Goal: Task Accomplishment & Management: Use online tool/utility

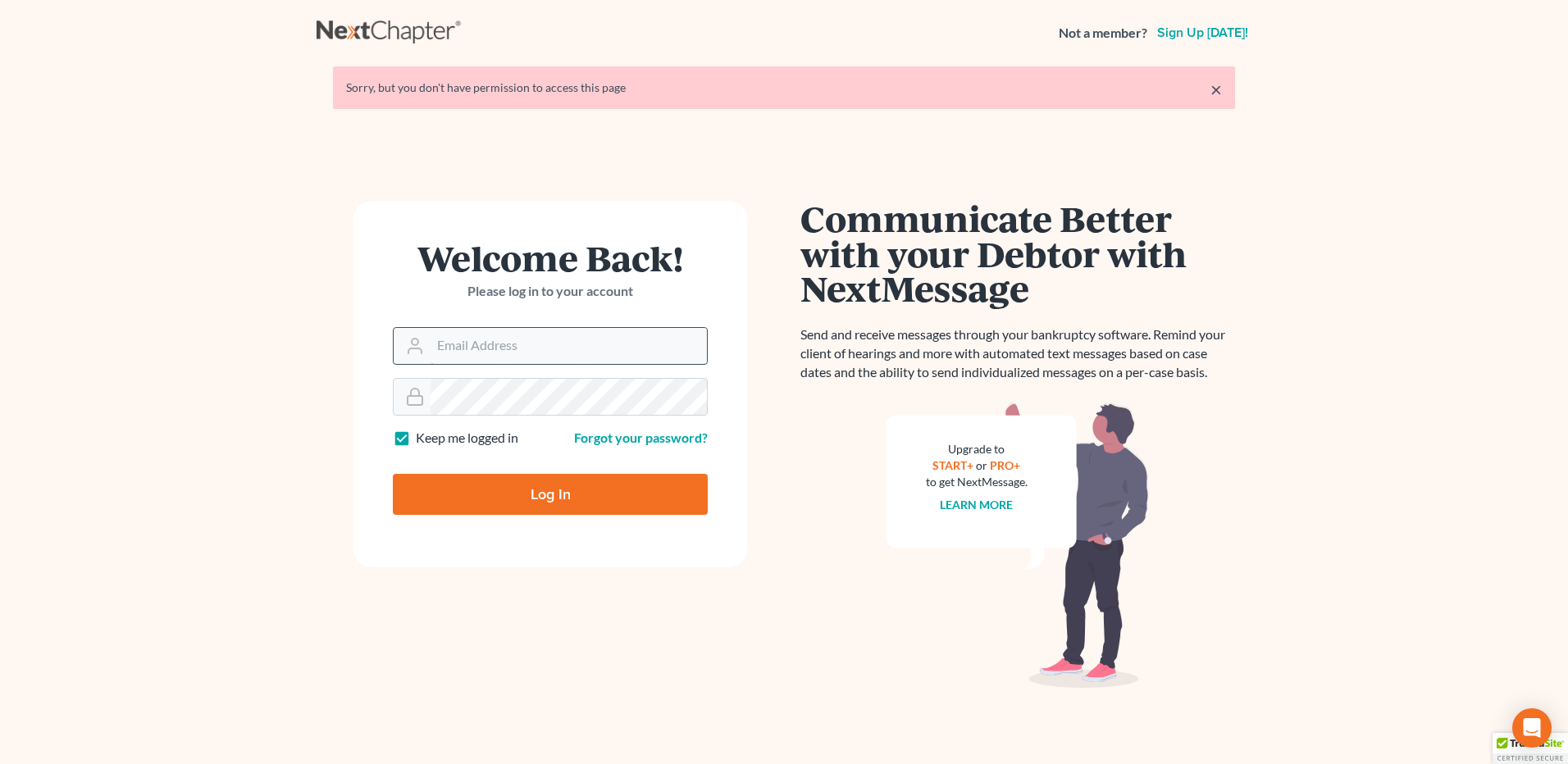
click at [522, 345] on input "Email Address" at bounding box center [569, 346] width 276 height 36
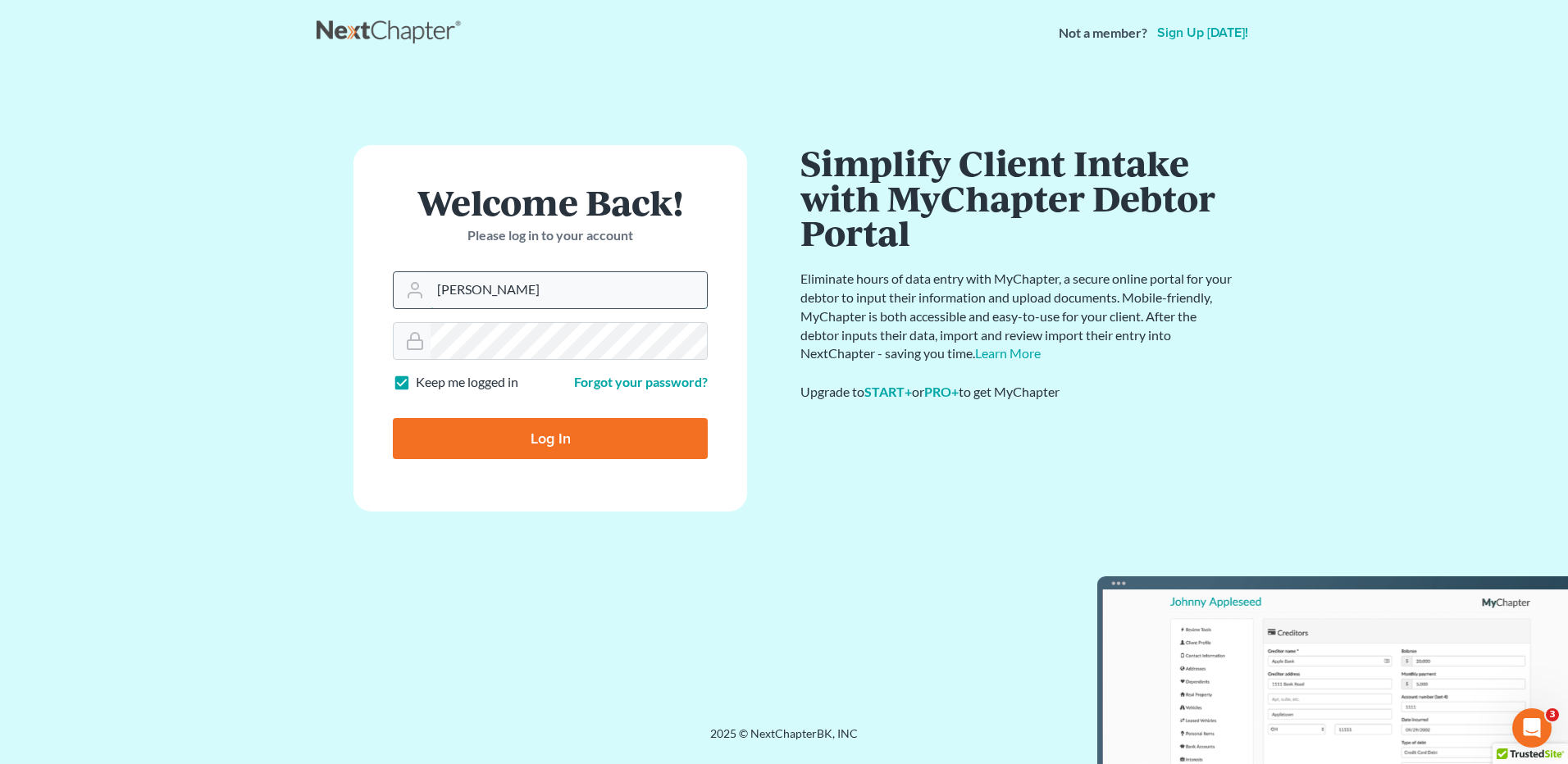
type input "[PERSON_NAME][EMAIL_ADDRESS][DOMAIN_NAME]"
click at [536, 437] on input "Log In" at bounding box center [550, 438] width 315 height 41
type input "Thinking..."
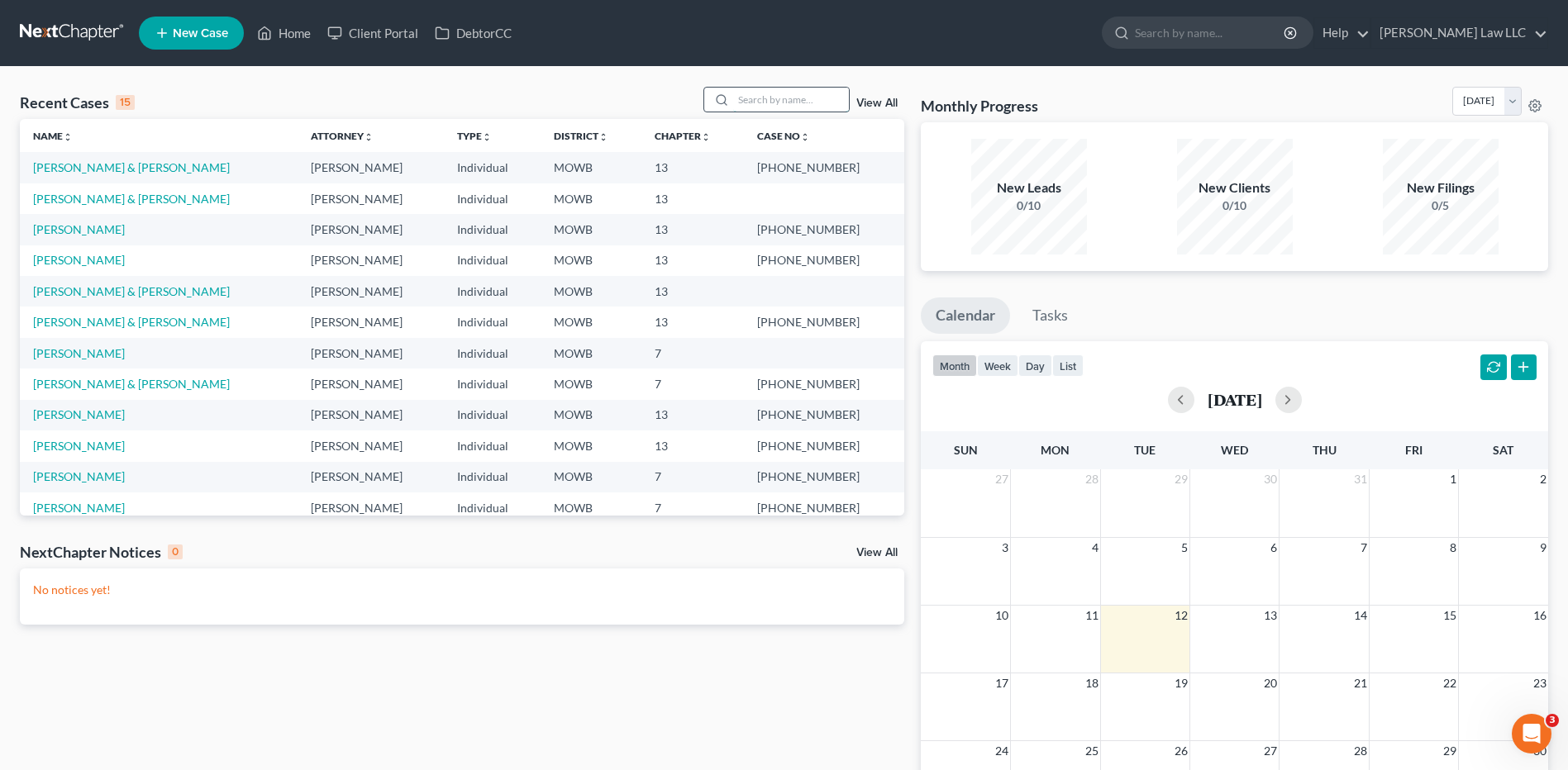
click at [741, 102] on input "search" at bounding box center [791, 100] width 116 height 24
type input "[PERSON_NAME]"
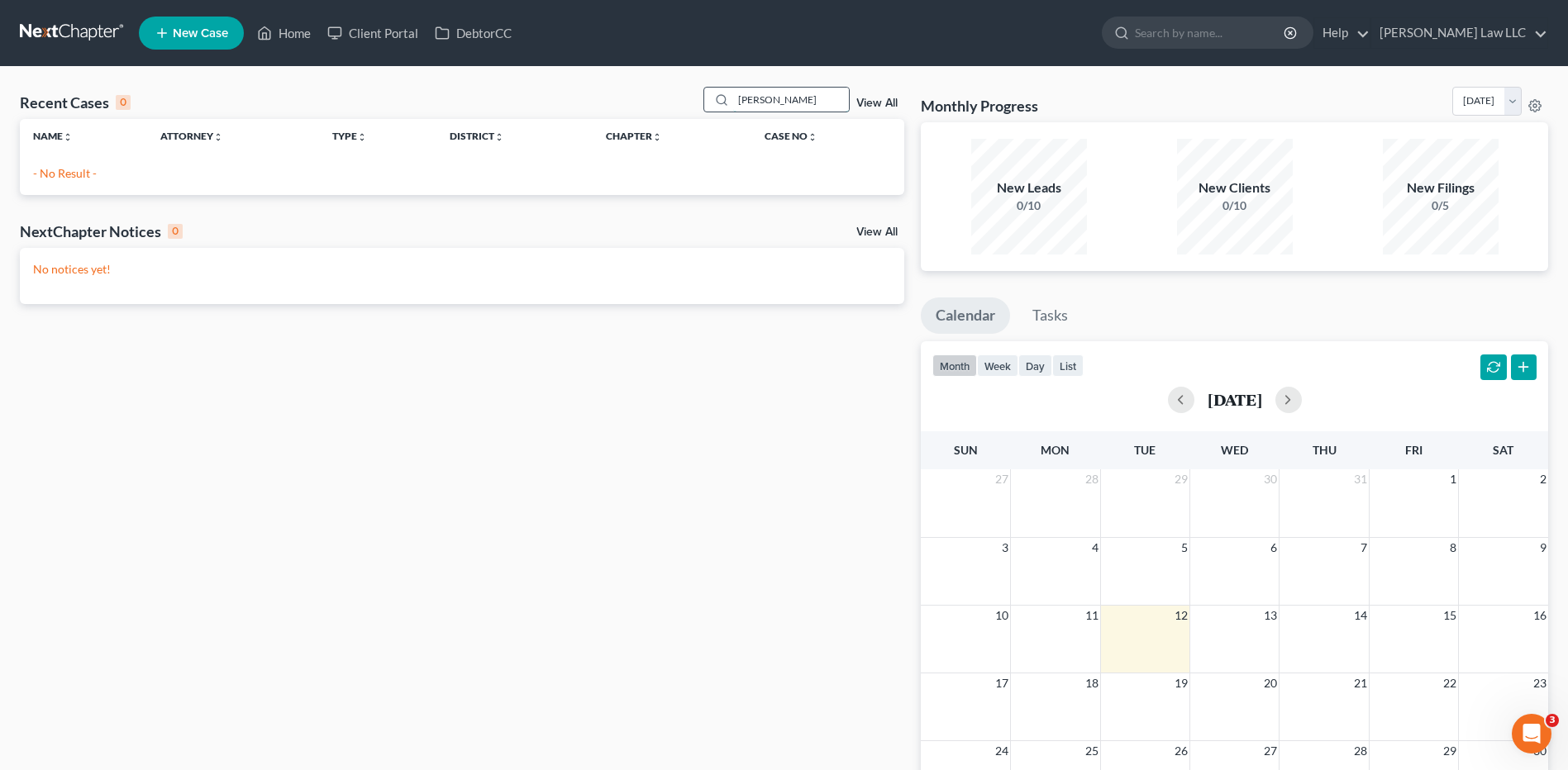
drag, startPoint x: 801, startPoint y: 97, endPoint x: 716, endPoint y: 107, distance: 85.7
click at [716, 107] on div "[PERSON_NAME]" at bounding box center [776, 100] width 147 height 26
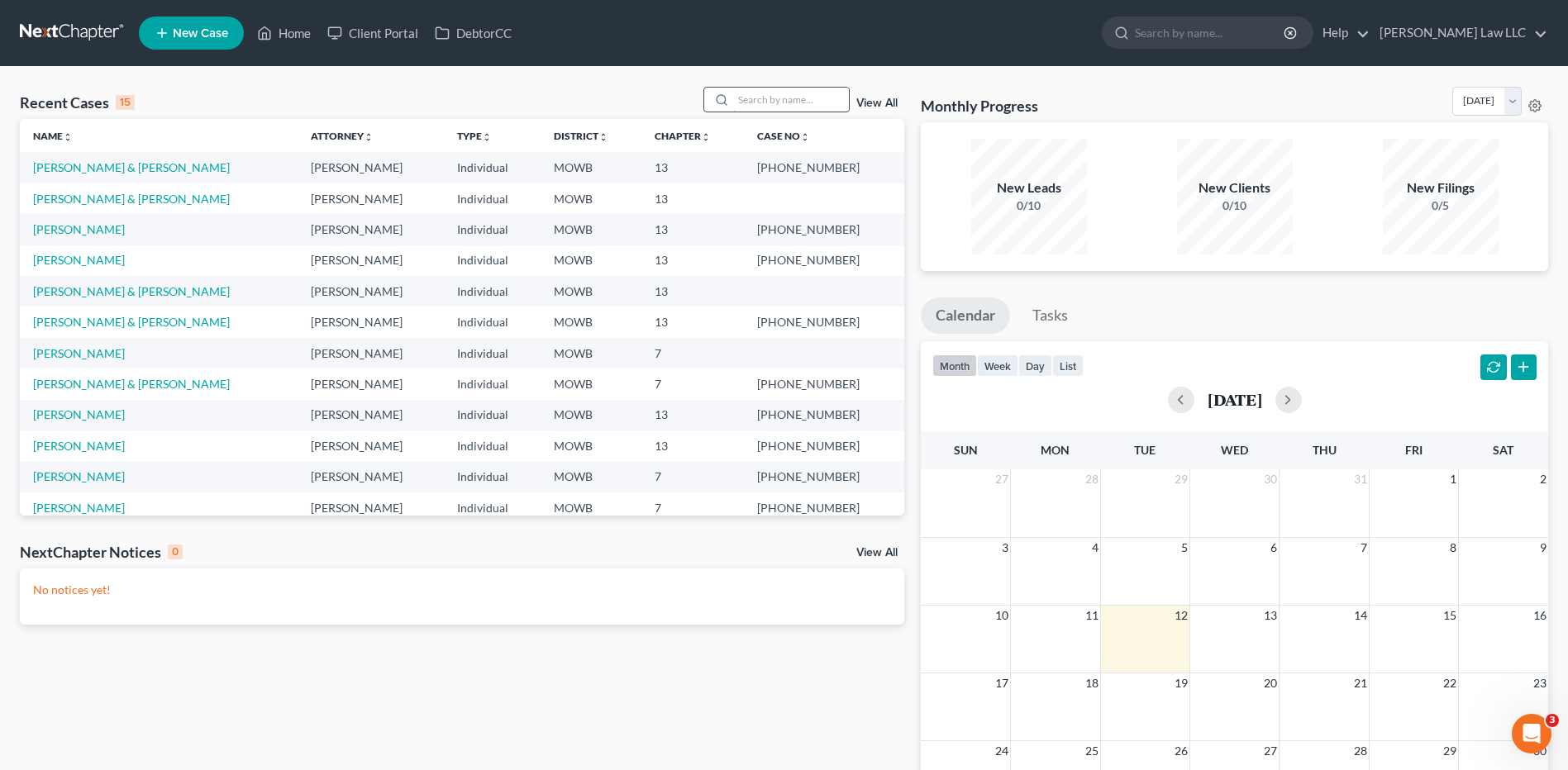
click at [776, 107] on input "search" at bounding box center [791, 100] width 116 height 24
type input "[PERSON_NAME]"
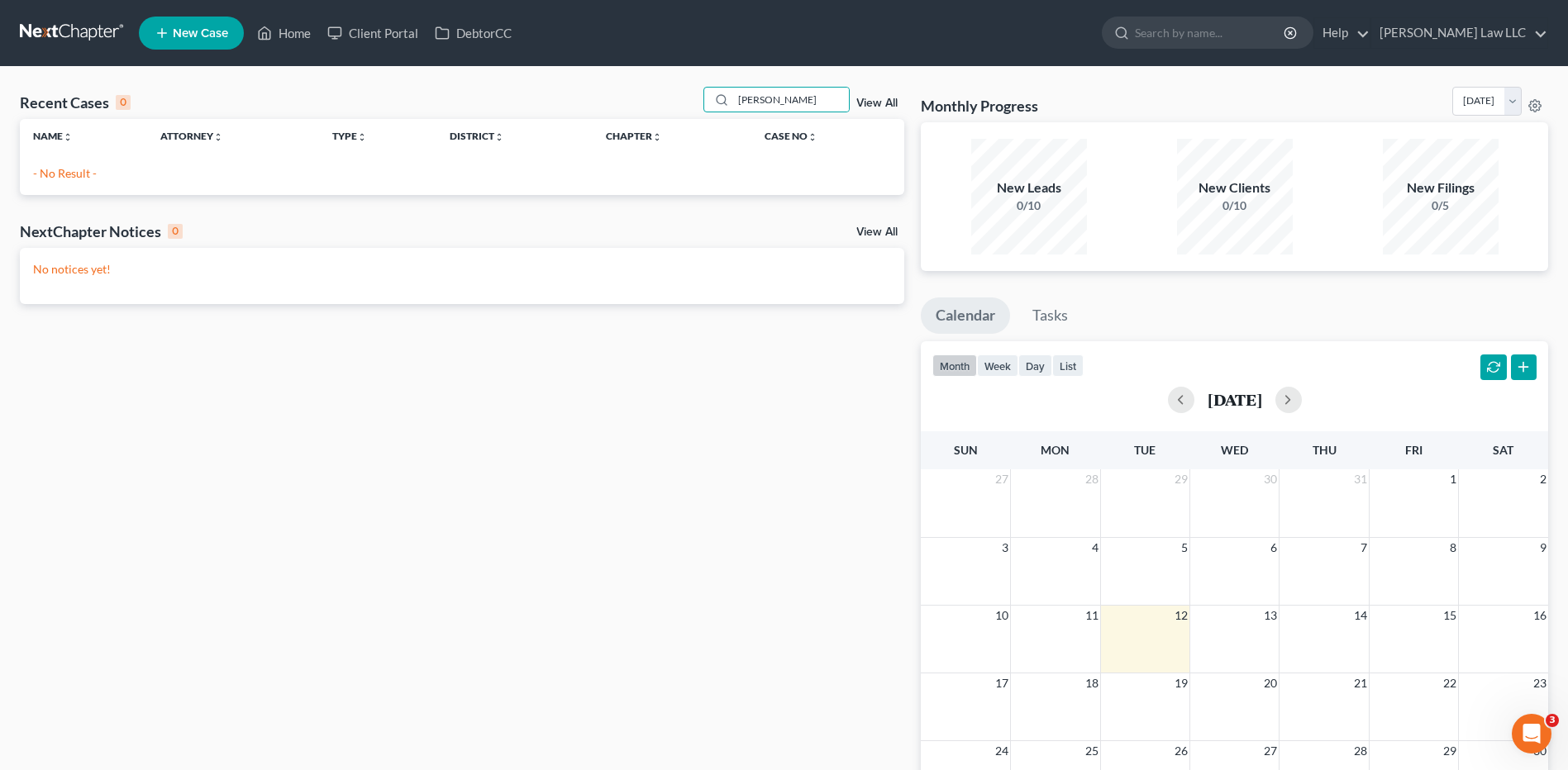
click at [875, 98] on link "View All" at bounding box center [876, 104] width 41 height 12
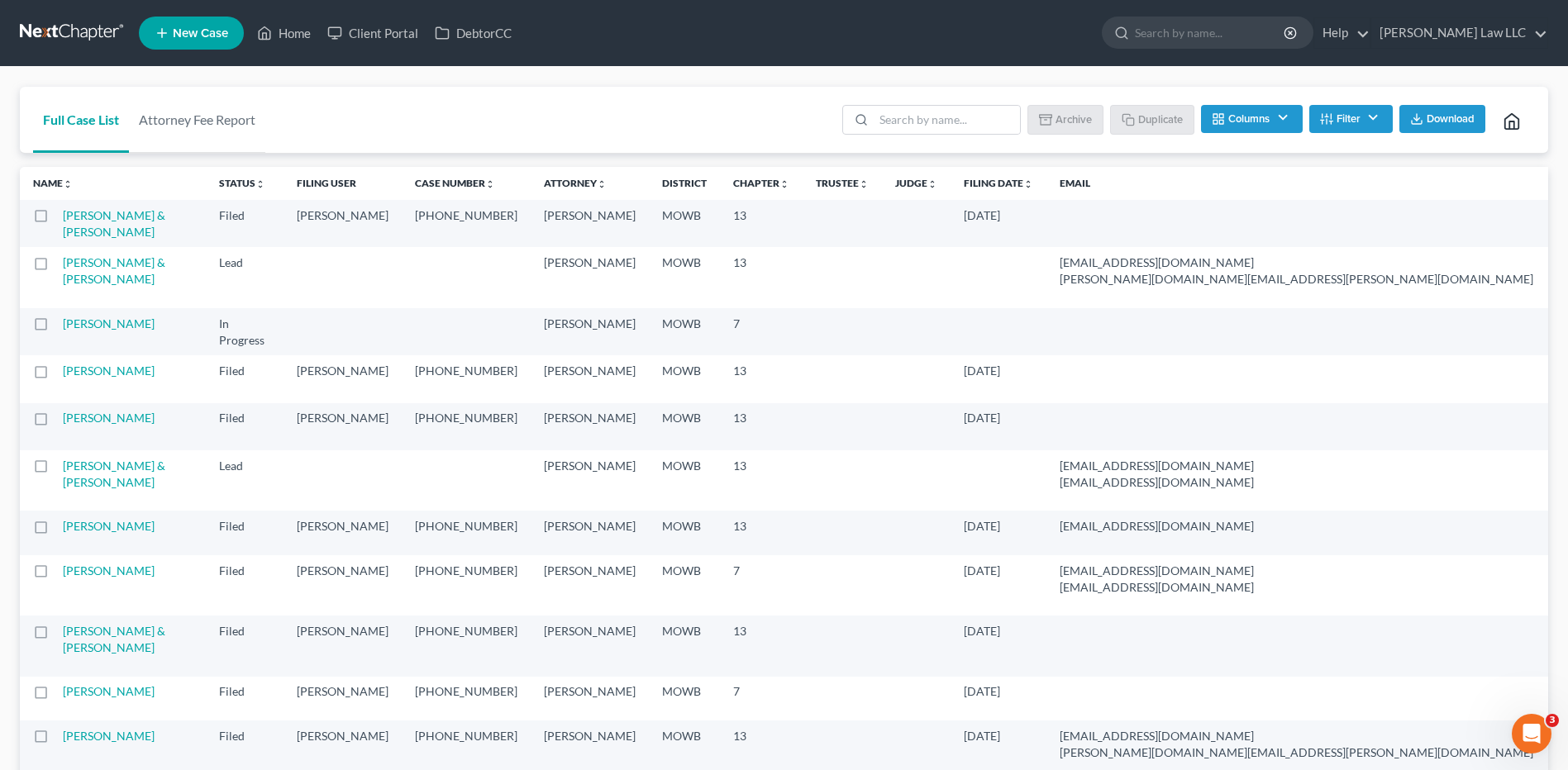
click at [72, 192] on th "Name unfold_more expand_more expand_less" at bounding box center [113, 183] width 186 height 33
click at [55, 192] on th "Name unfold_more expand_more expand_less" at bounding box center [113, 183] width 186 height 33
click at [45, 190] on th "Name unfold_more expand_more expand_less" at bounding box center [113, 183] width 186 height 33
click at [69, 193] on th "Name unfold_more expand_more expand_less" at bounding box center [113, 183] width 186 height 33
click at [74, 189] on th "Name unfold_more expand_more expand_less" at bounding box center [113, 183] width 186 height 33
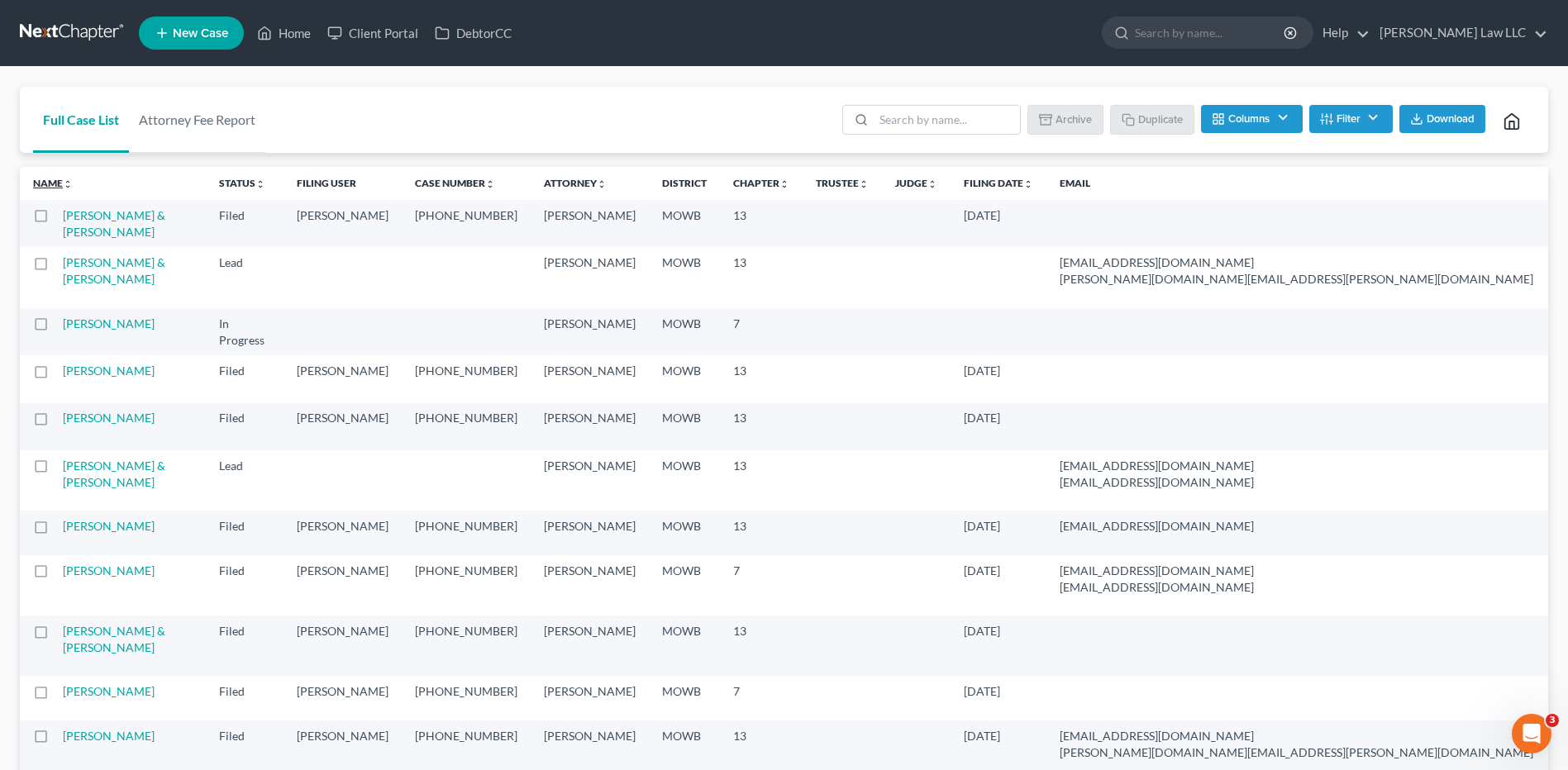
click at [70, 187] on icon "unfold_more" at bounding box center [68, 184] width 10 height 10
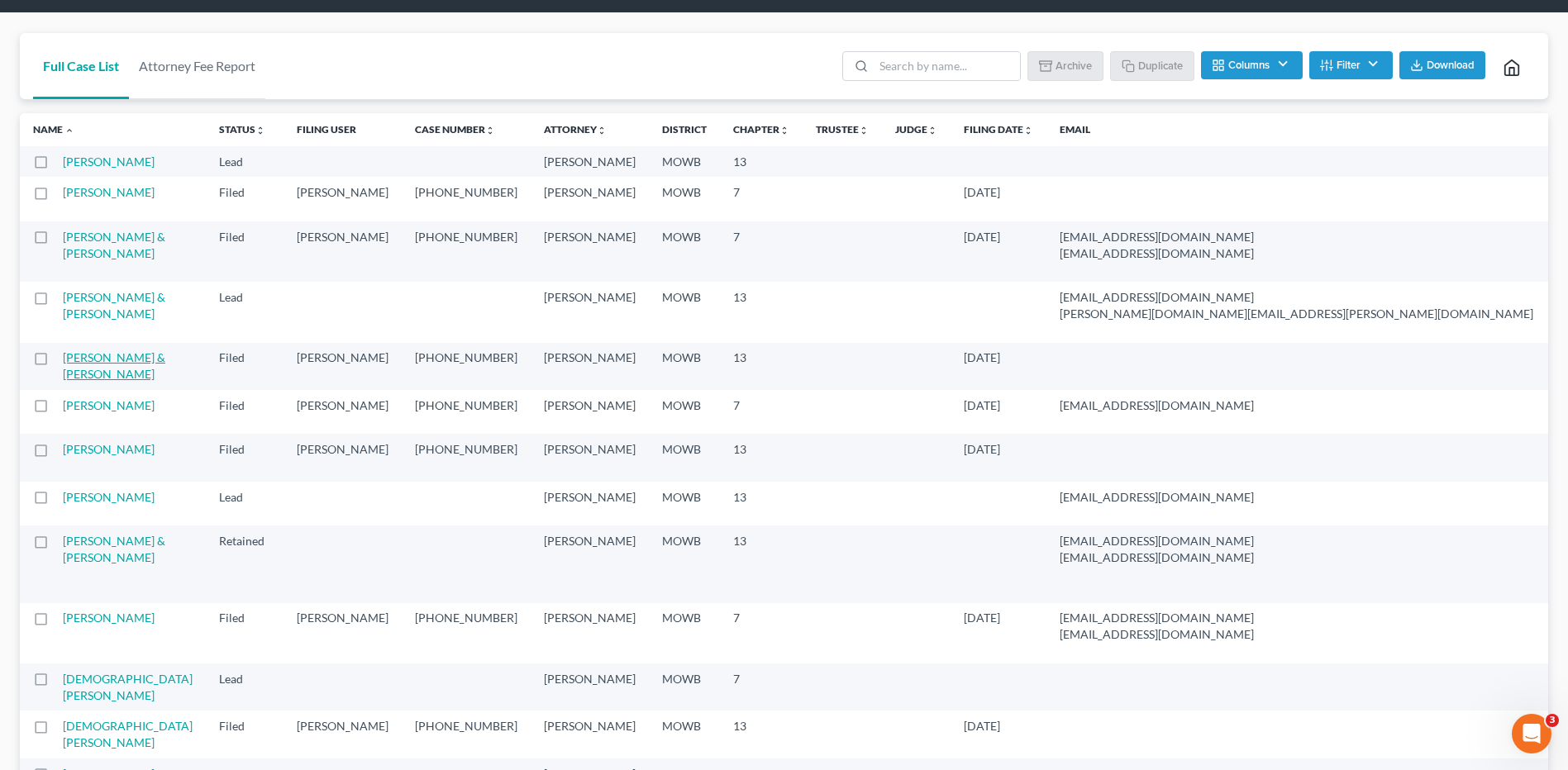
scroll to position [83, 0]
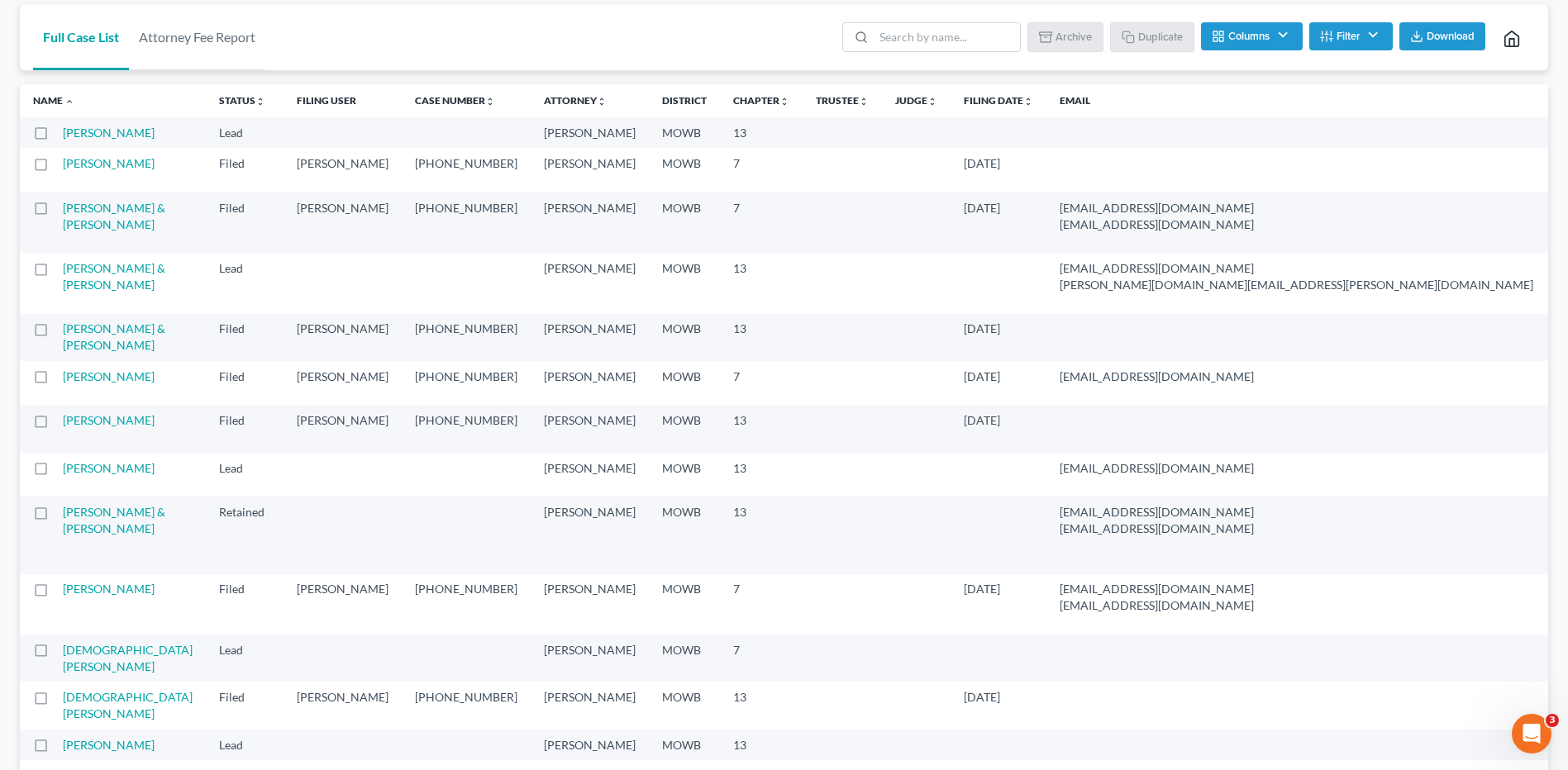
click at [78, 361] on td "[PERSON_NAME] & [PERSON_NAME]" at bounding box center [134, 337] width 143 height 47
click at [79, 352] on link "[PERSON_NAME] & [PERSON_NAME]" at bounding box center [114, 336] width 102 height 31
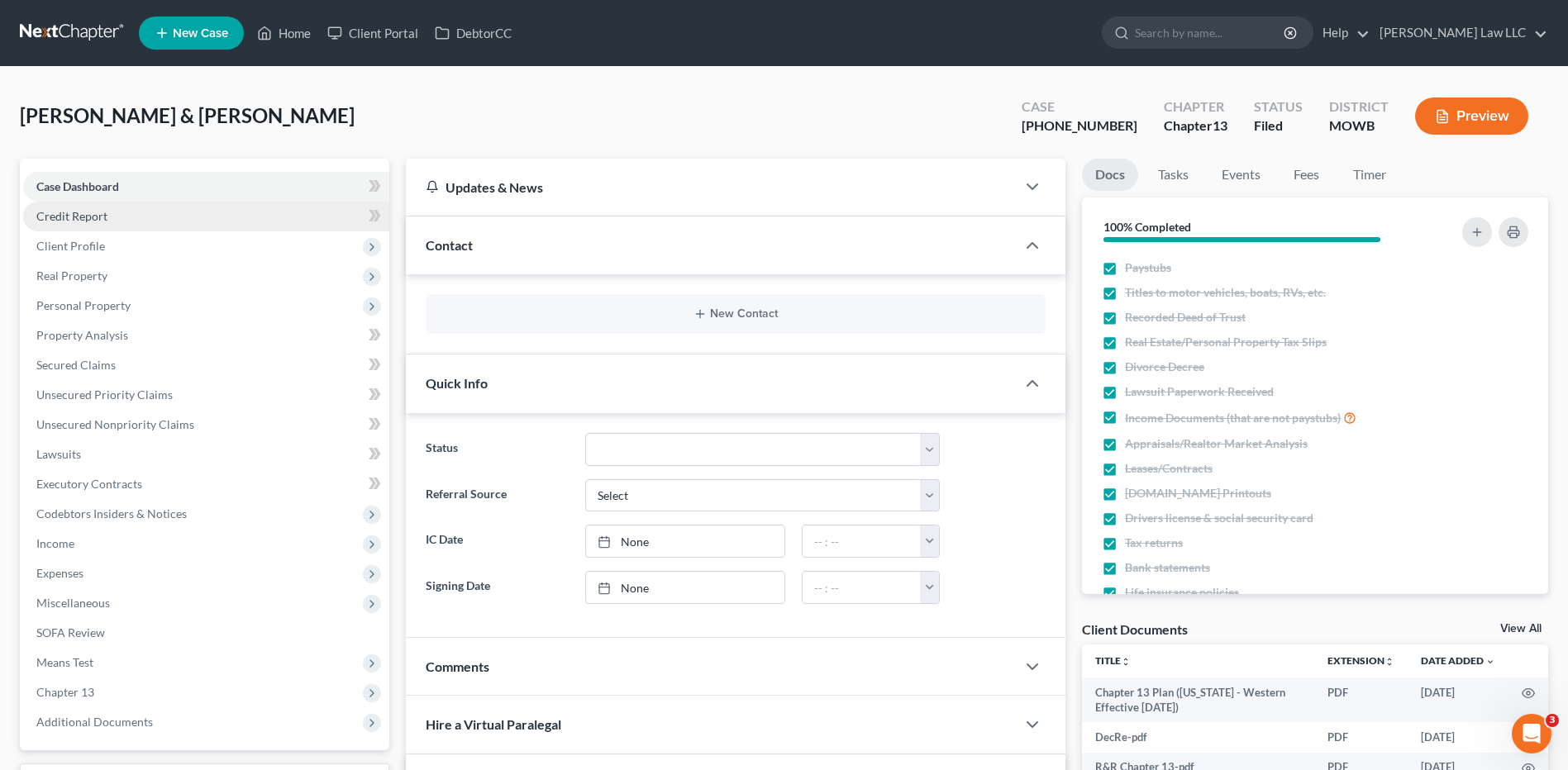
click at [79, 222] on span "Credit Report" at bounding box center [71, 216] width 71 height 14
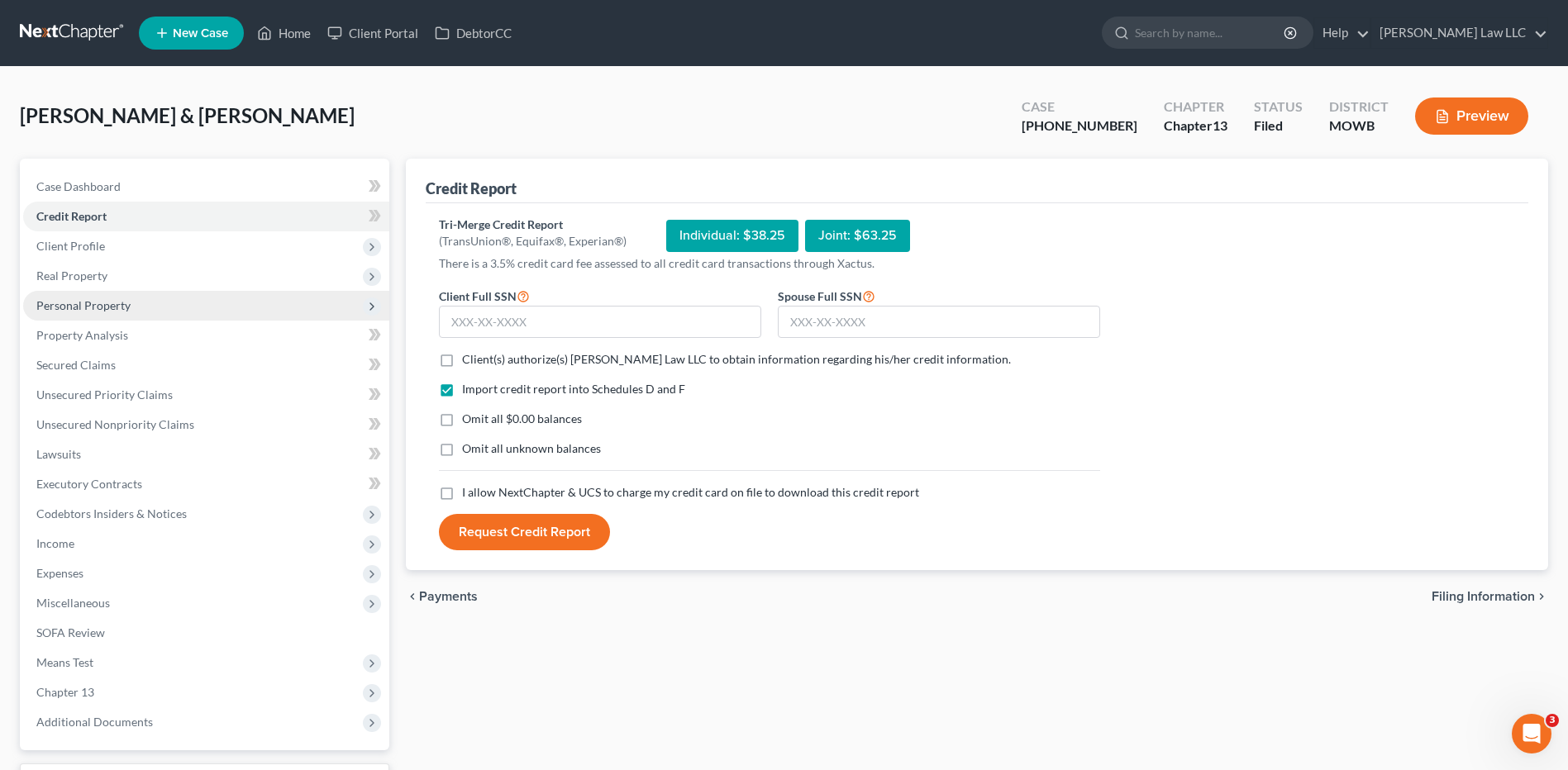
click at [53, 309] on span "Personal Property" at bounding box center [83, 305] width 94 height 14
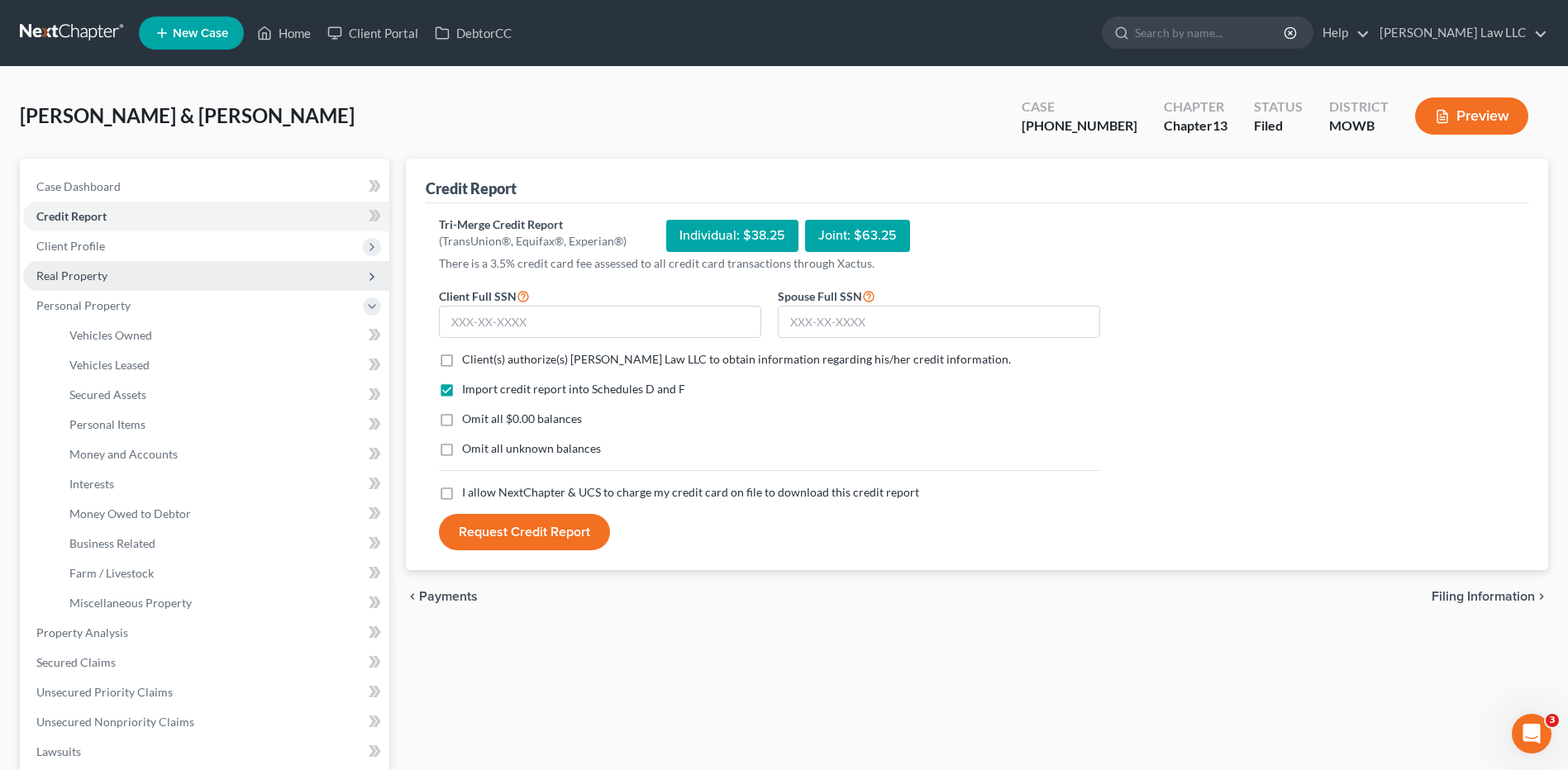
click at [58, 278] on span "Real Property" at bounding box center [71, 276] width 71 height 14
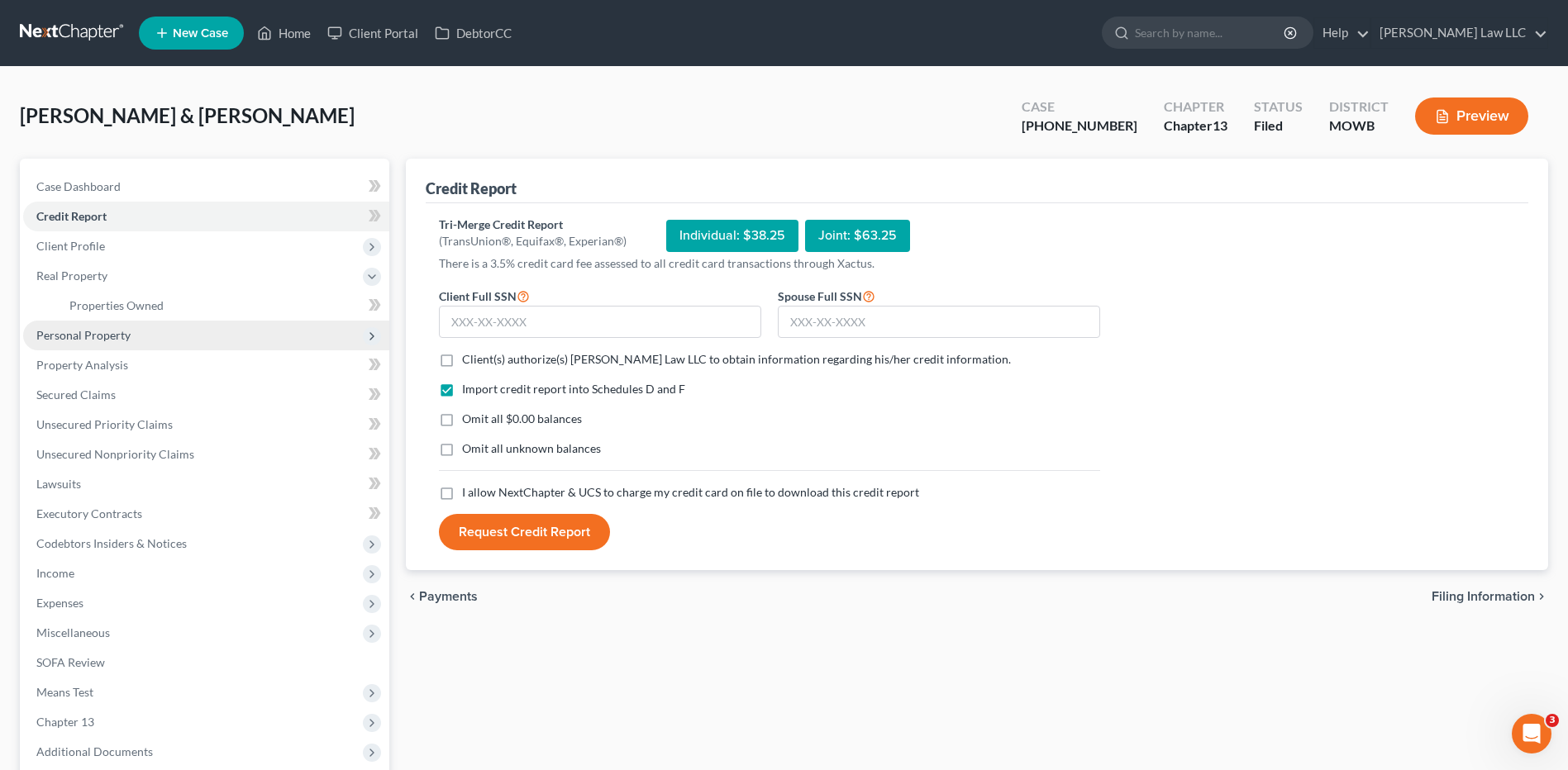
click at [53, 339] on span "Personal Property" at bounding box center [83, 335] width 94 height 14
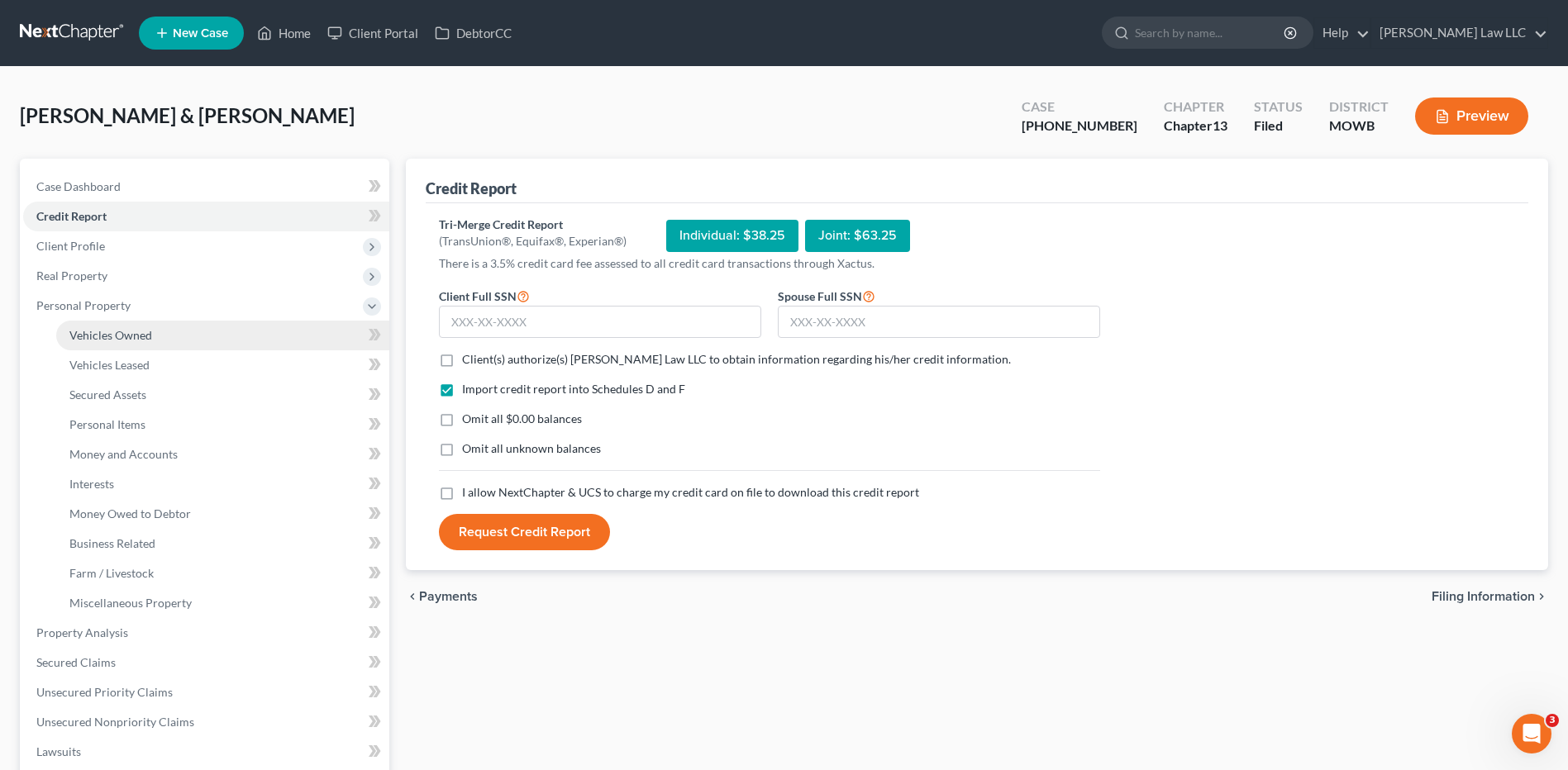
click at [138, 336] on span "Vehicles Owned" at bounding box center [110, 335] width 83 height 14
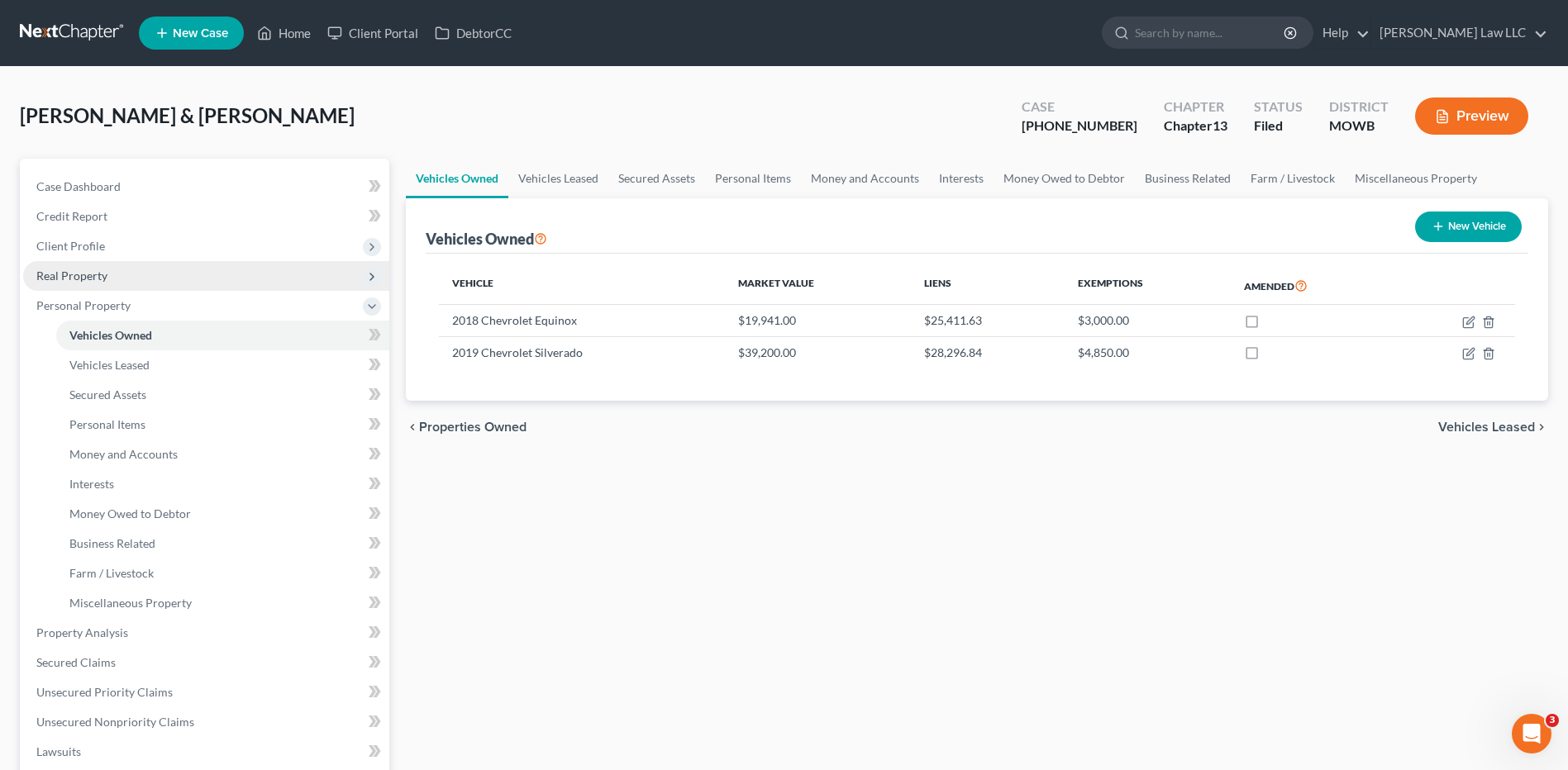
click at [68, 274] on span "Real Property" at bounding box center [71, 276] width 71 height 14
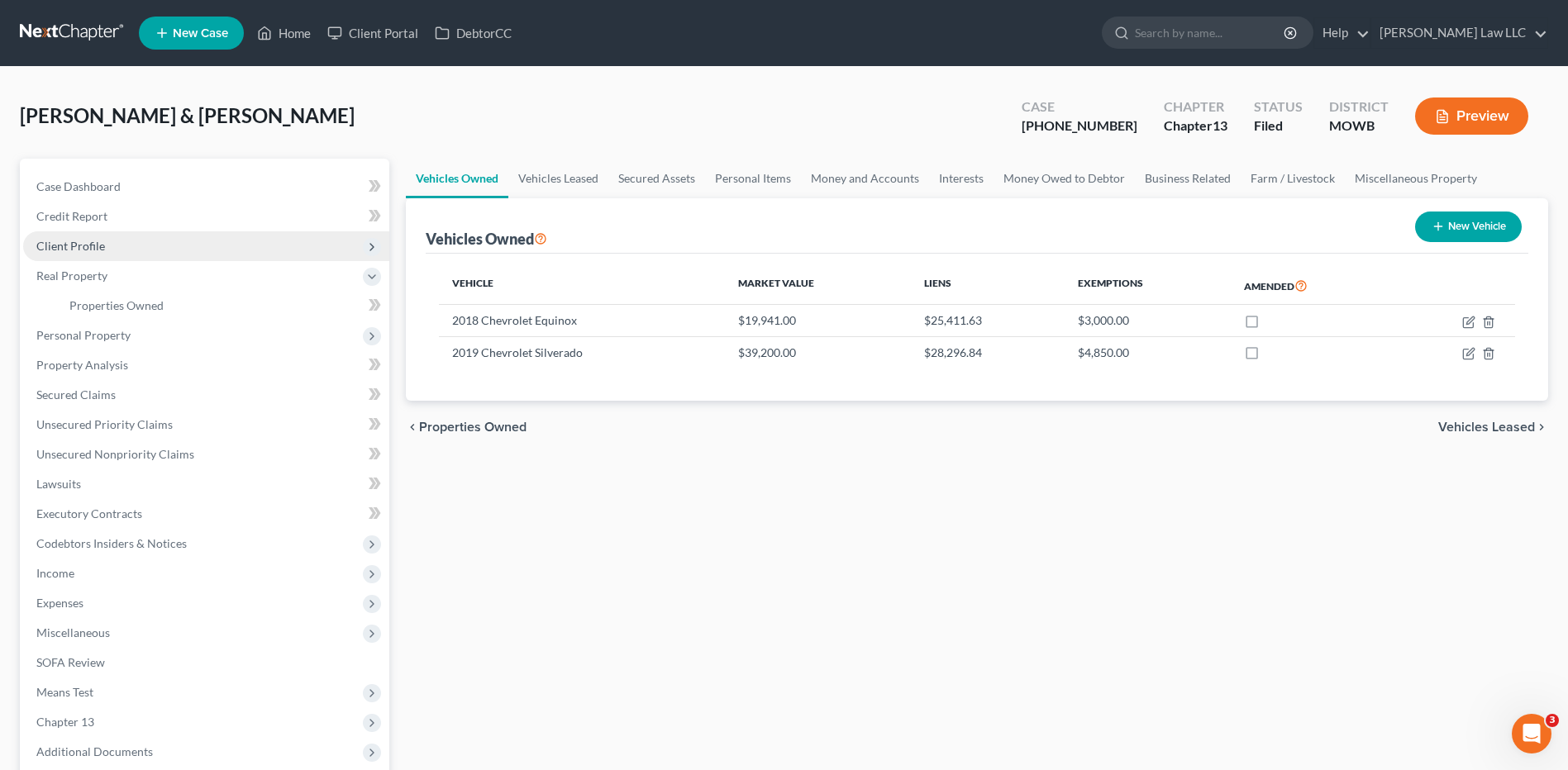
click at [69, 246] on span "Client Profile" at bounding box center [70, 246] width 69 height 14
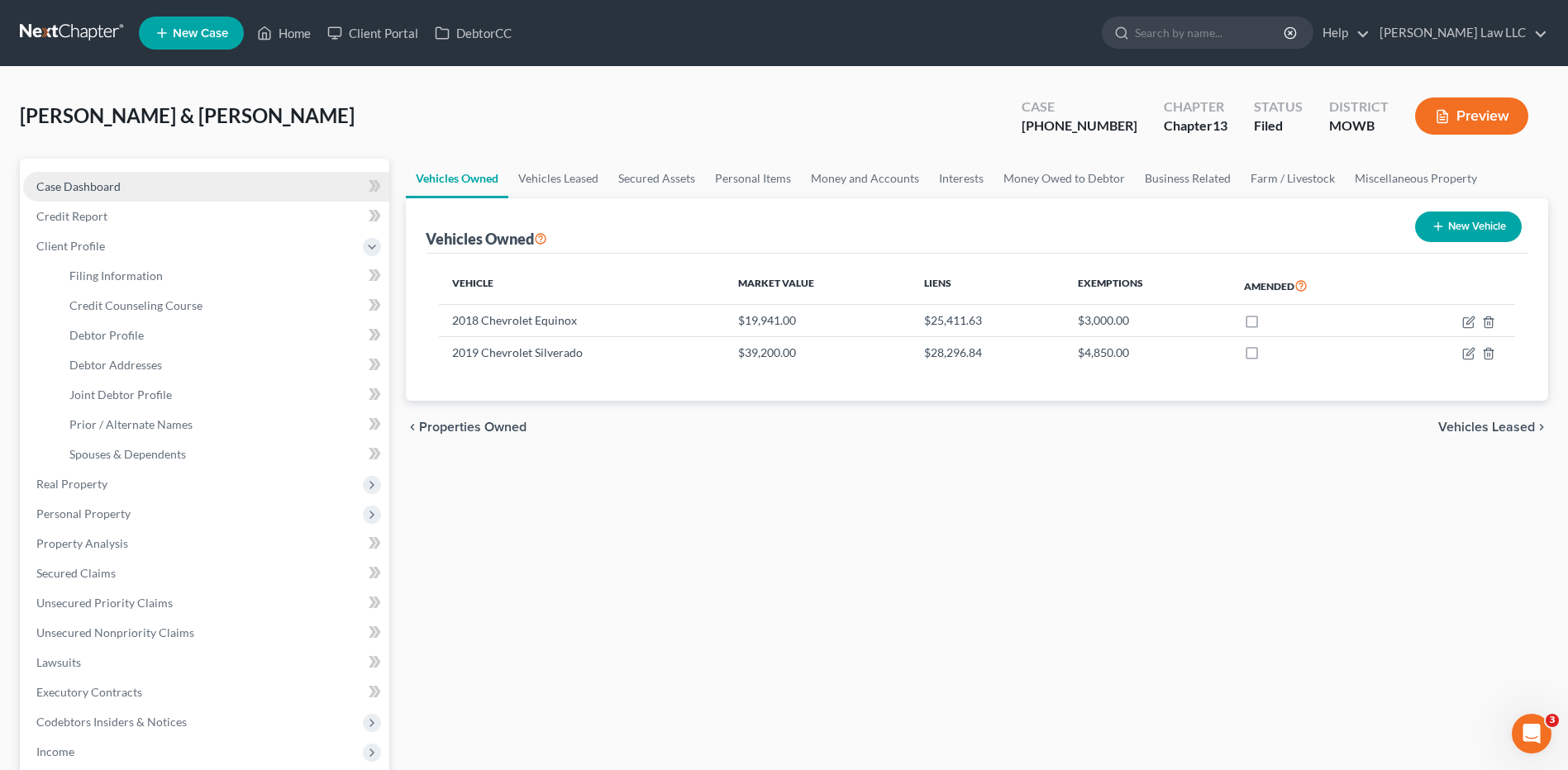
click at [81, 184] on span "Case Dashboard" at bounding box center [78, 186] width 84 height 14
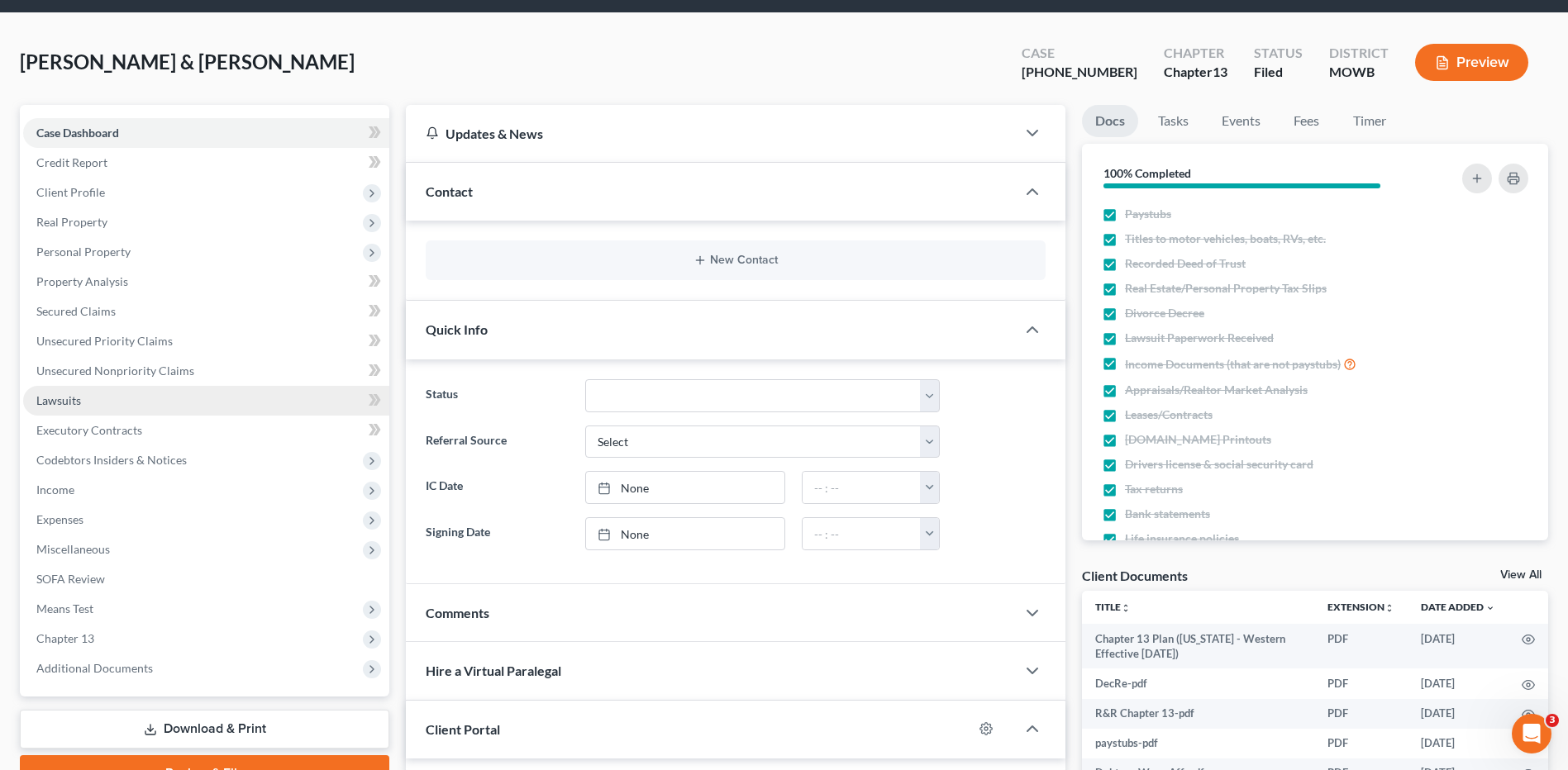
scroll to position [83, 0]
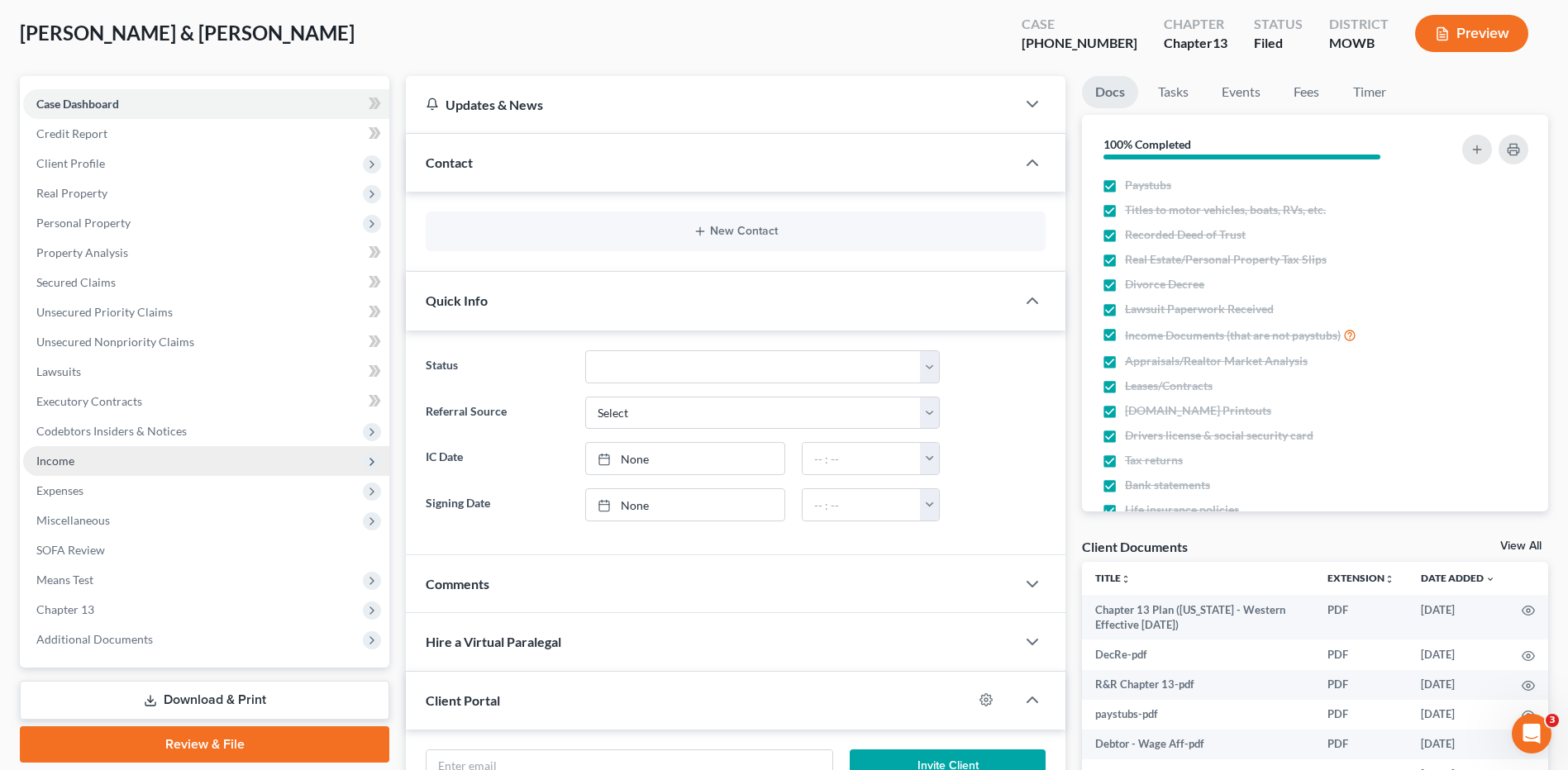
click at [61, 461] on span "Income" at bounding box center [55, 461] width 38 height 14
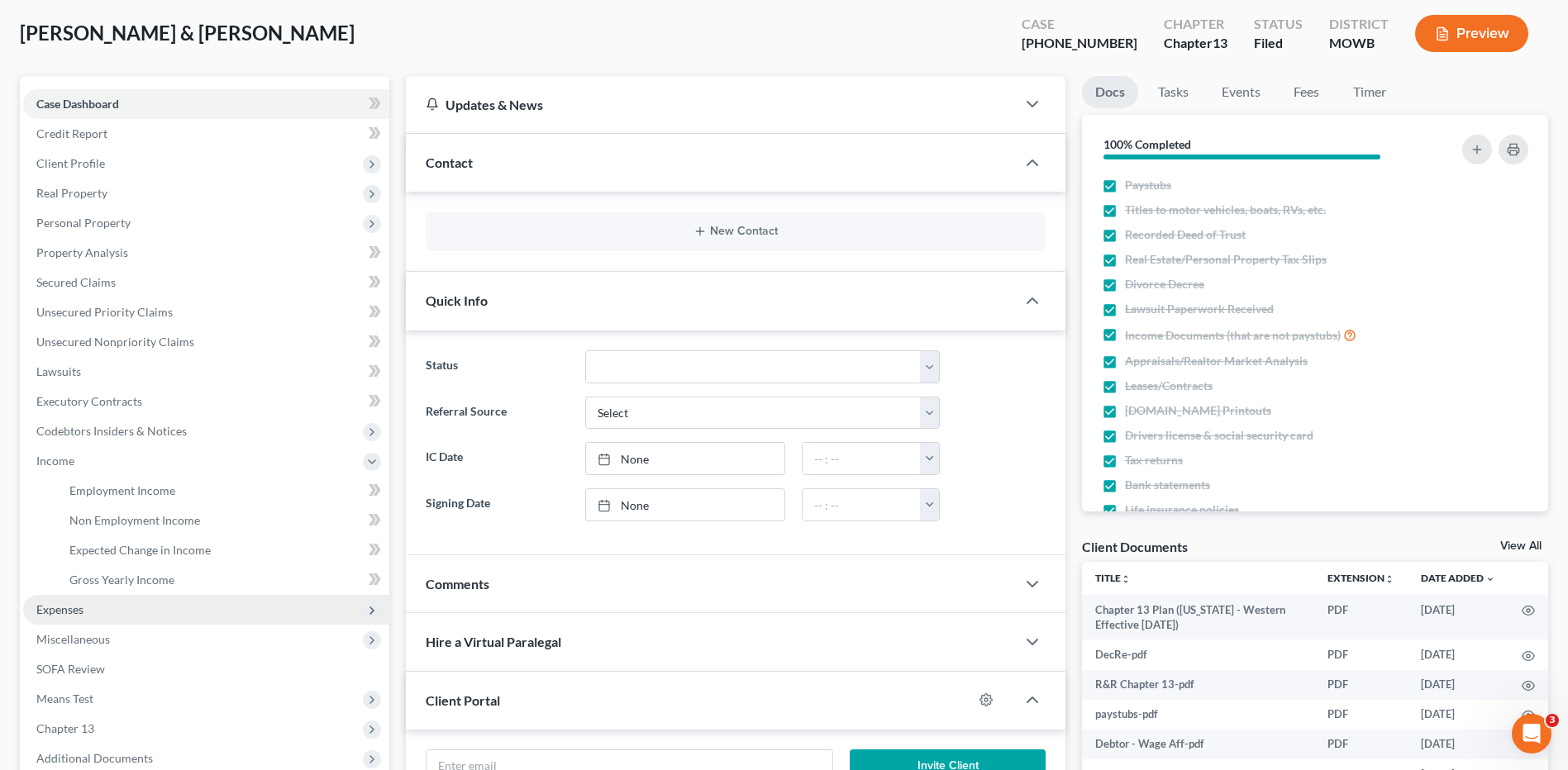
click at [42, 603] on span "Expenses" at bounding box center [59, 609] width 47 height 14
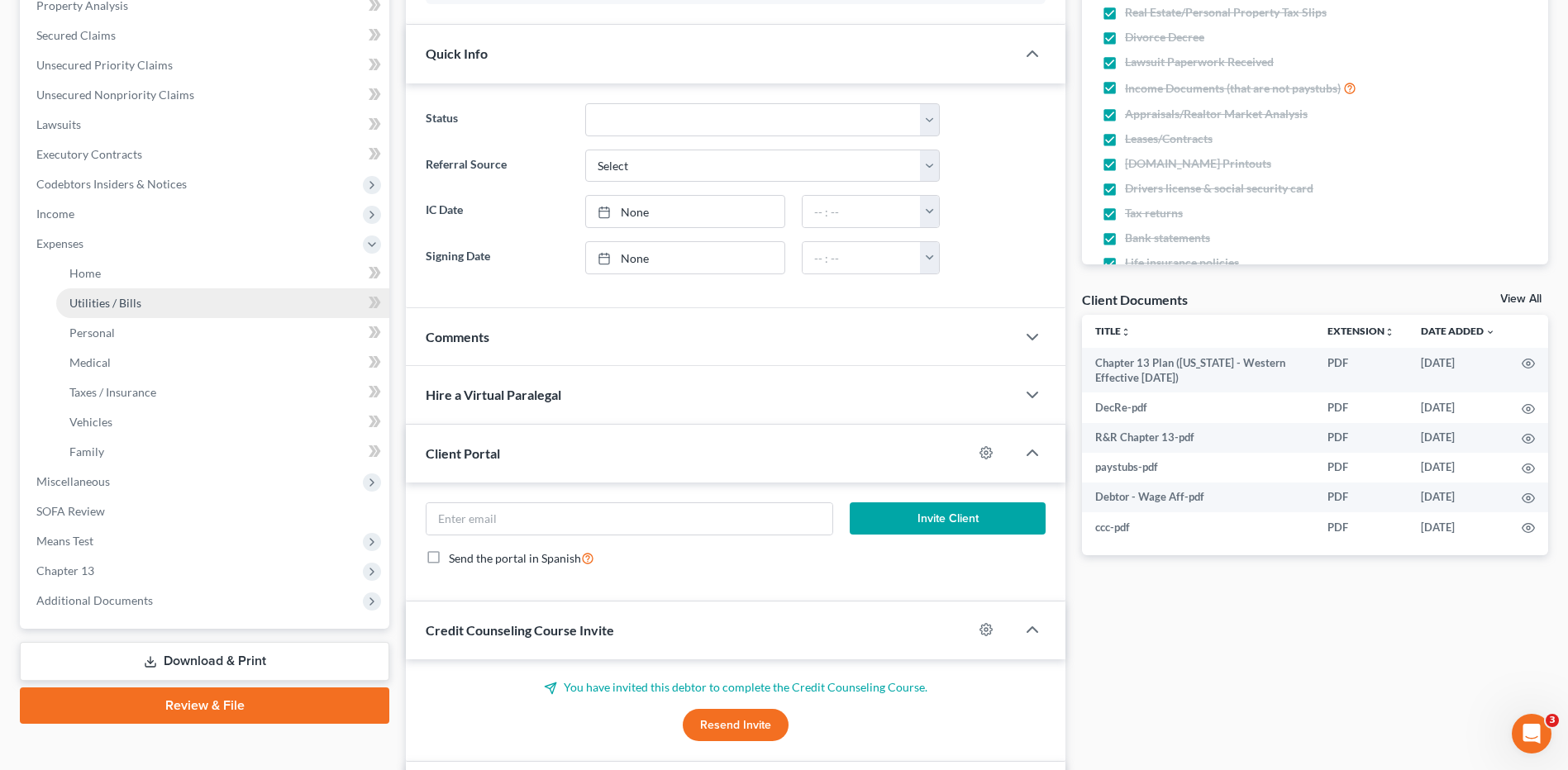
scroll to position [331, 0]
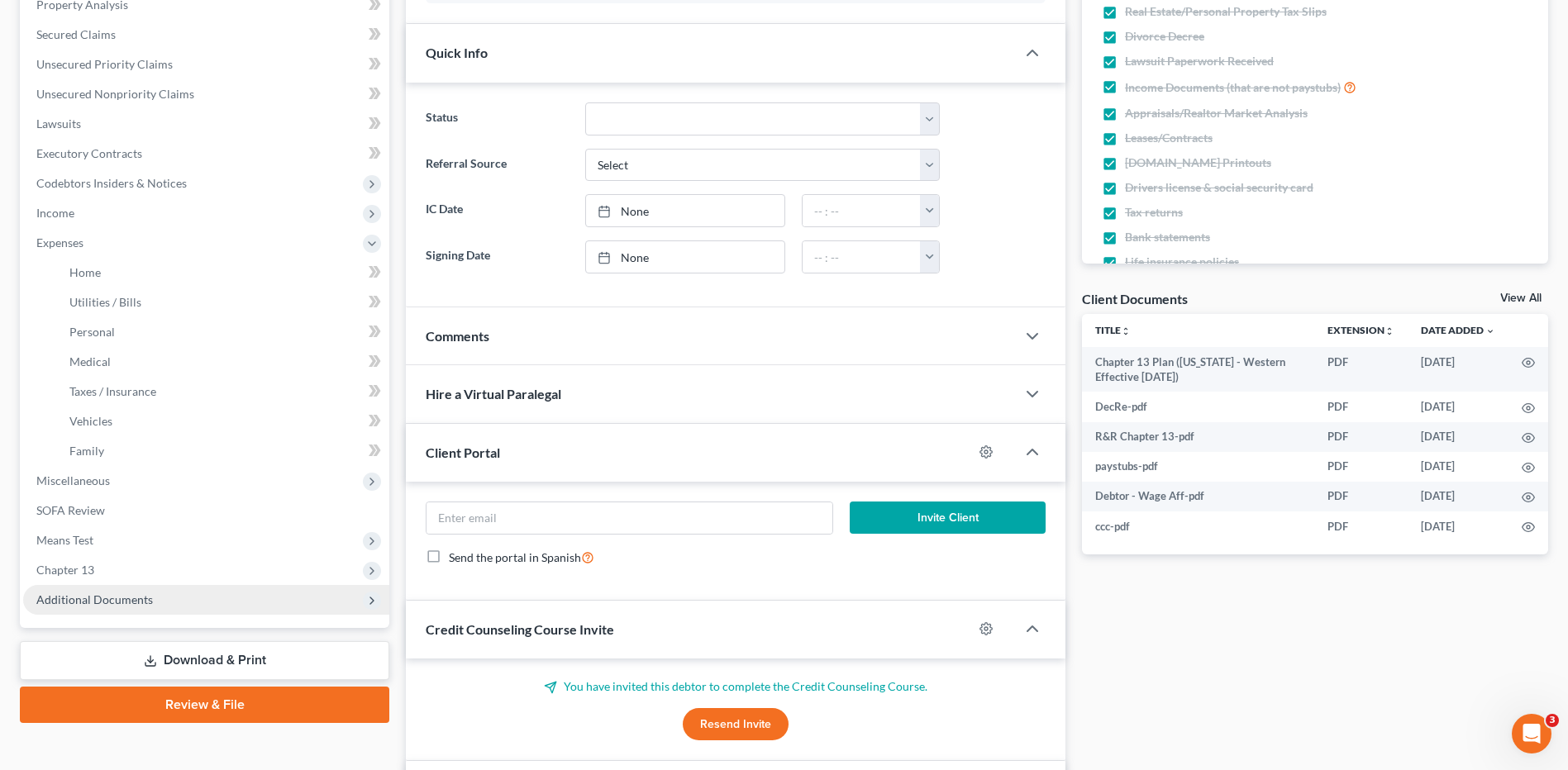
click at [89, 600] on span "Additional Documents" at bounding box center [94, 600] width 117 height 14
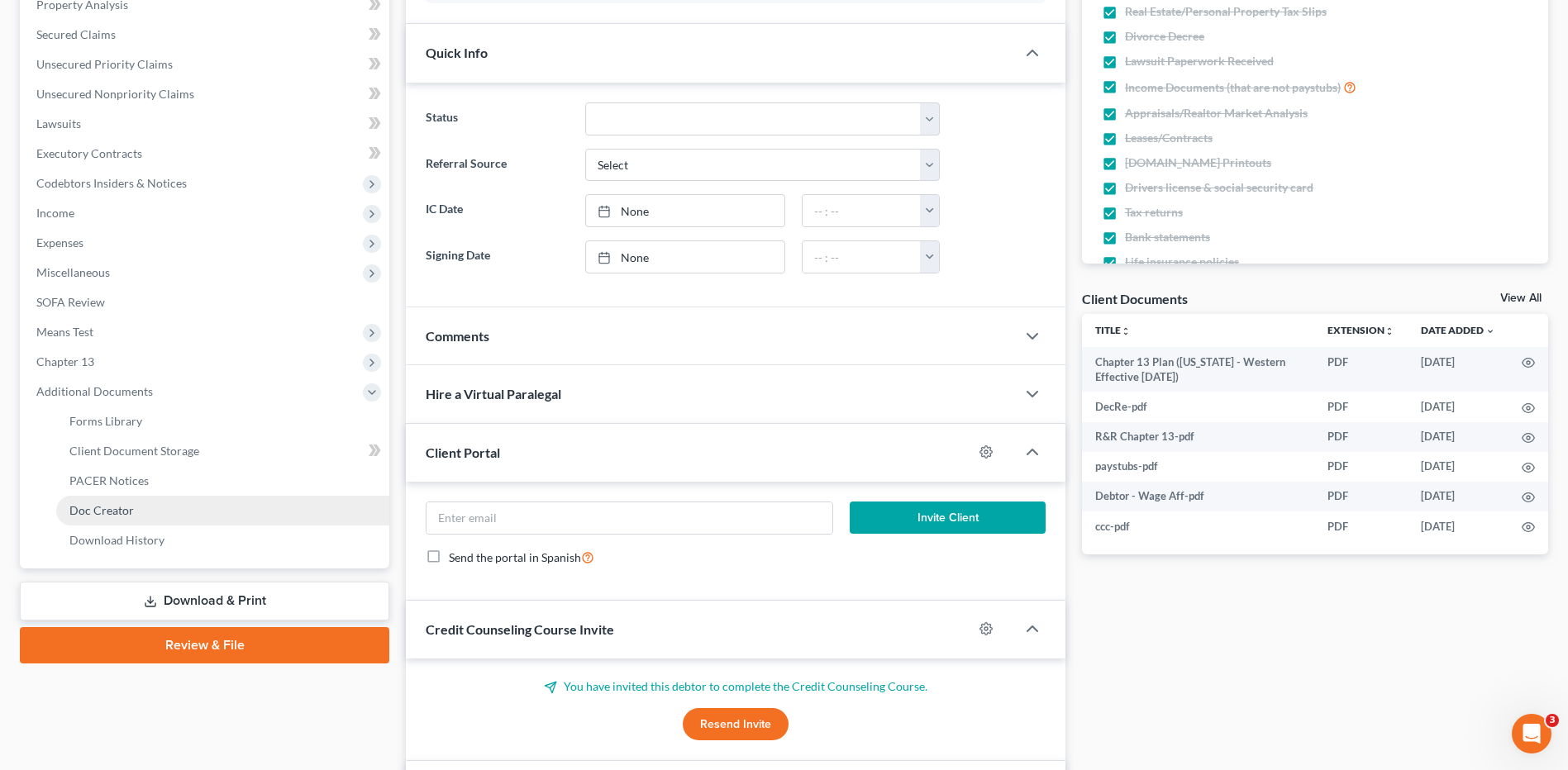
click at [81, 512] on span "Doc Creator" at bounding box center [101, 510] width 64 height 14
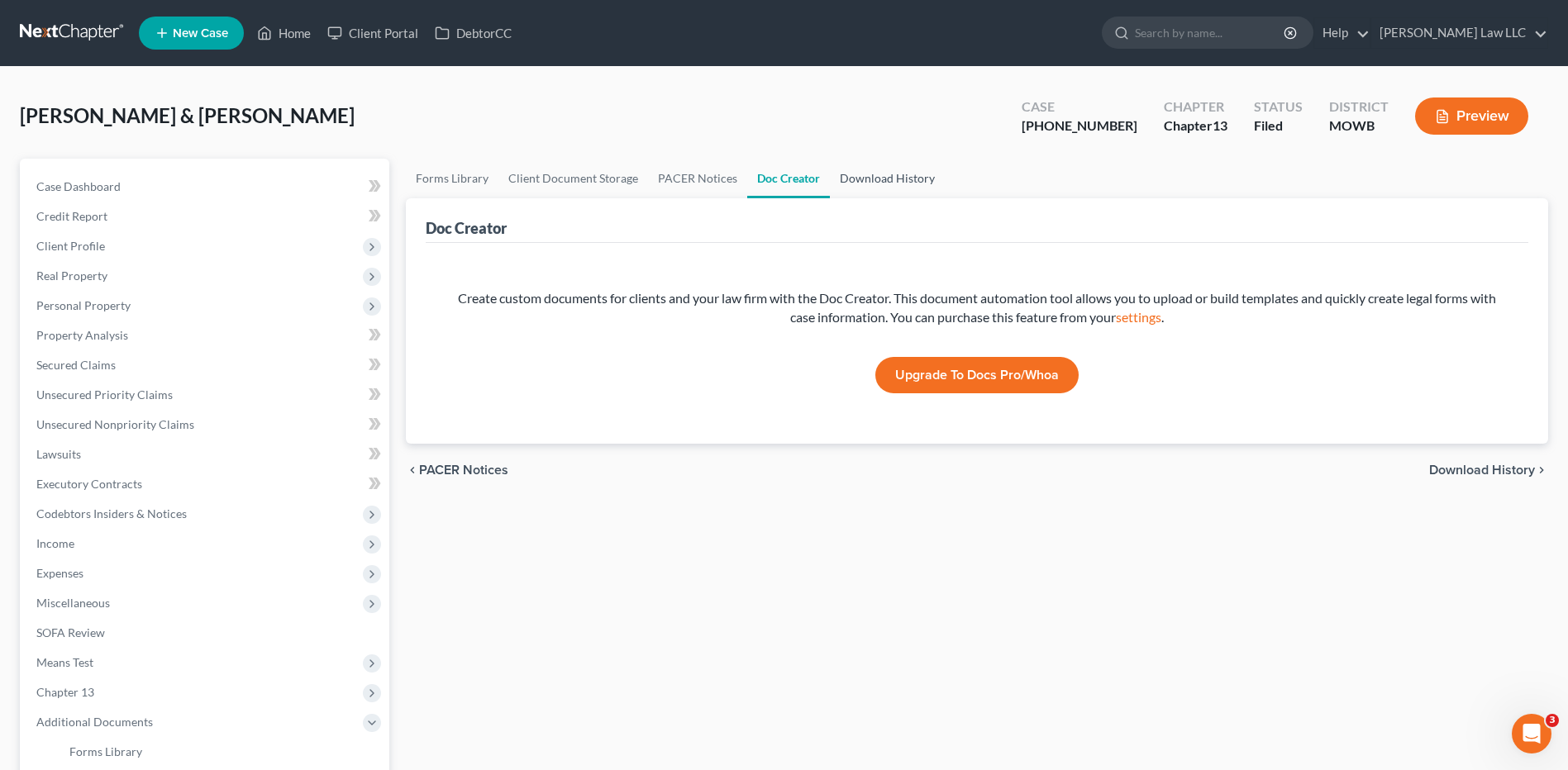
click at [888, 177] on link "Download History" at bounding box center [887, 179] width 115 height 40
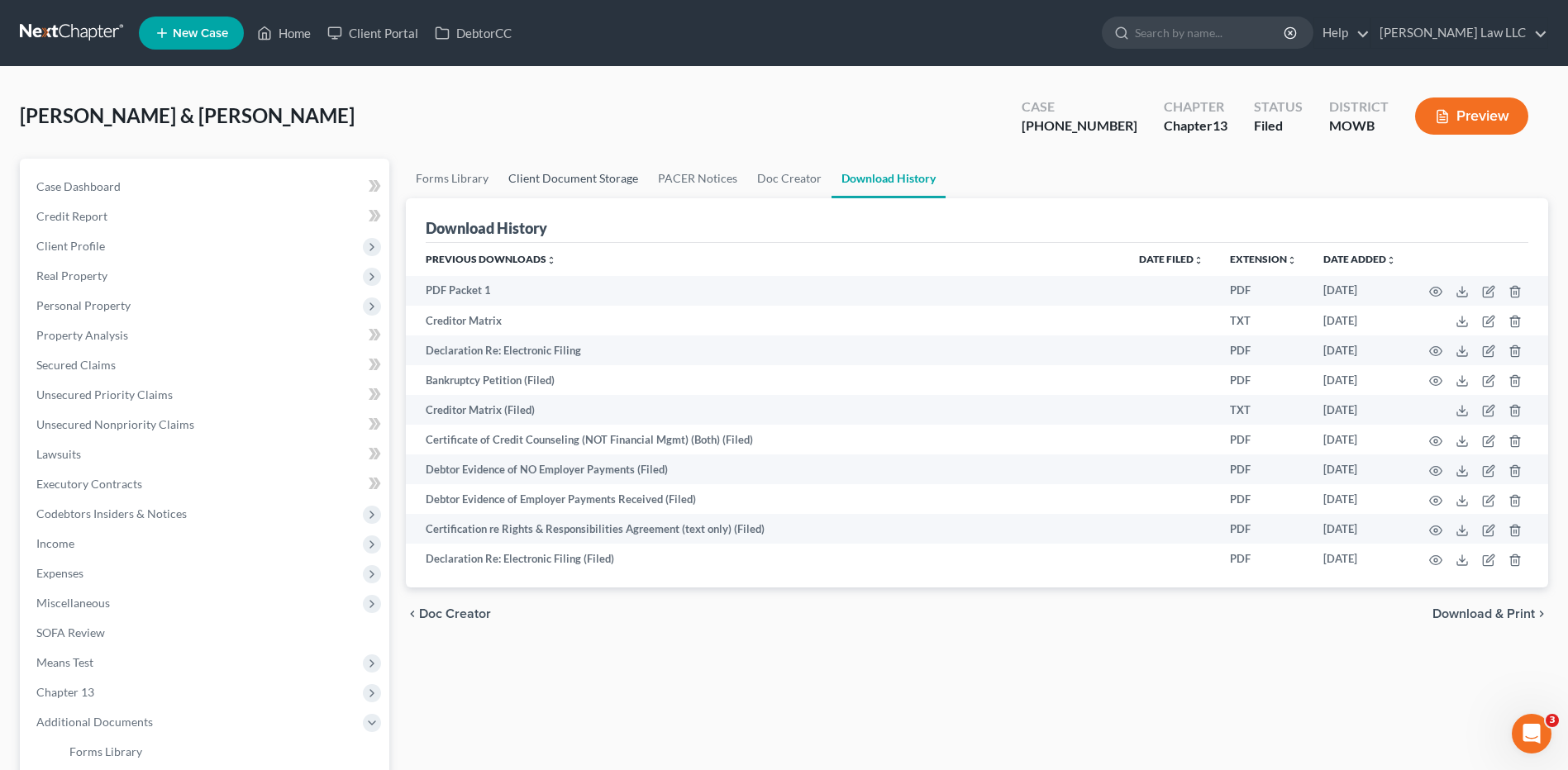
click at [585, 178] on link "Client Document Storage" at bounding box center [573, 179] width 150 height 40
select select "5"
select select "22"
select select "21"
select select "9"
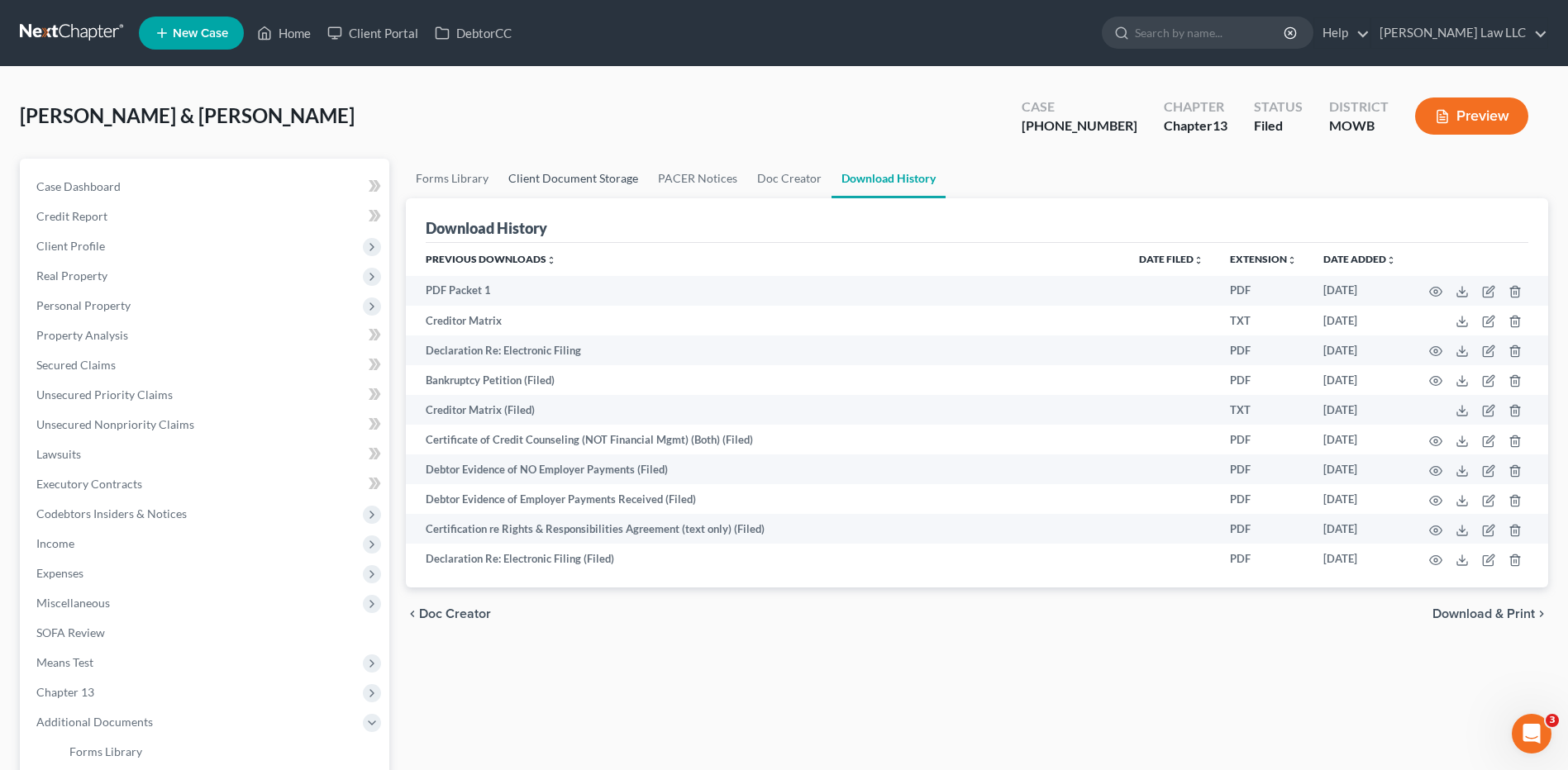
select select "24"
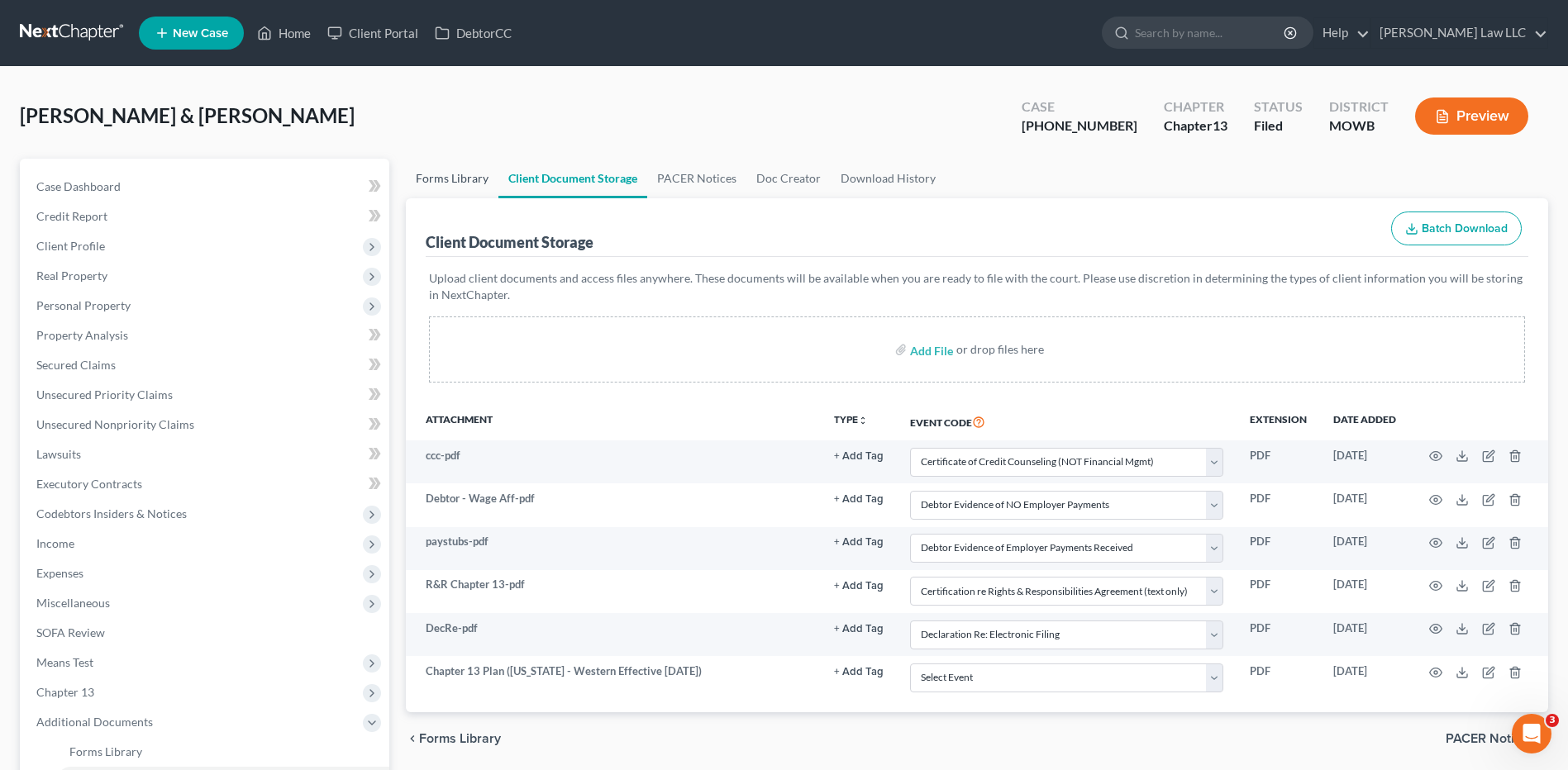
click at [472, 182] on link "Forms Library" at bounding box center [452, 179] width 93 height 40
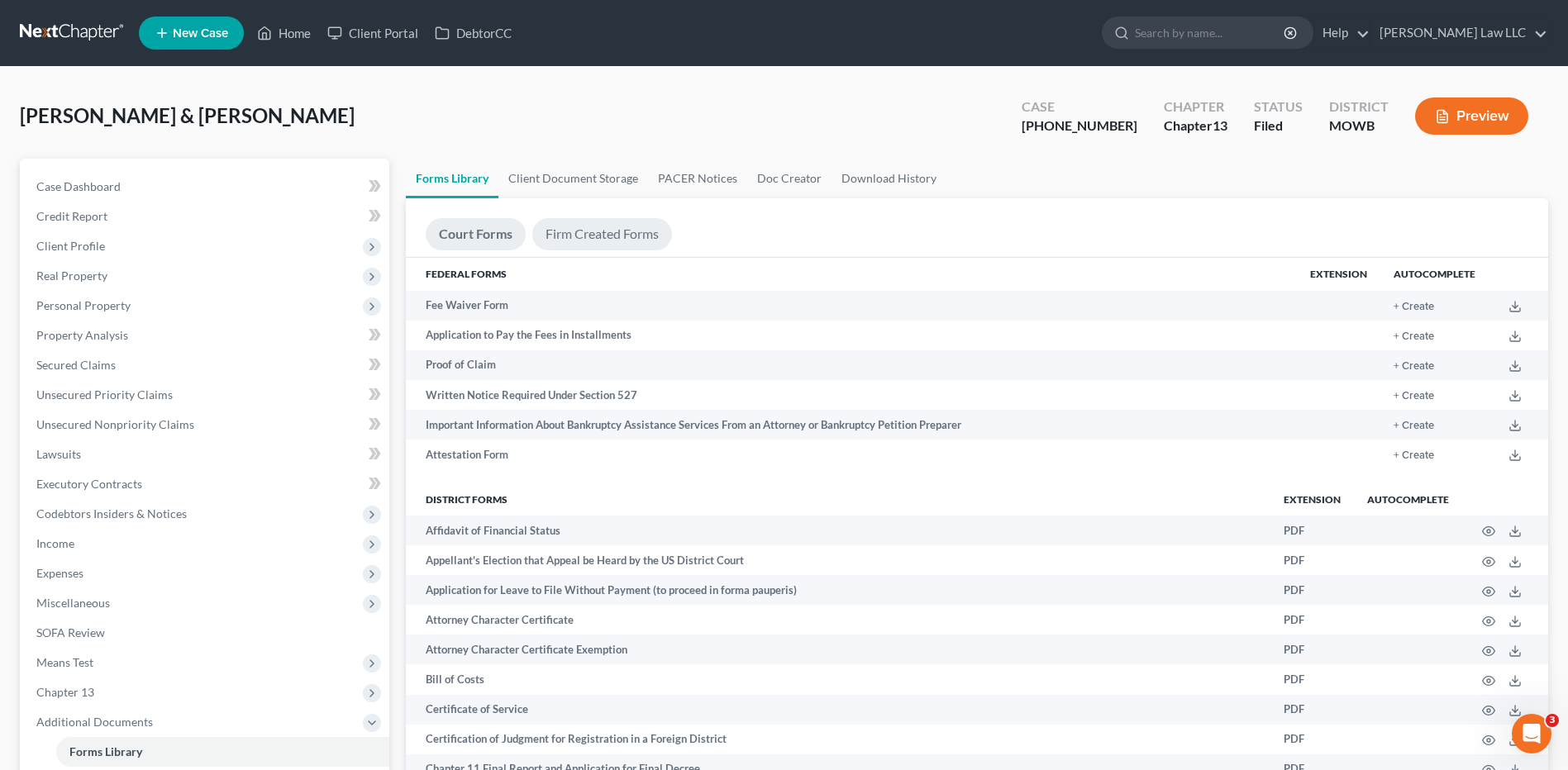
click at [575, 238] on link "Firm Created Forms" at bounding box center [602, 234] width 140 height 32
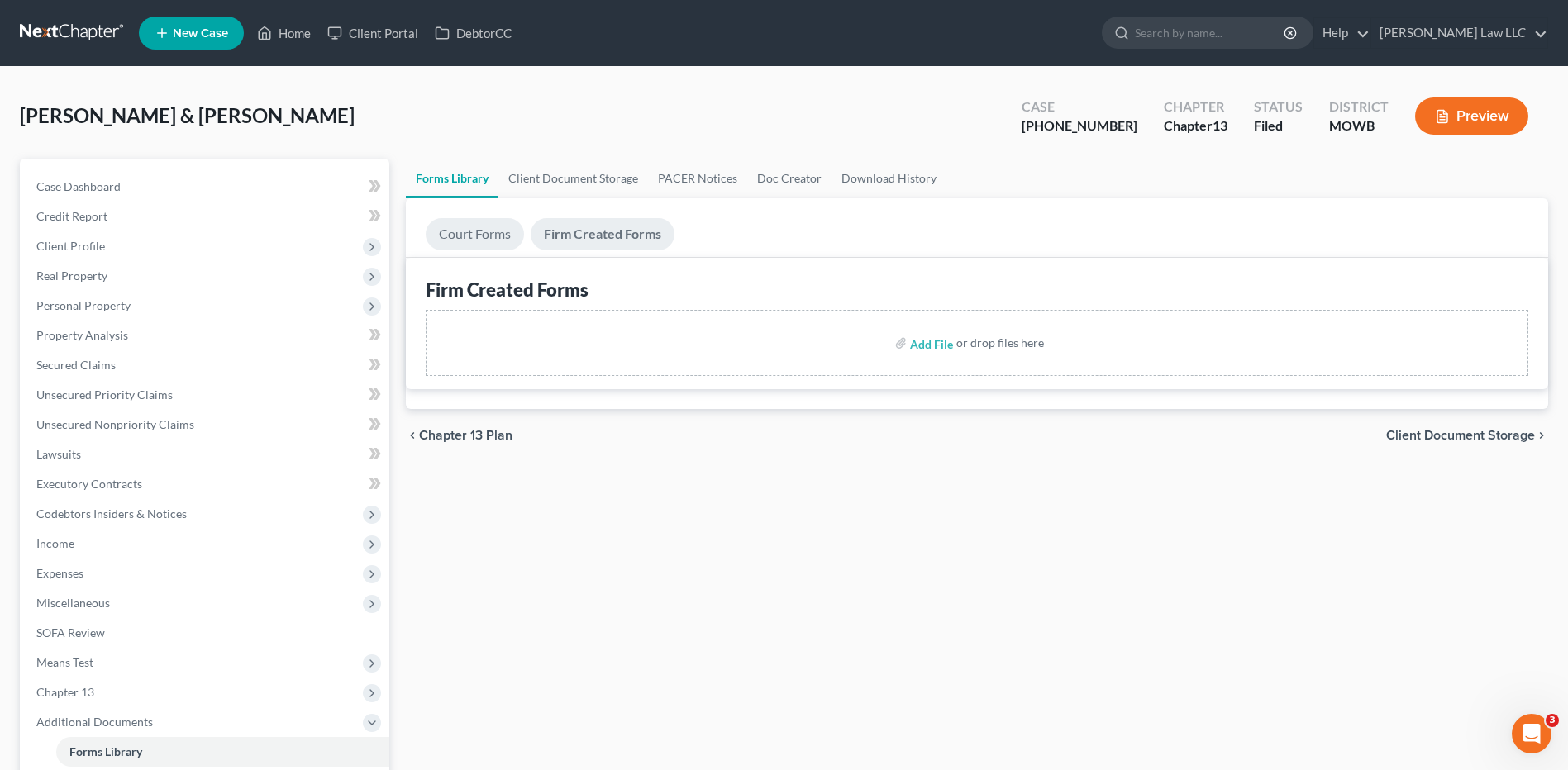
click at [474, 227] on link "Court Forms" at bounding box center [475, 234] width 98 height 32
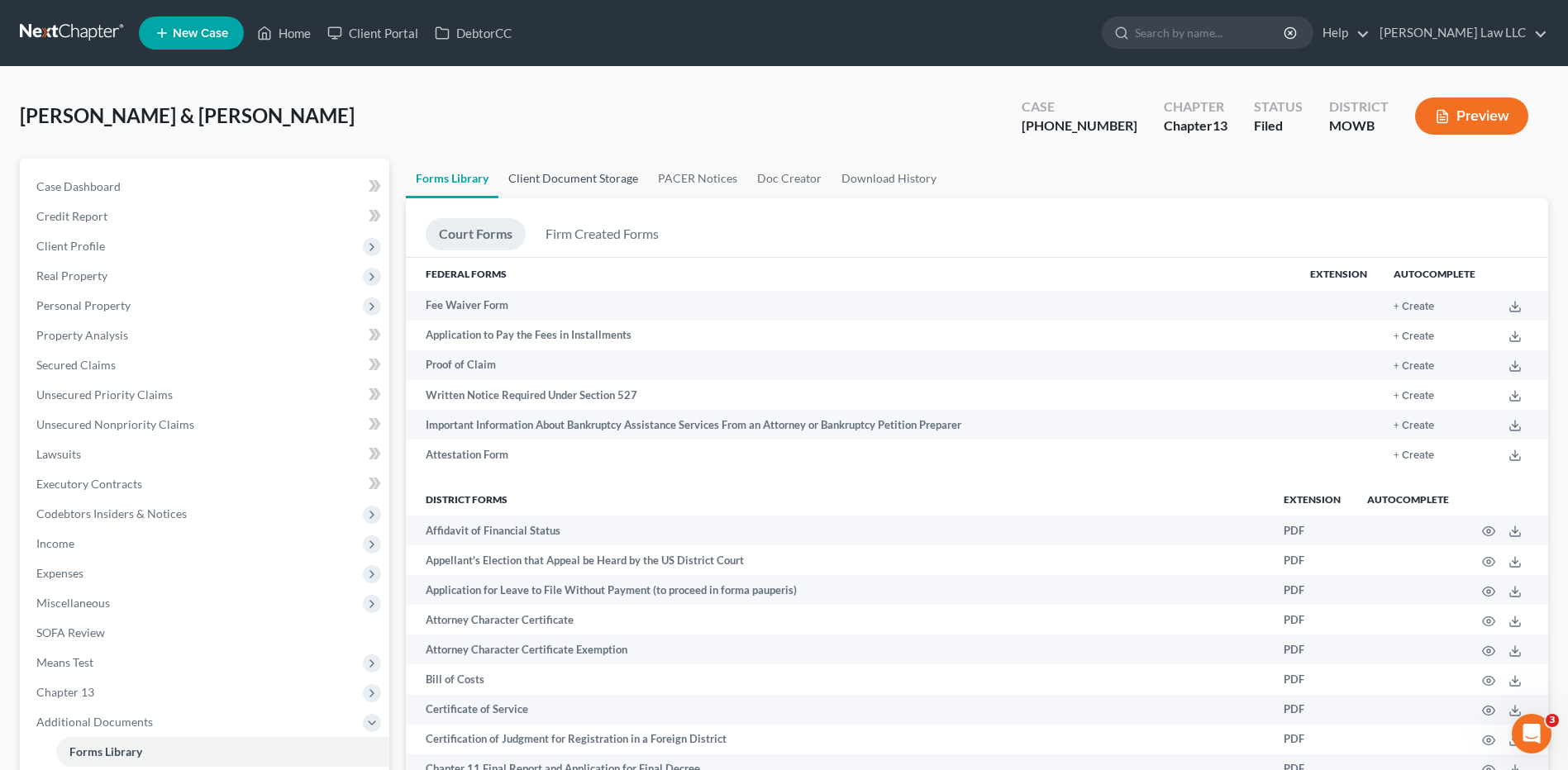
click at [551, 179] on link "Client Document Storage" at bounding box center [573, 179] width 150 height 40
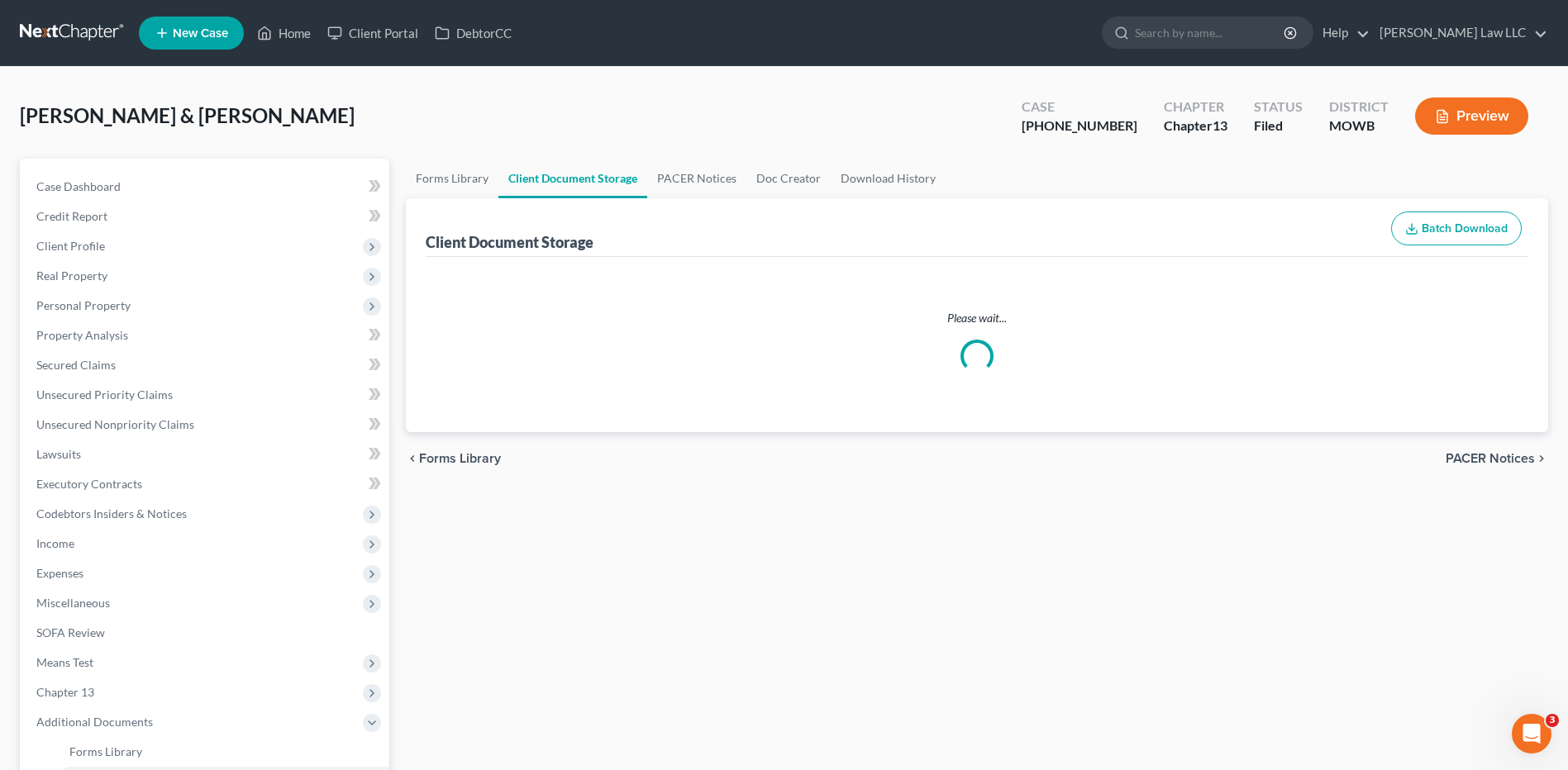
select select "5"
select select "22"
select select "21"
select select "9"
select select "24"
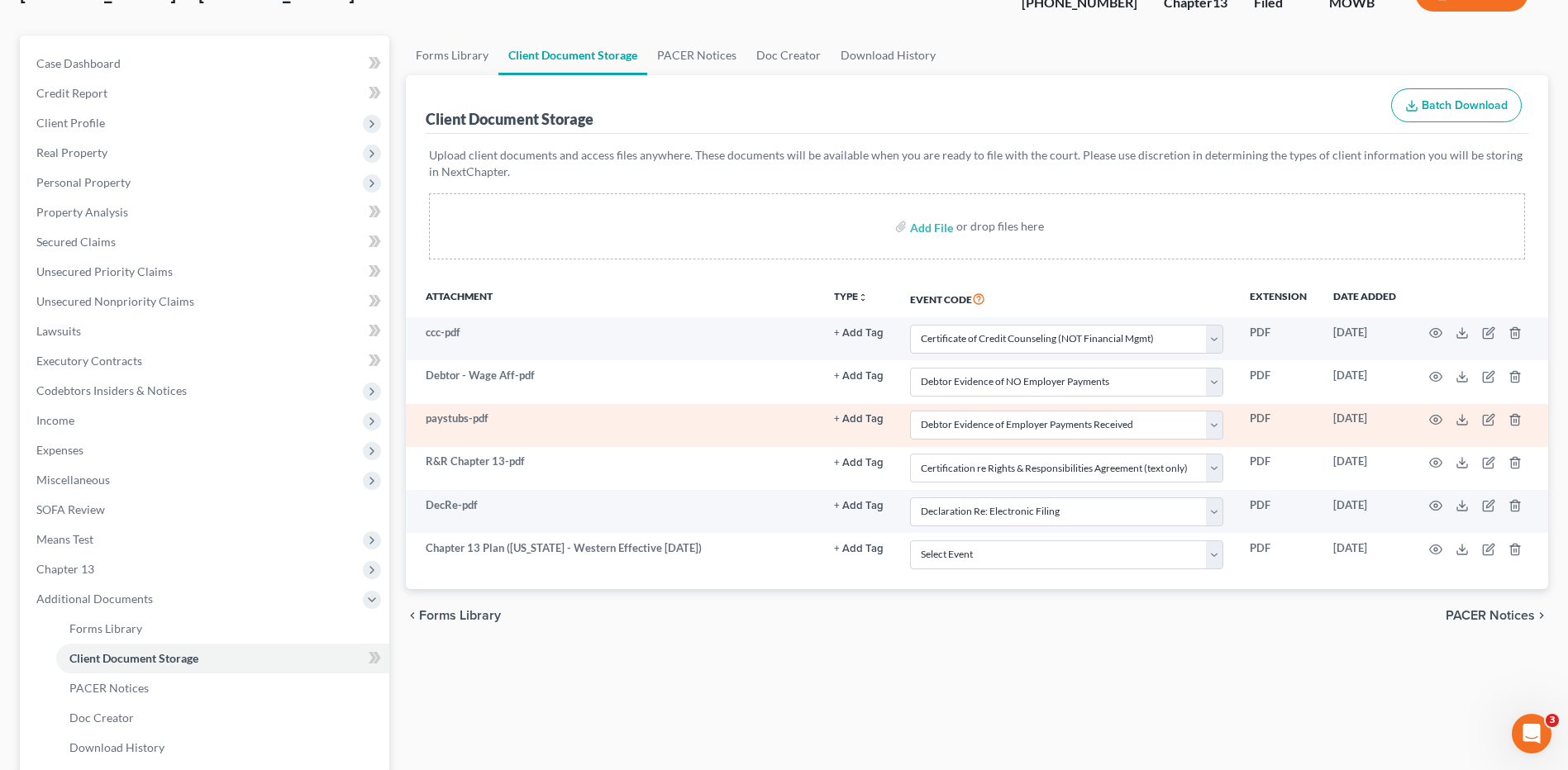
scroll to position [83, 0]
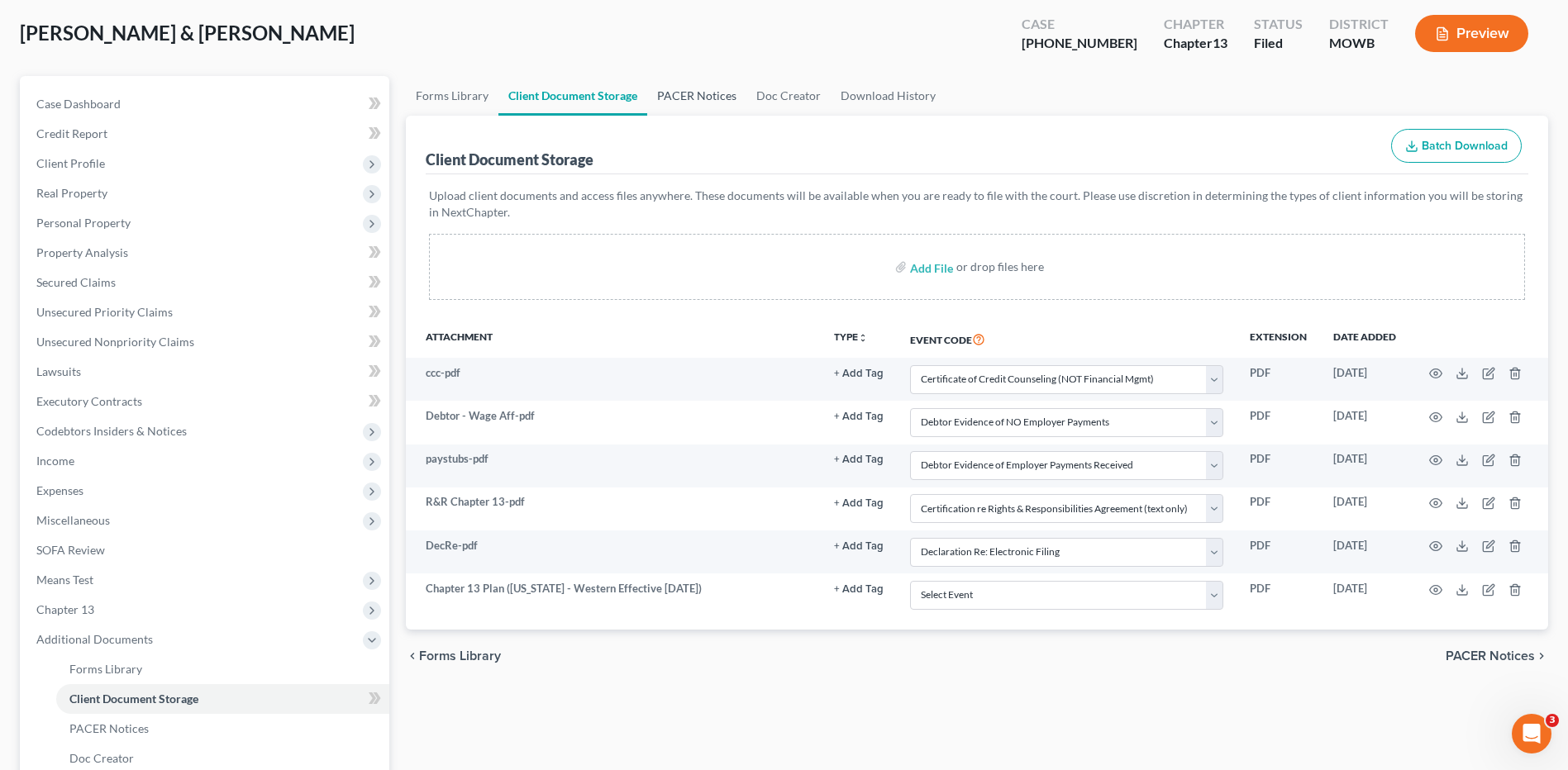
click at [717, 97] on link "PACER Notices" at bounding box center [696, 96] width 99 height 40
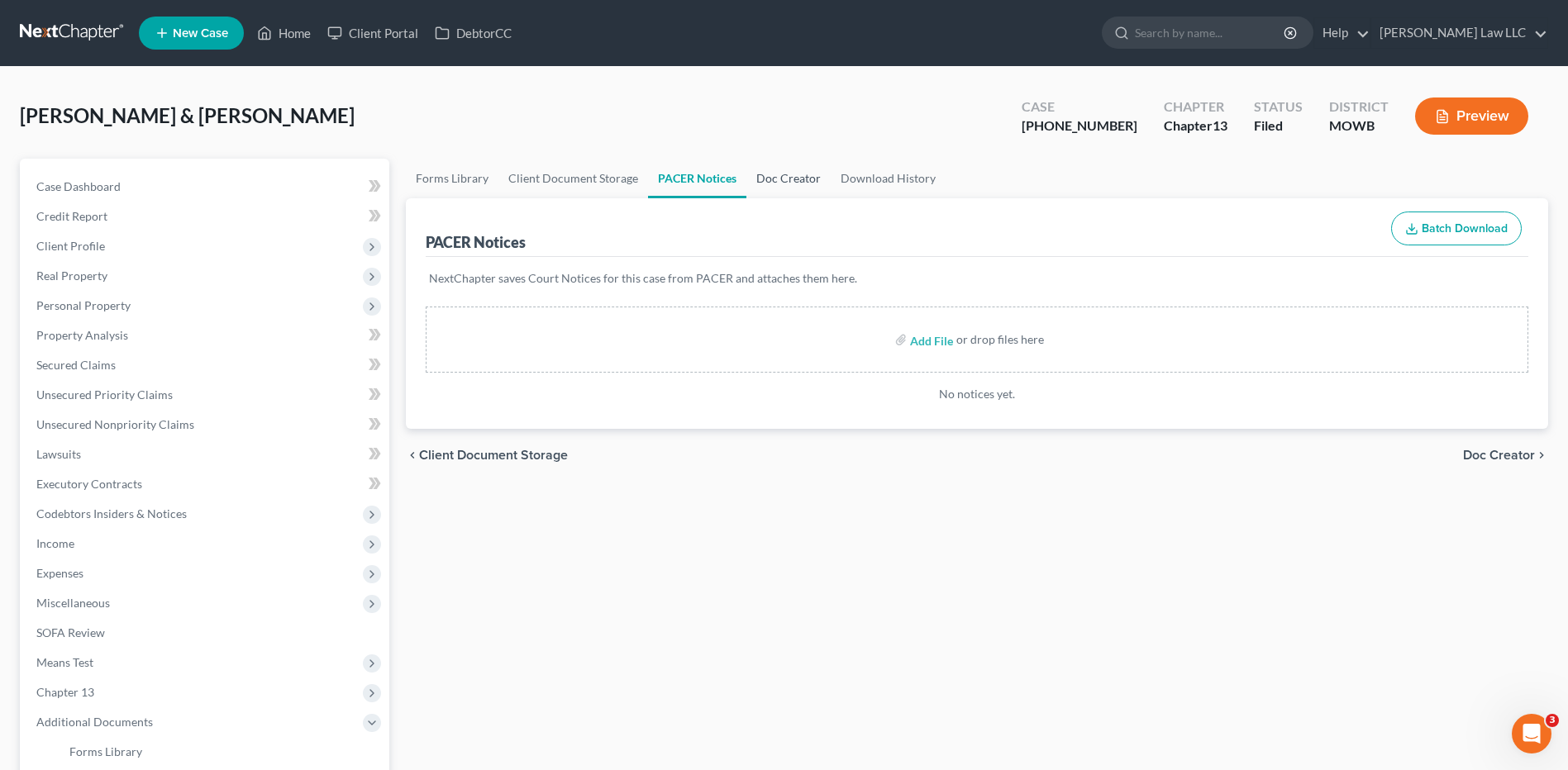
click at [811, 177] on link "Doc Creator" at bounding box center [788, 179] width 84 height 40
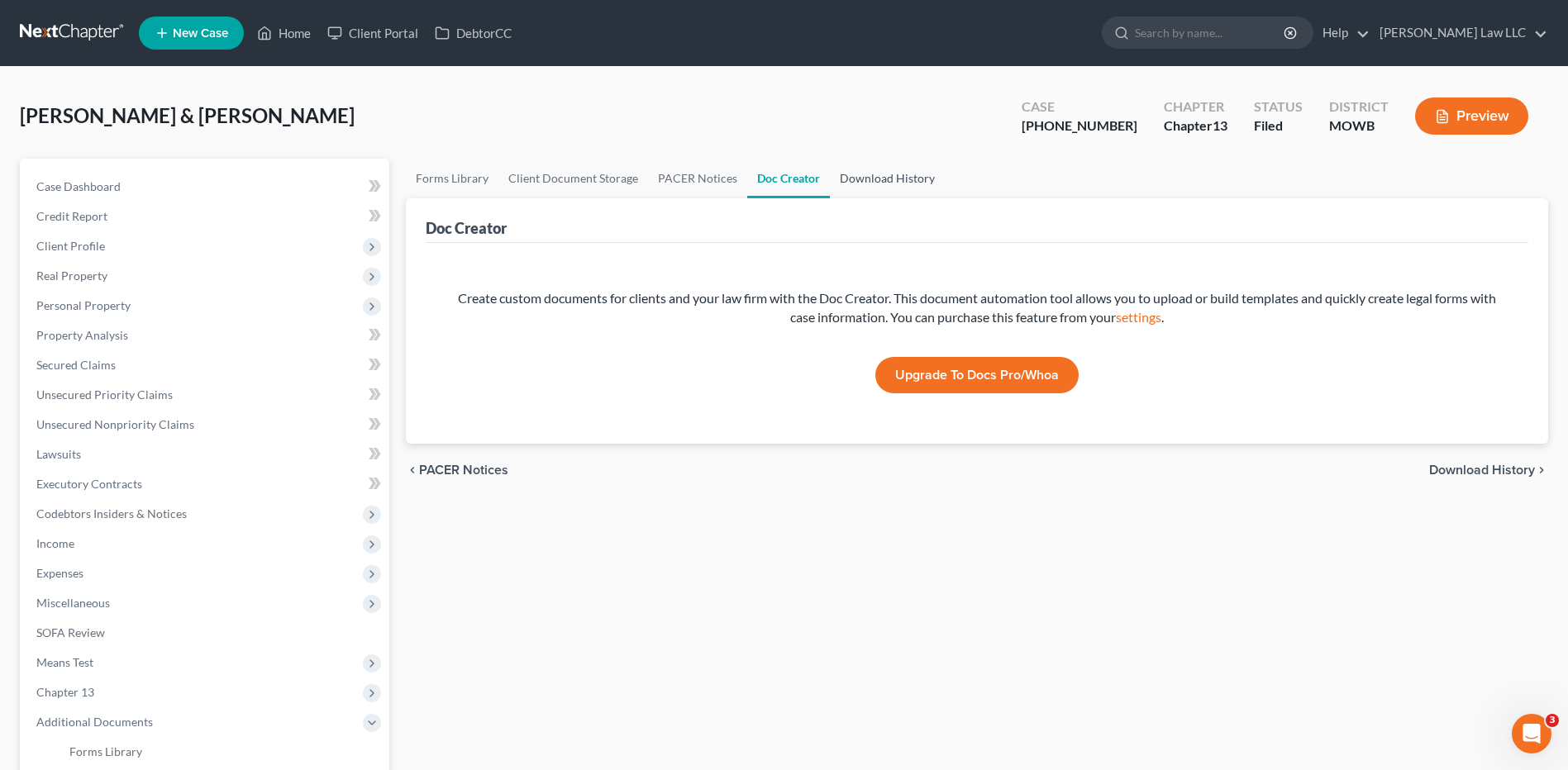
click at [872, 185] on link "Download History" at bounding box center [887, 179] width 115 height 40
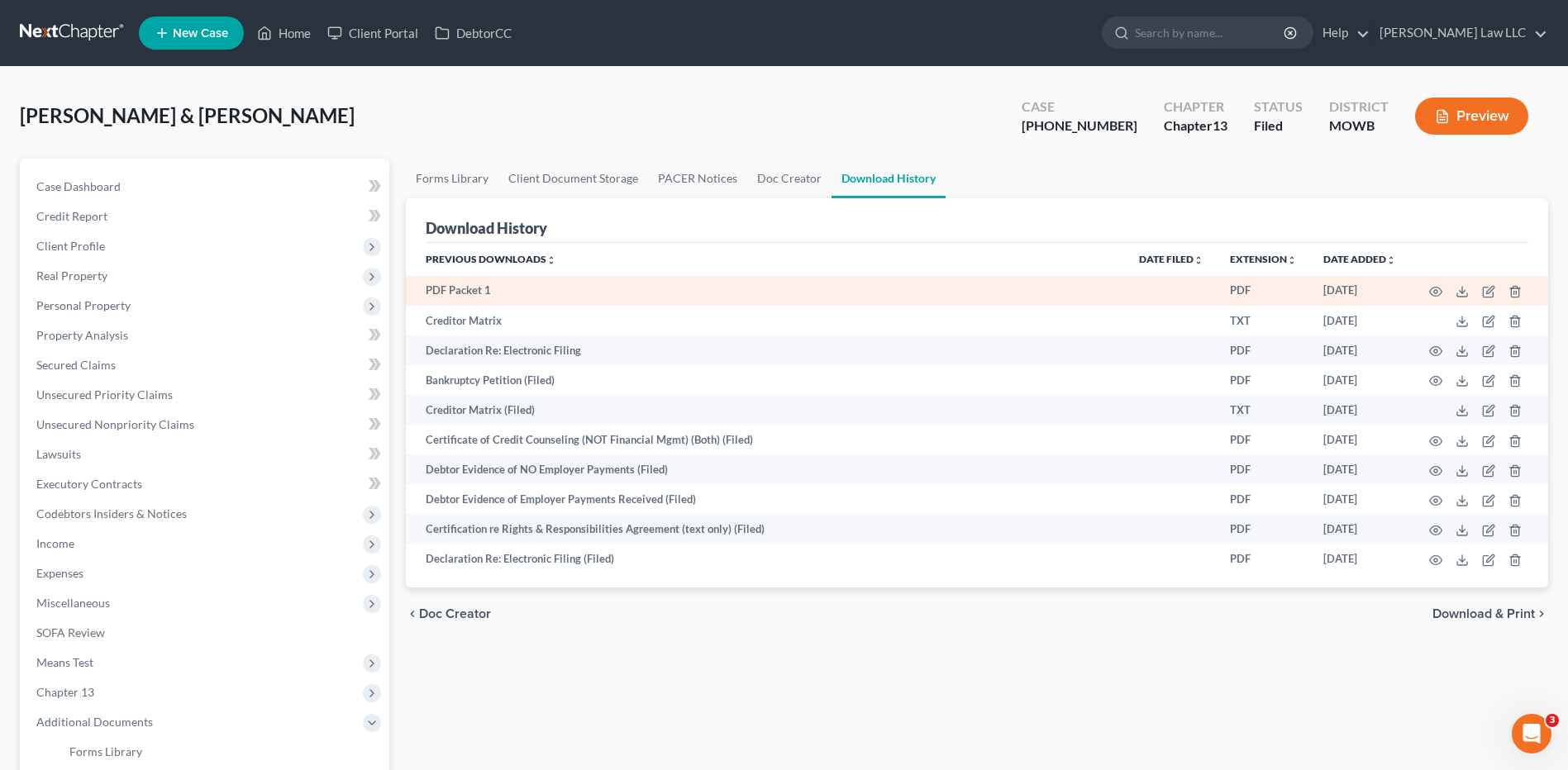
click at [440, 291] on td "PDF Packet 1" at bounding box center [766, 291] width 720 height 30
click at [1458, 292] on icon at bounding box center [1461, 291] width 13 height 13
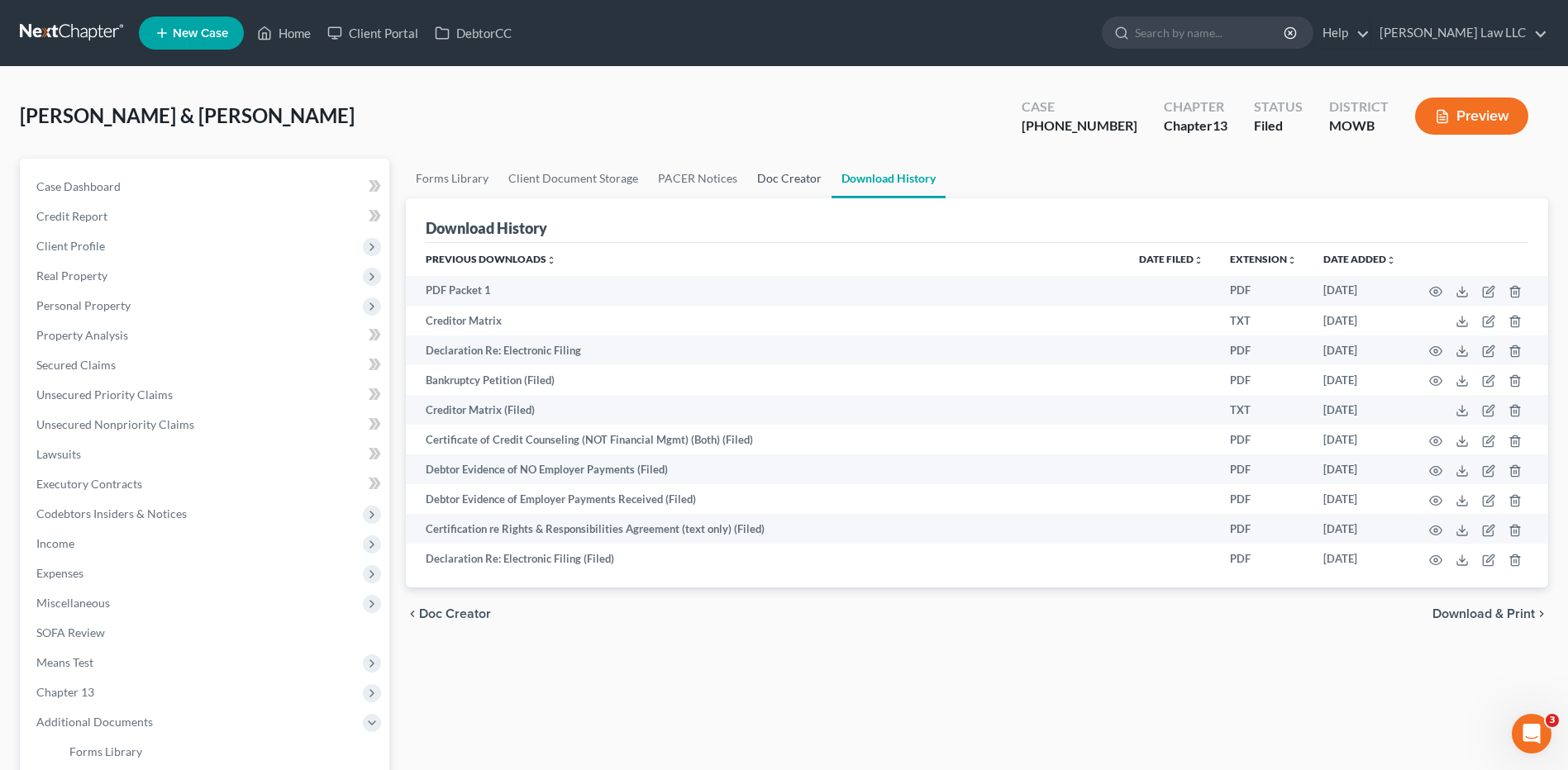
click at [795, 178] on link "Doc Creator" at bounding box center [789, 179] width 84 height 40
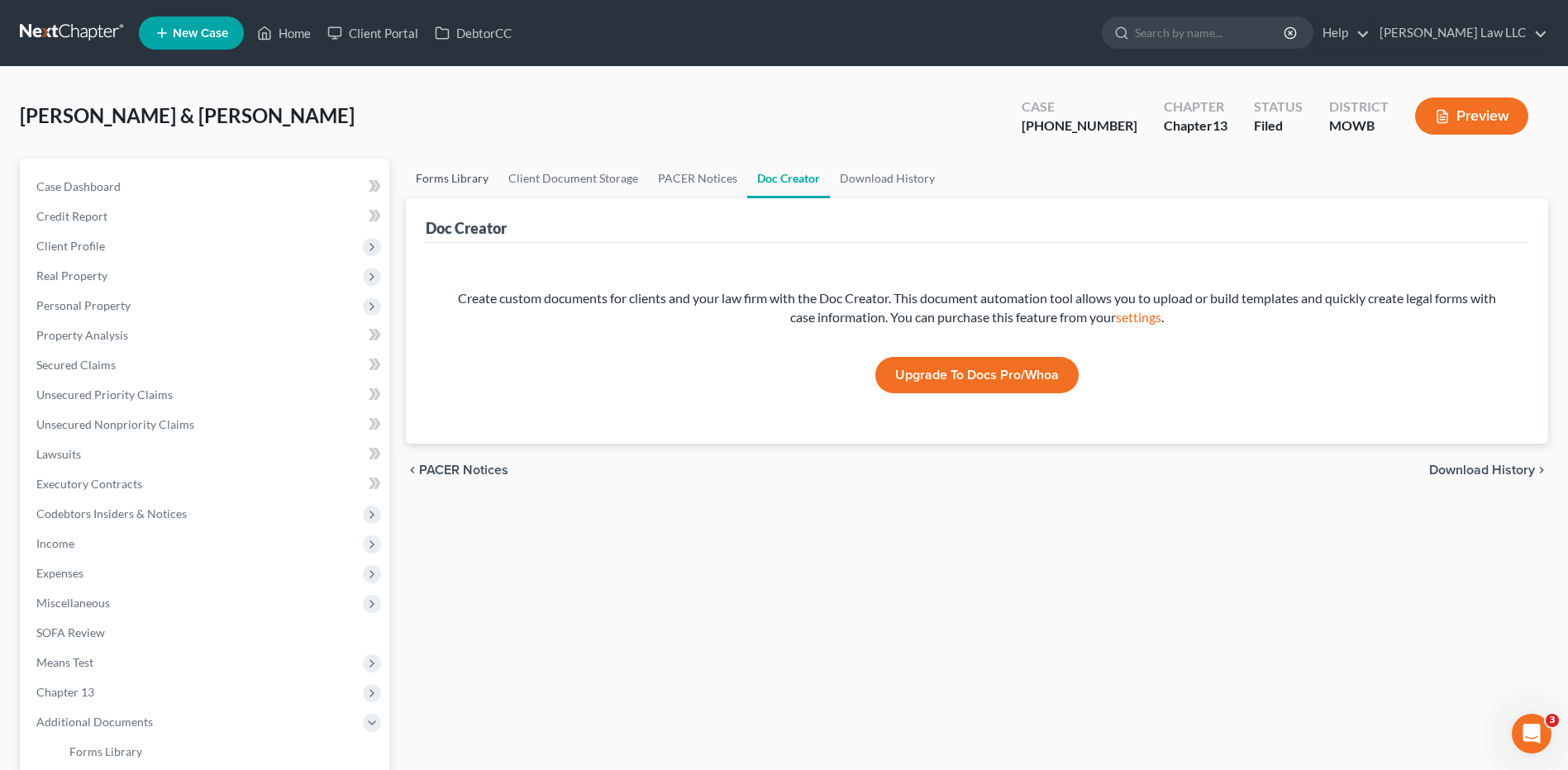
click at [455, 174] on link "Forms Library" at bounding box center [452, 179] width 93 height 40
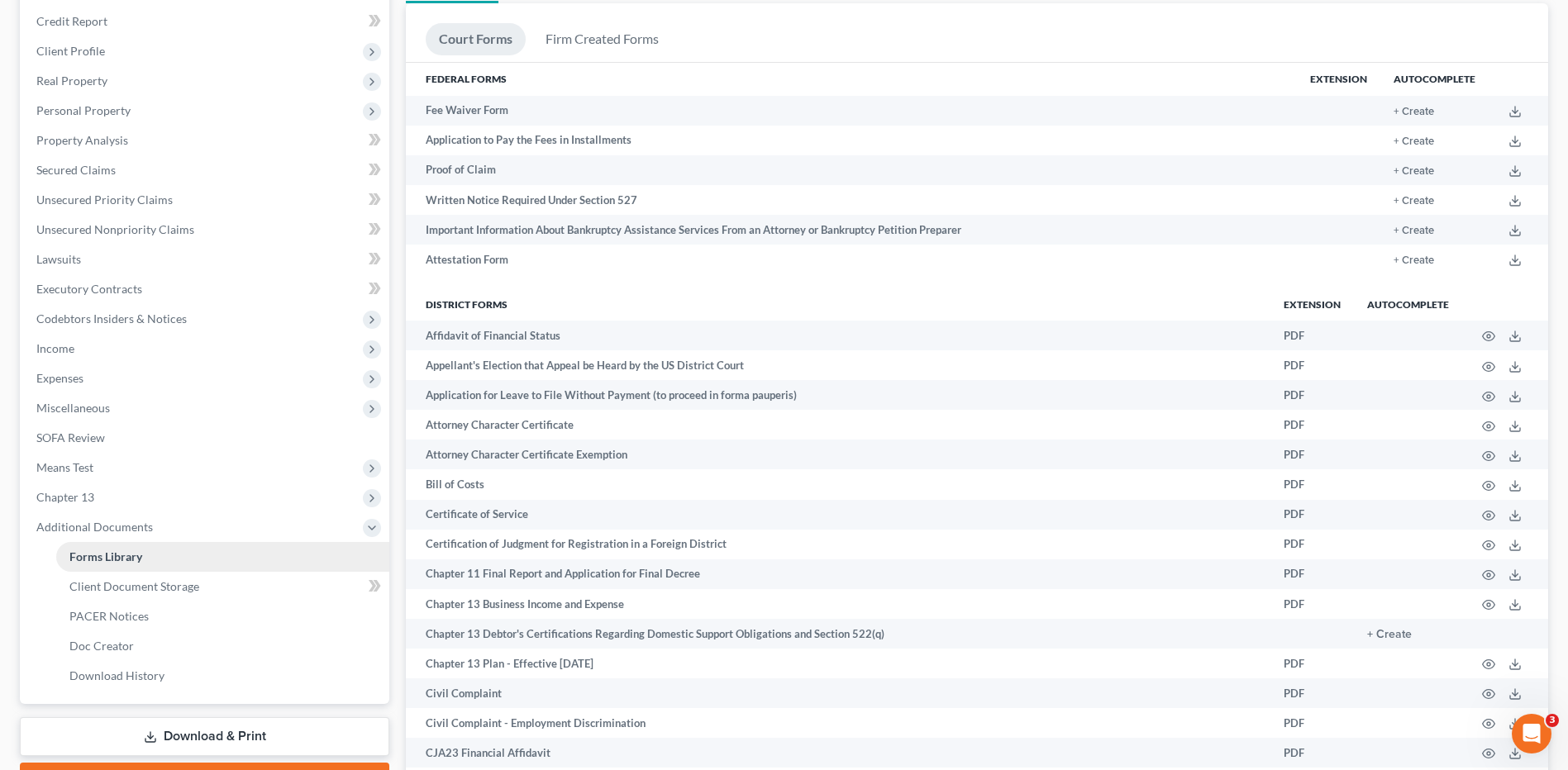
scroll to position [165, 0]
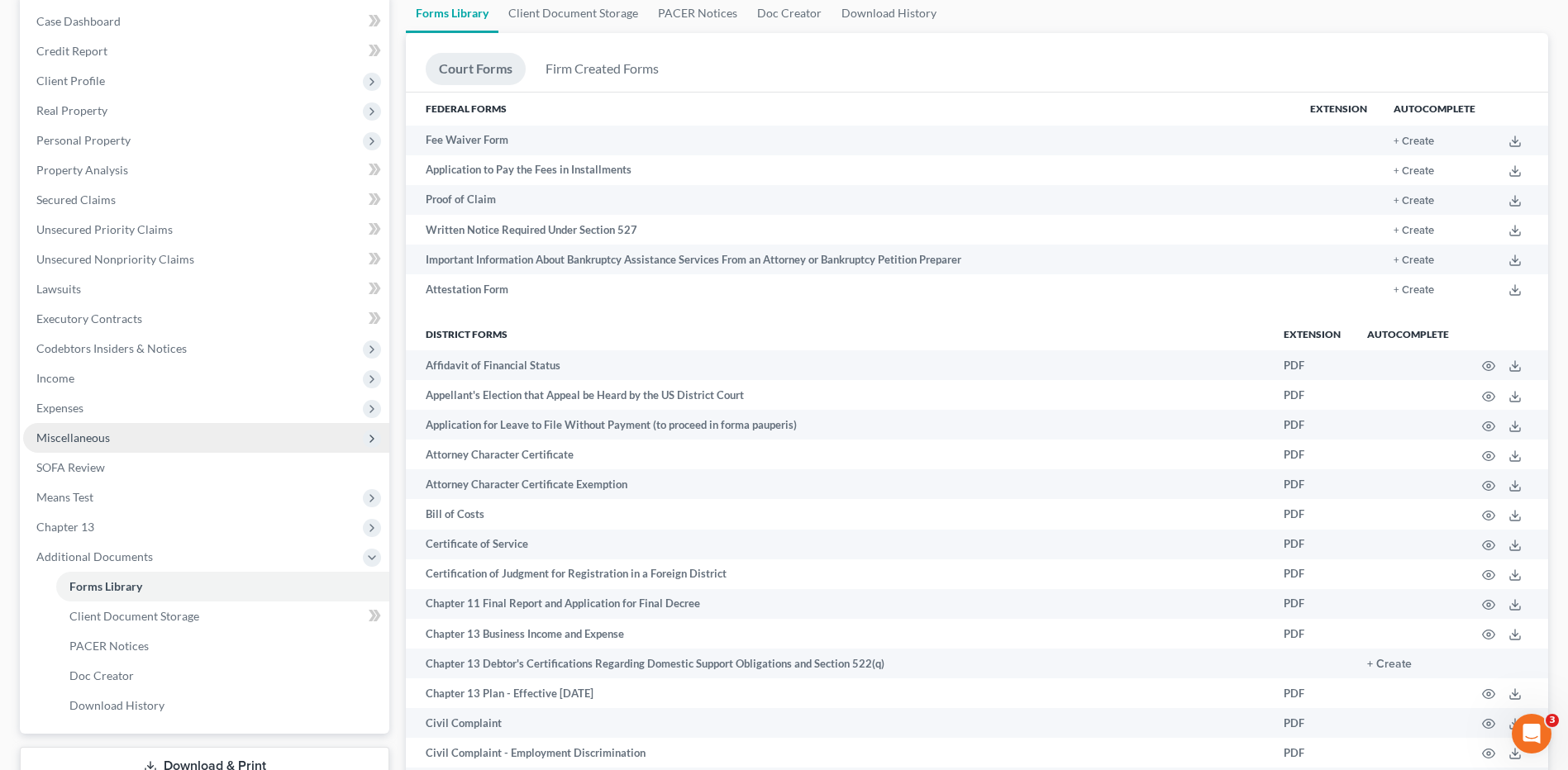
click at [369, 436] on icon at bounding box center [371, 438] width 13 height 13
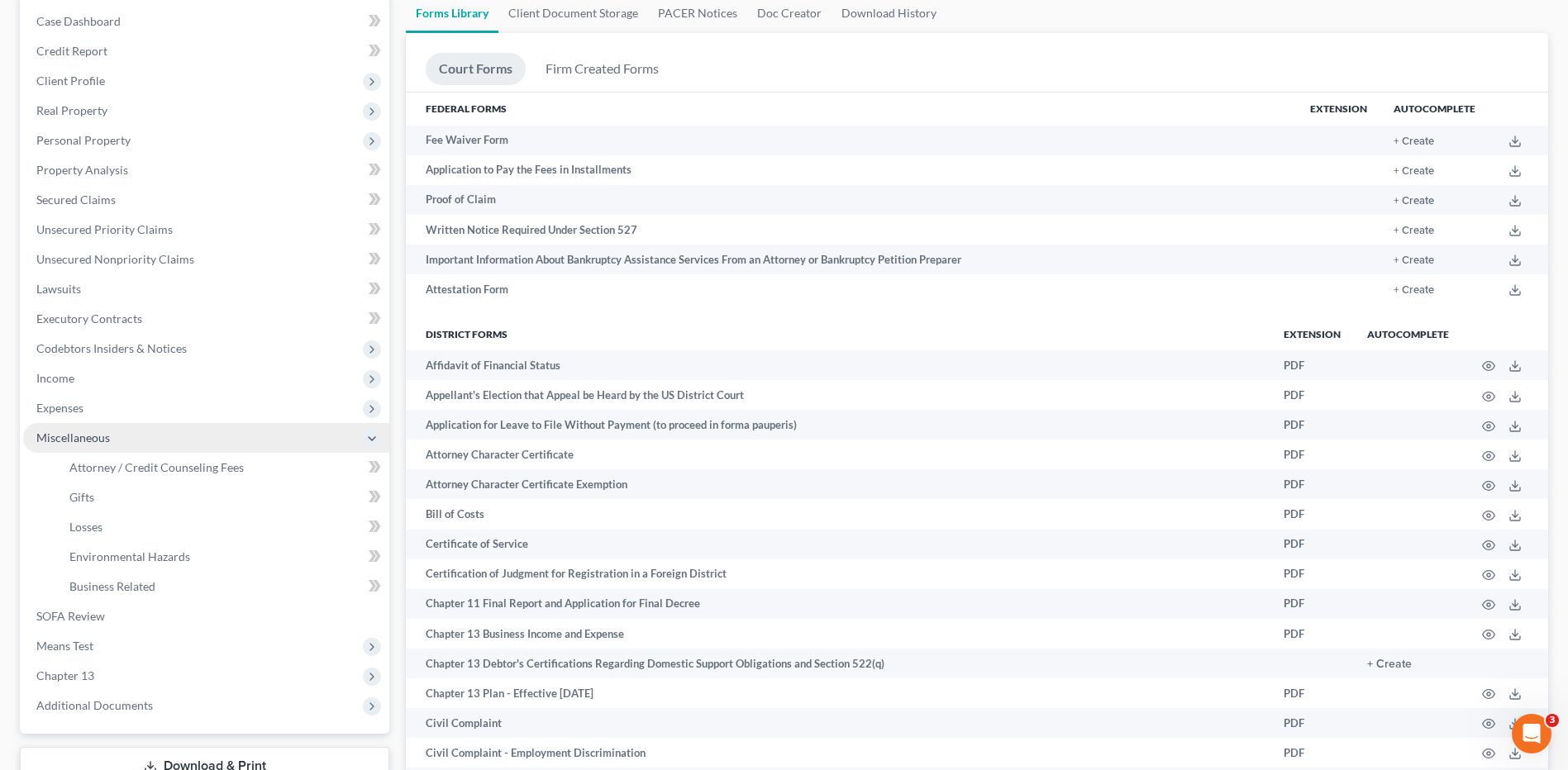
click at [369, 436] on icon at bounding box center [371, 438] width 13 height 13
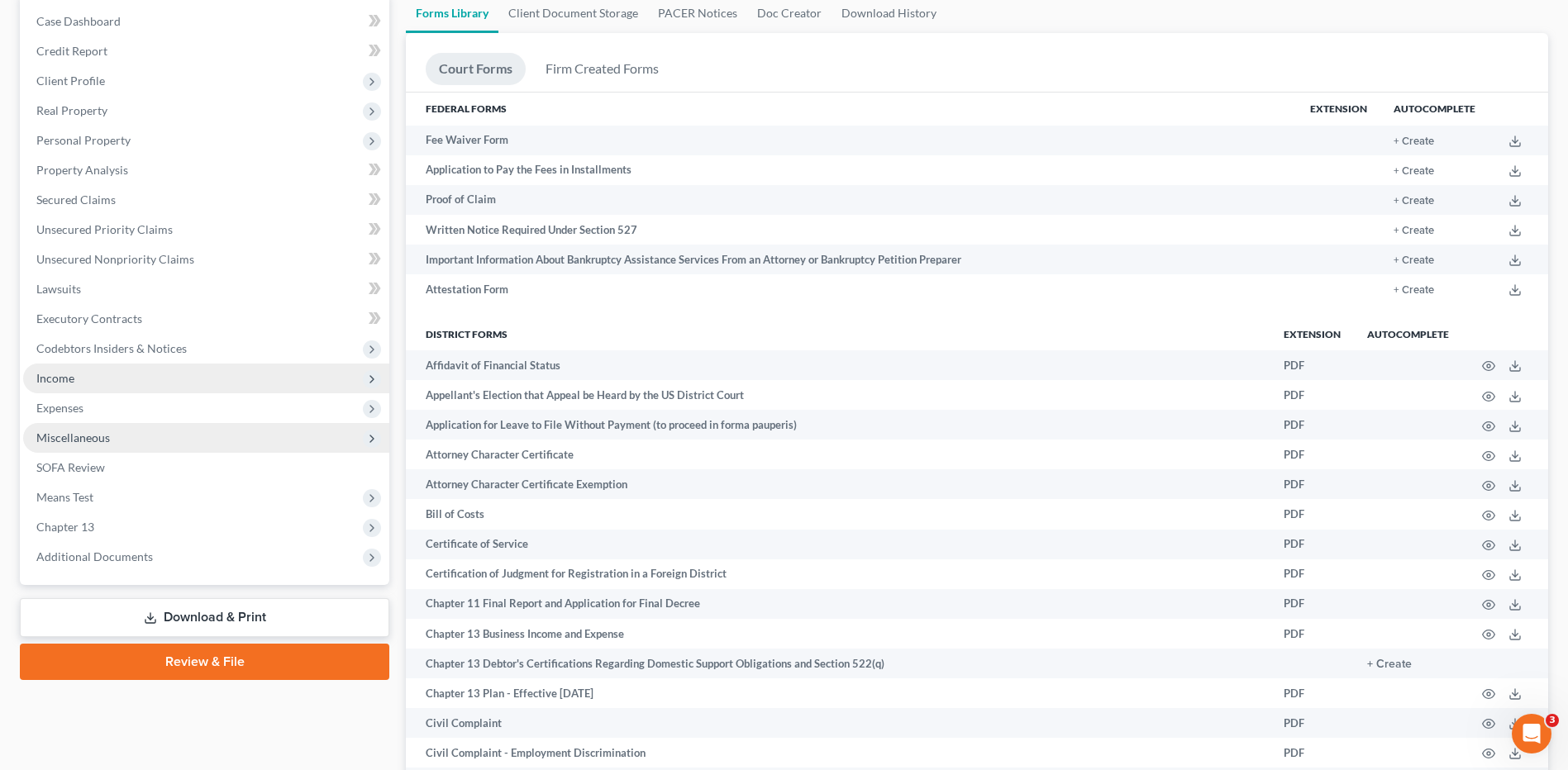
click at [108, 368] on span "Income" at bounding box center [206, 379] width 366 height 30
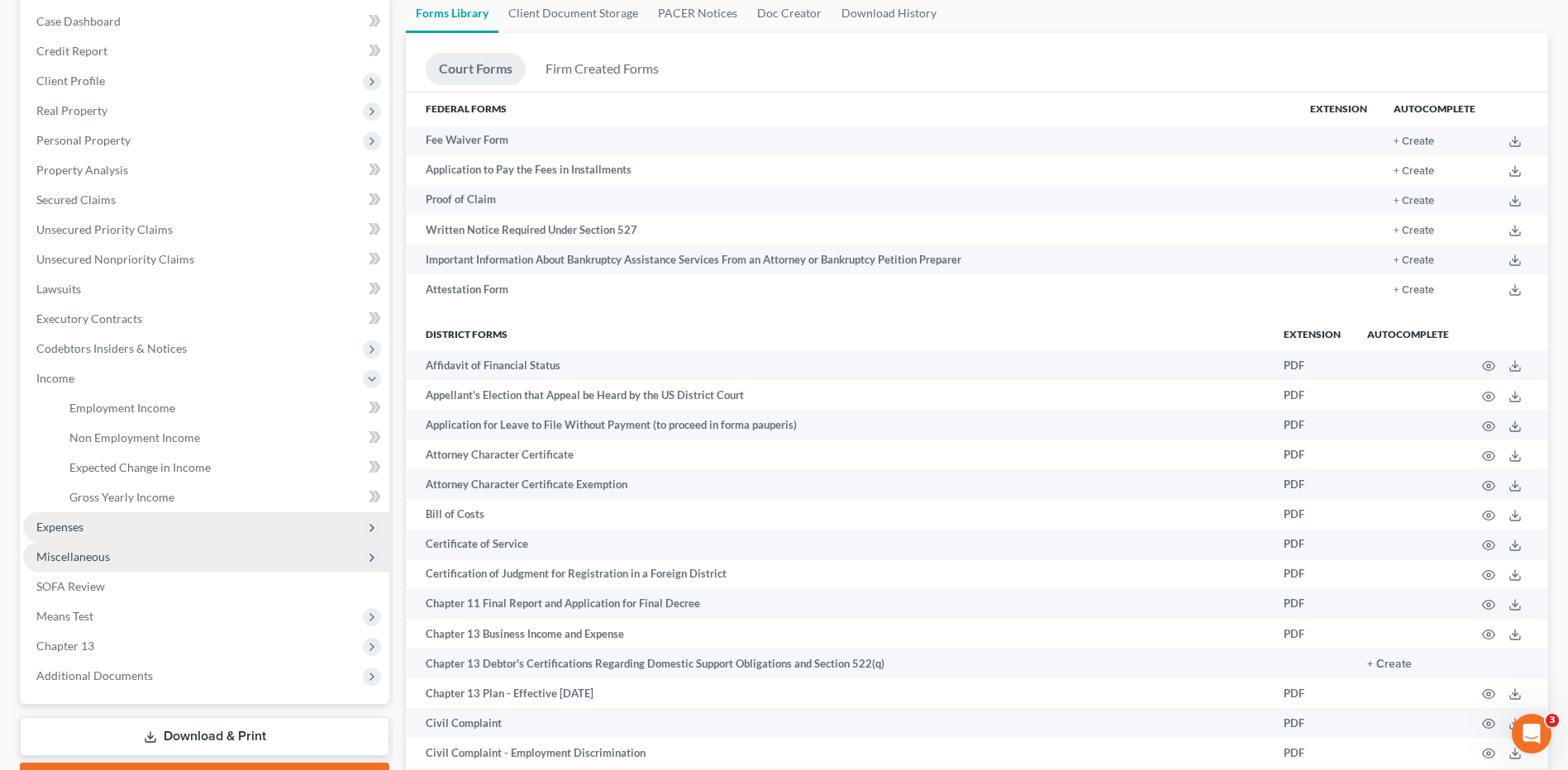
click at [74, 528] on span "Expenses" at bounding box center [59, 527] width 47 height 14
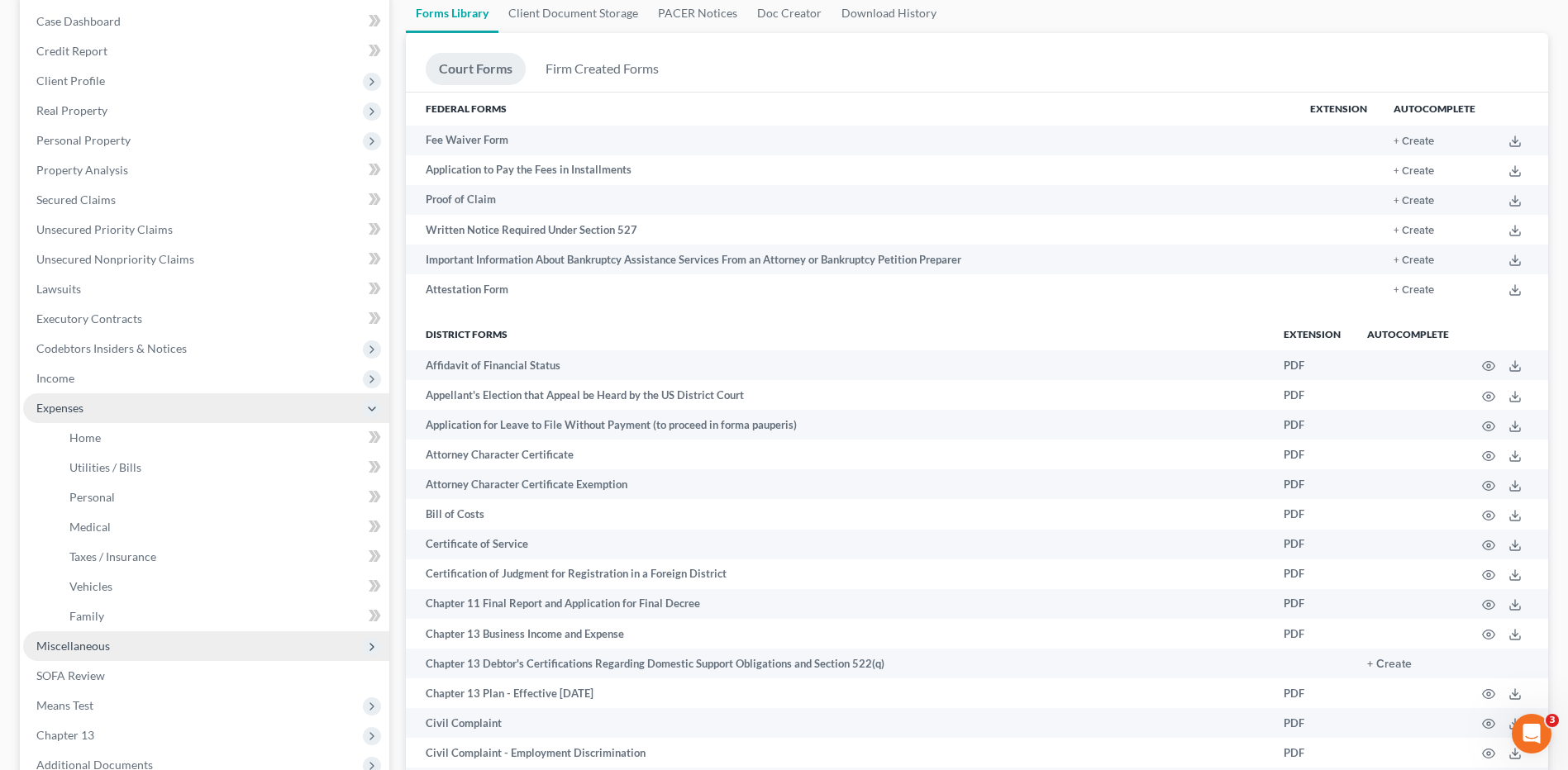
click at [70, 406] on span "Expenses" at bounding box center [59, 408] width 47 height 14
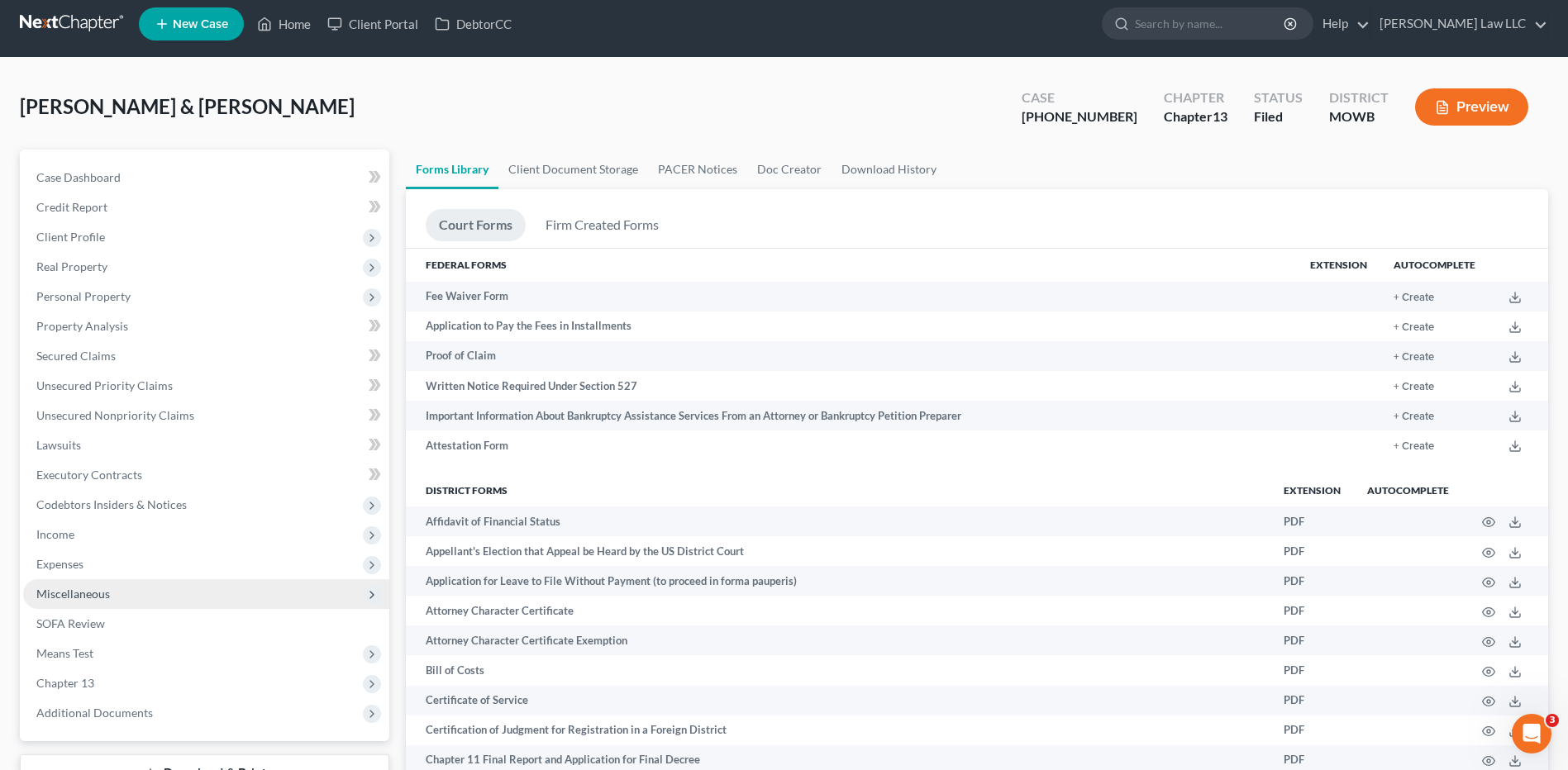
scroll to position [0, 0]
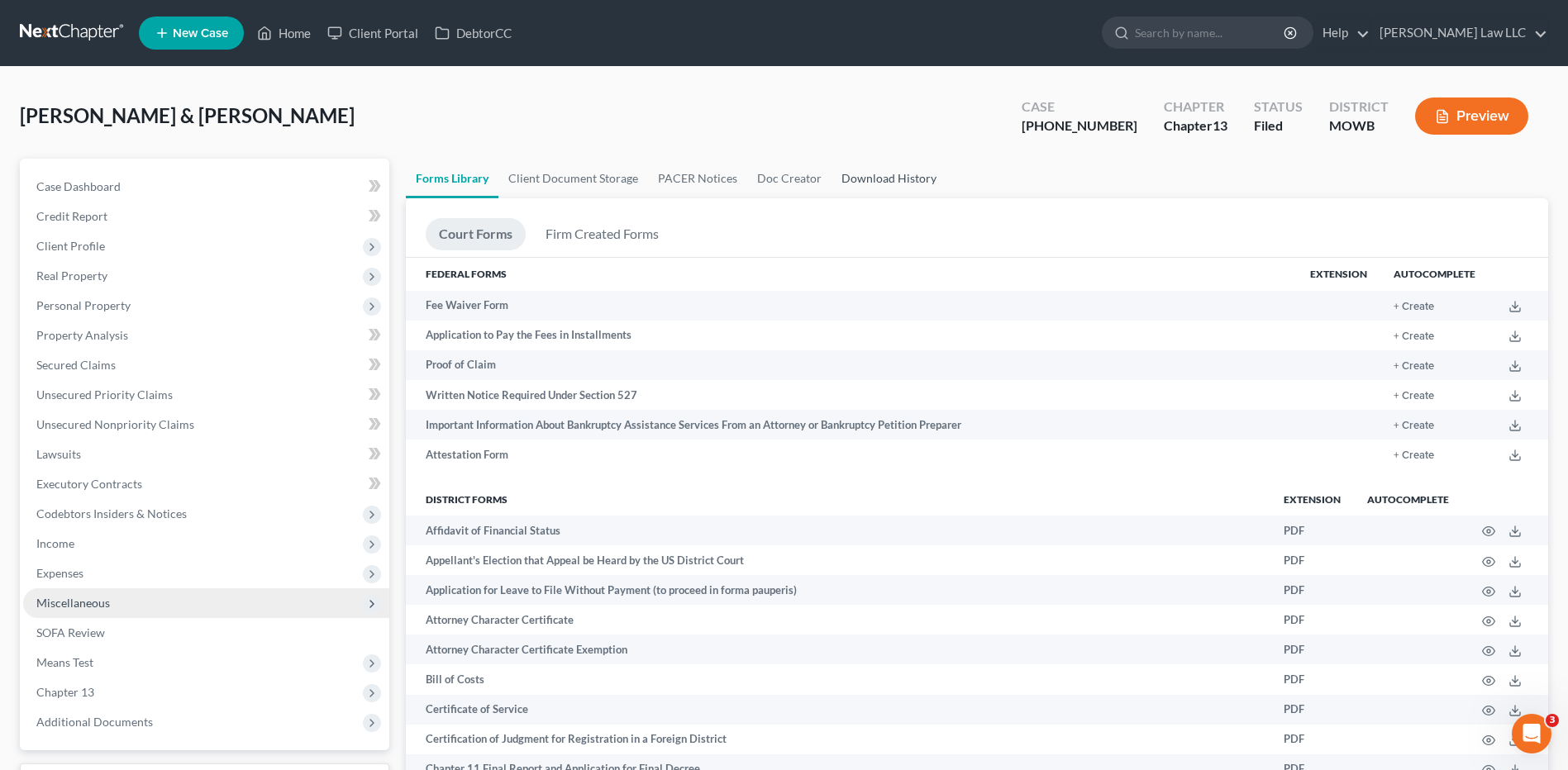
click at [878, 180] on link "Download History" at bounding box center [888, 179] width 115 height 40
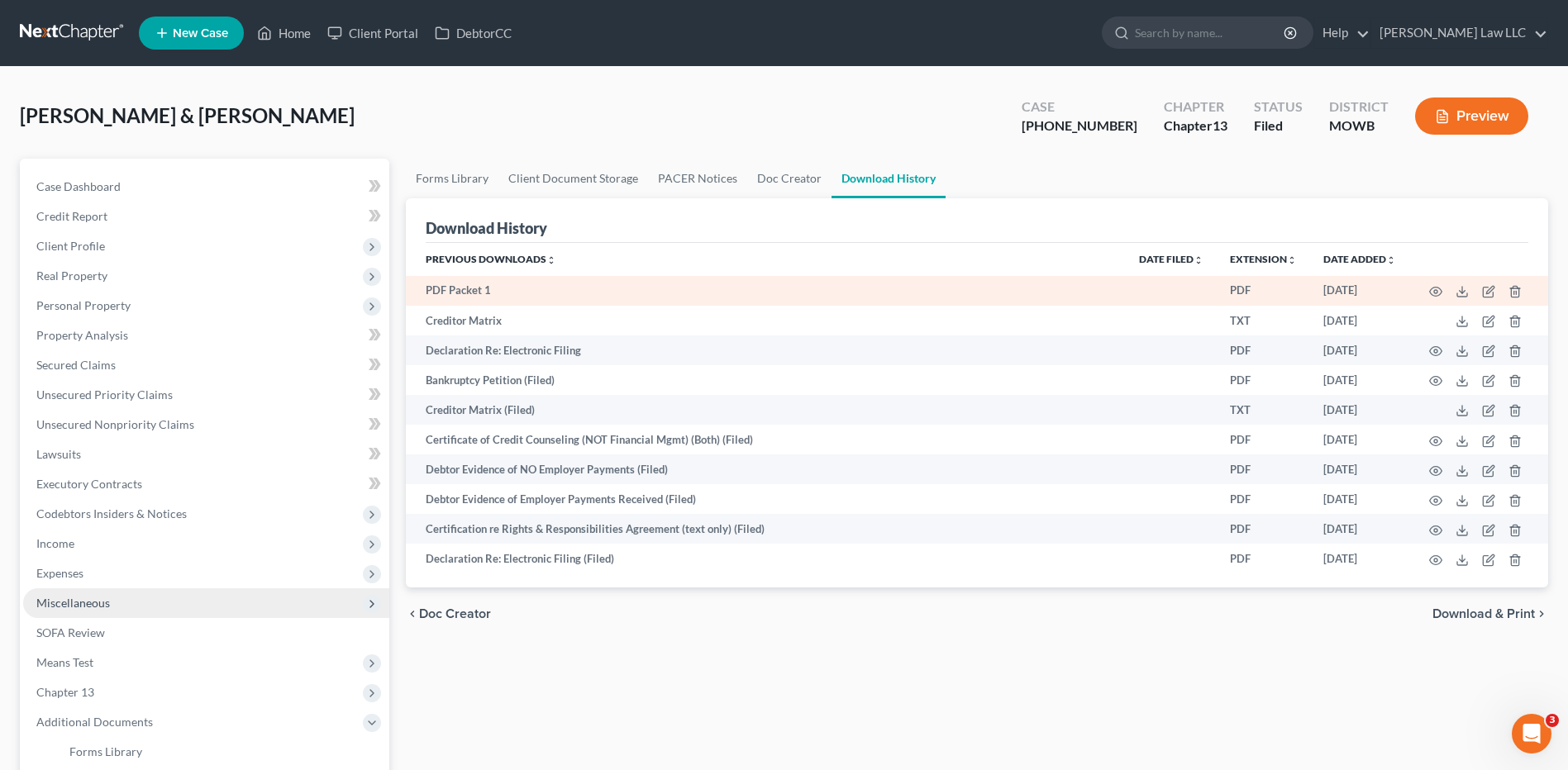
click at [464, 288] on td "PDF Packet 1" at bounding box center [766, 291] width 720 height 30
click at [1463, 296] on icon at bounding box center [1461, 291] width 13 height 13
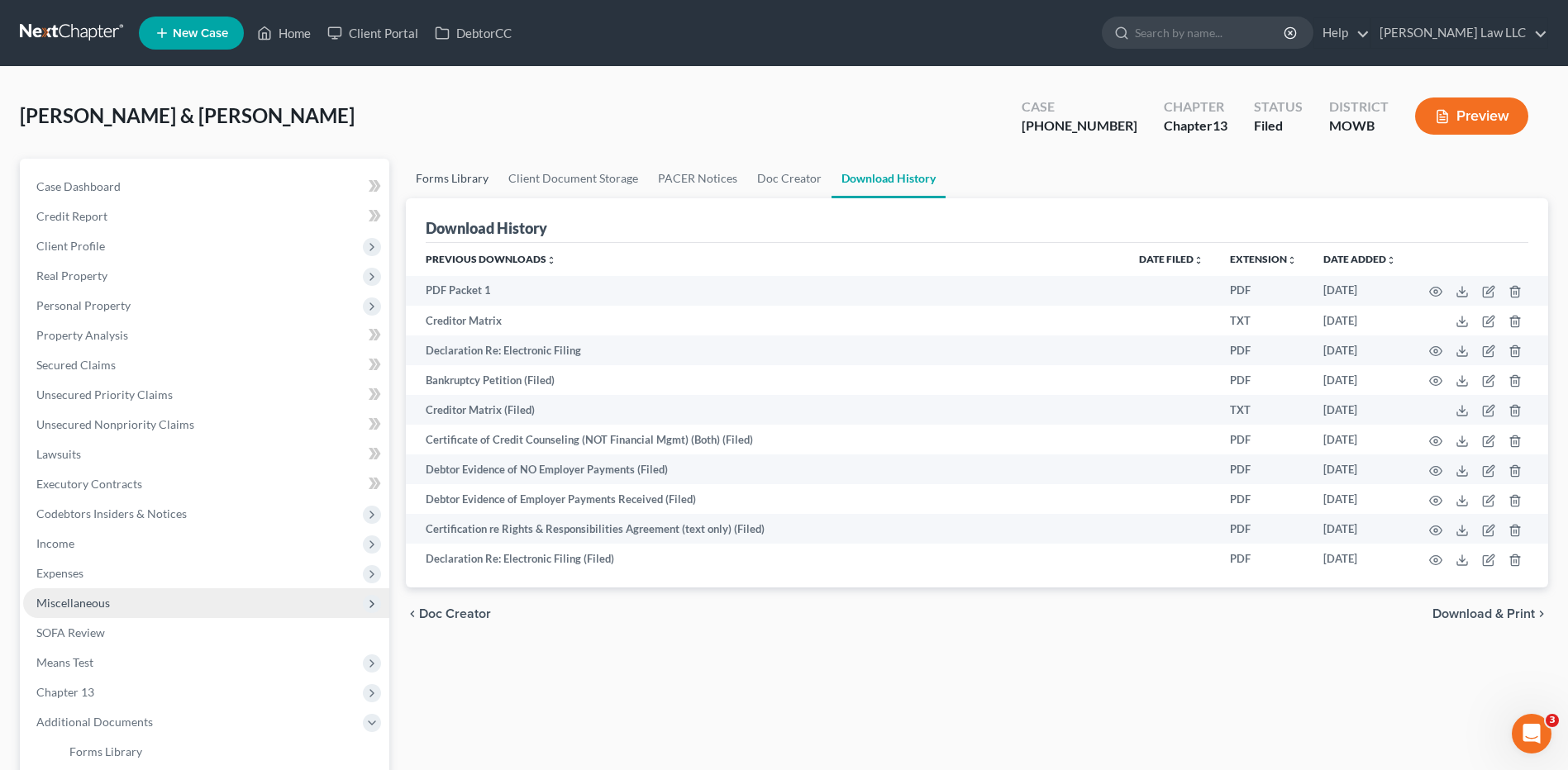
click at [455, 178] on link "Forms Library" at bounding box center [452, 179] width 93 height 40
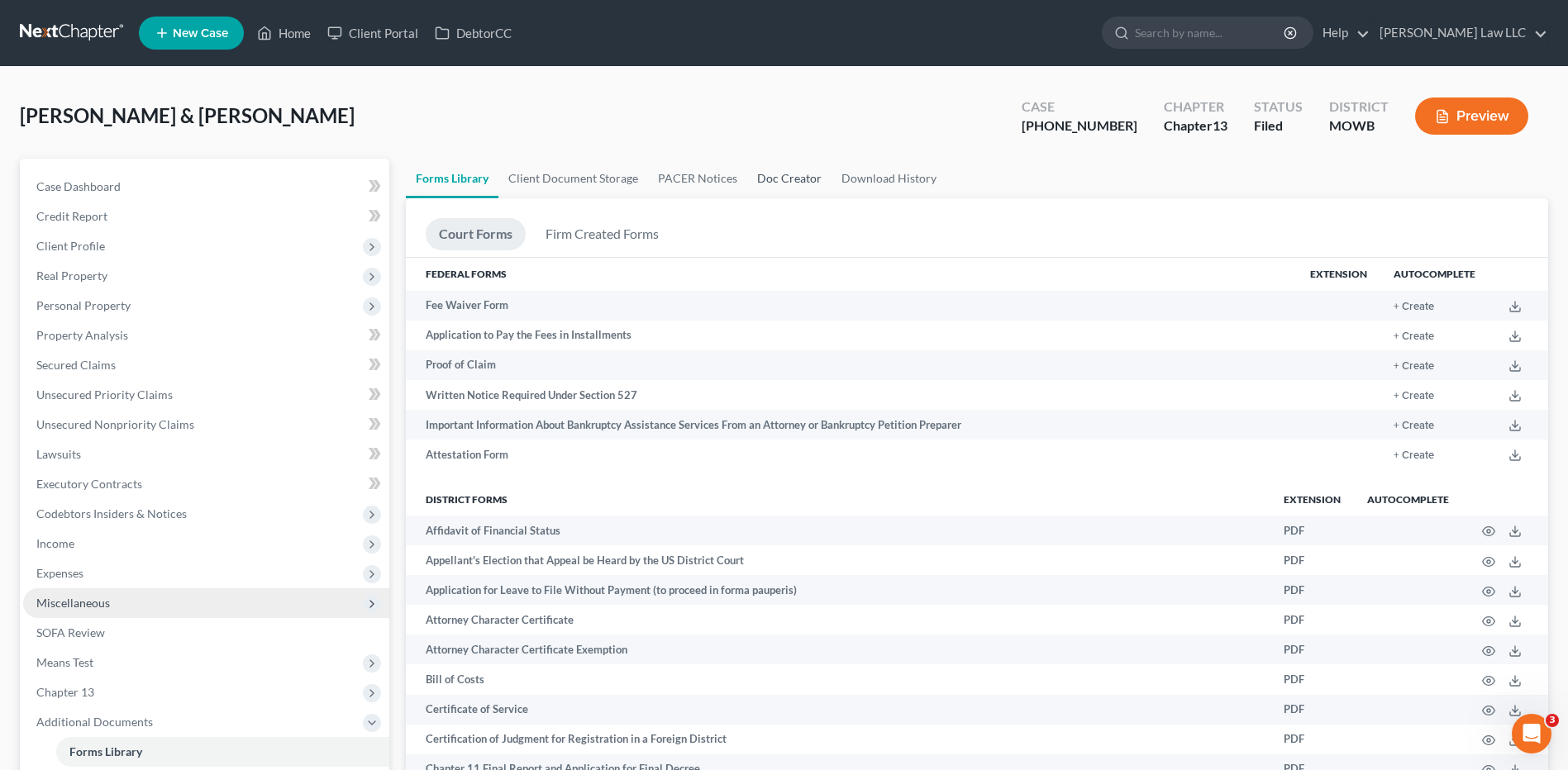
click at [787, 180] on link "Doc Creator" at bounding box center [789, 179] width 84 height 40
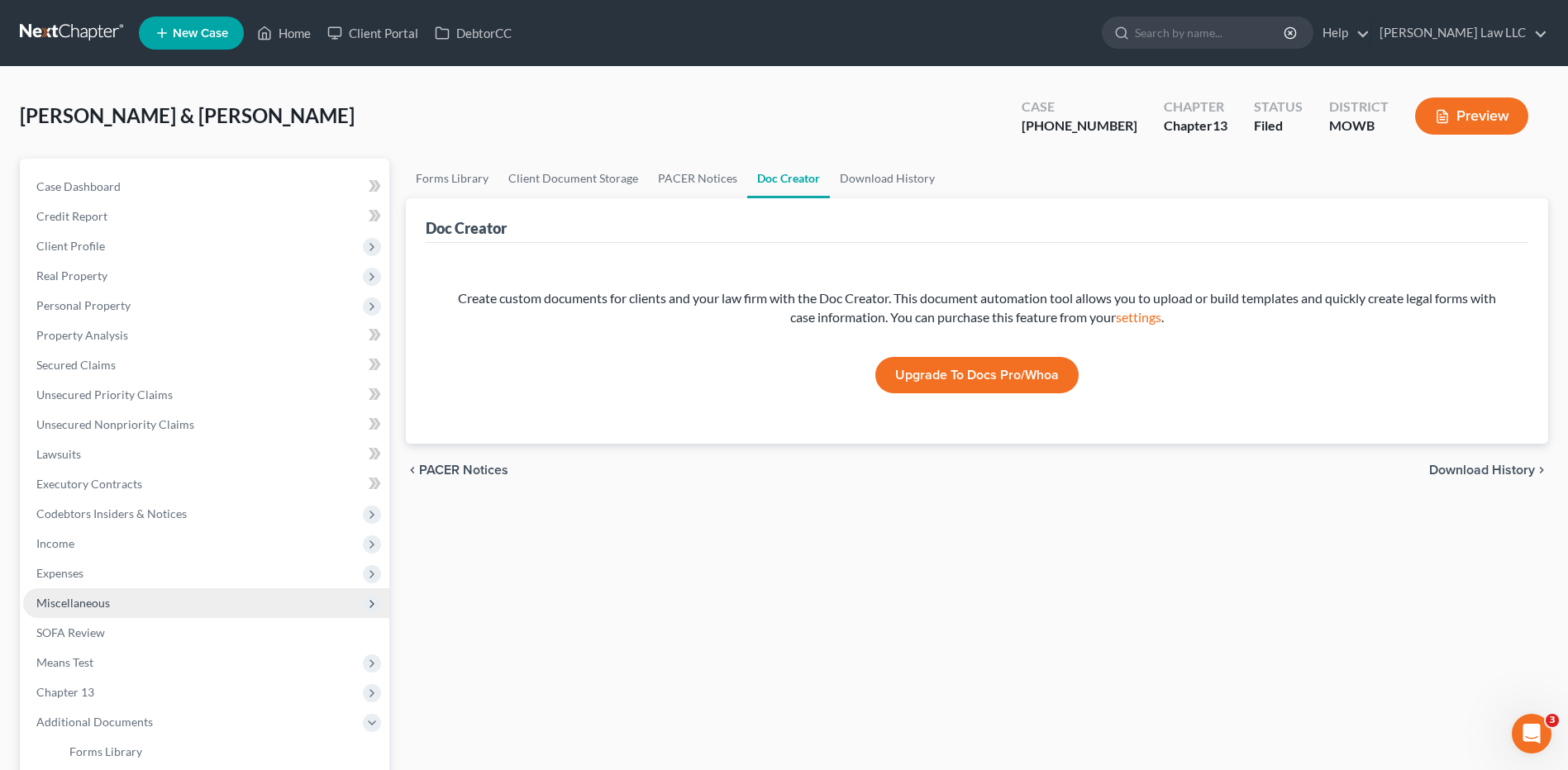
click at [1461, 469] on span "Download History" at bounding box center [1482, 470] width 106 height 13
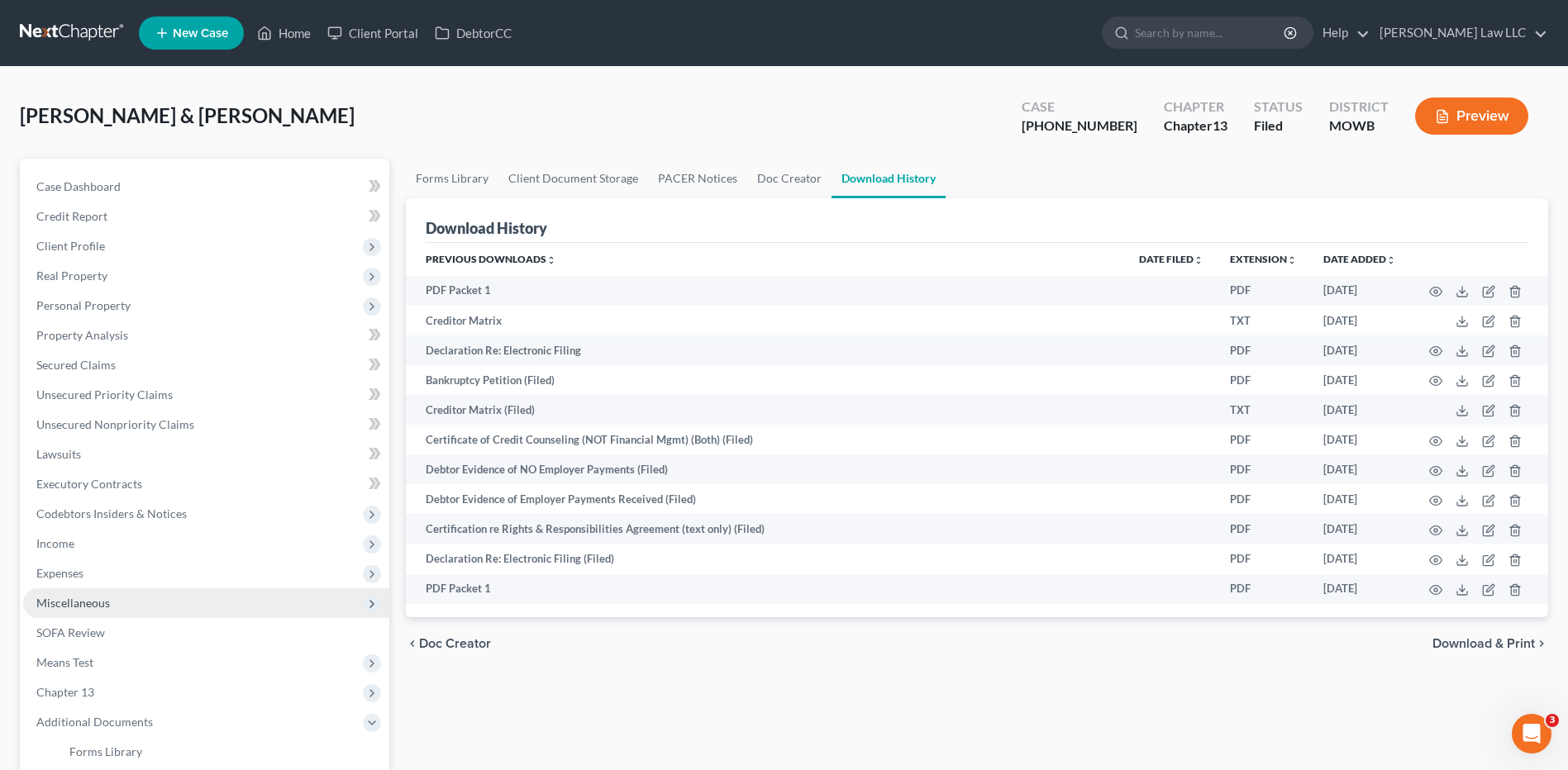
click at [1456, 637] on span "Download & Print" at bounding box center [1483, 643] width 102 height 13
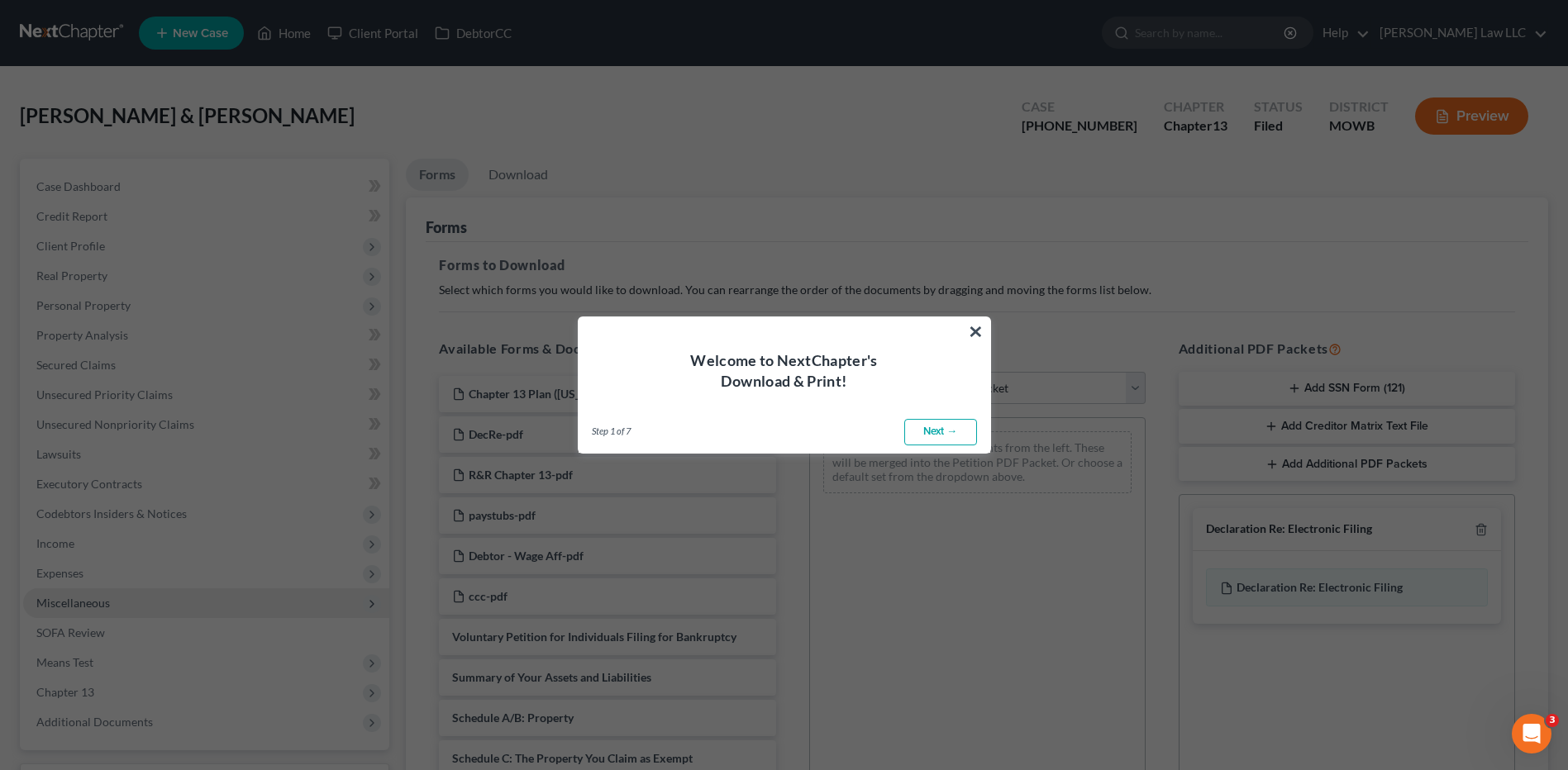
click at [983, 331] on button "×" at bounding box center [976, 331] width 16 height 26
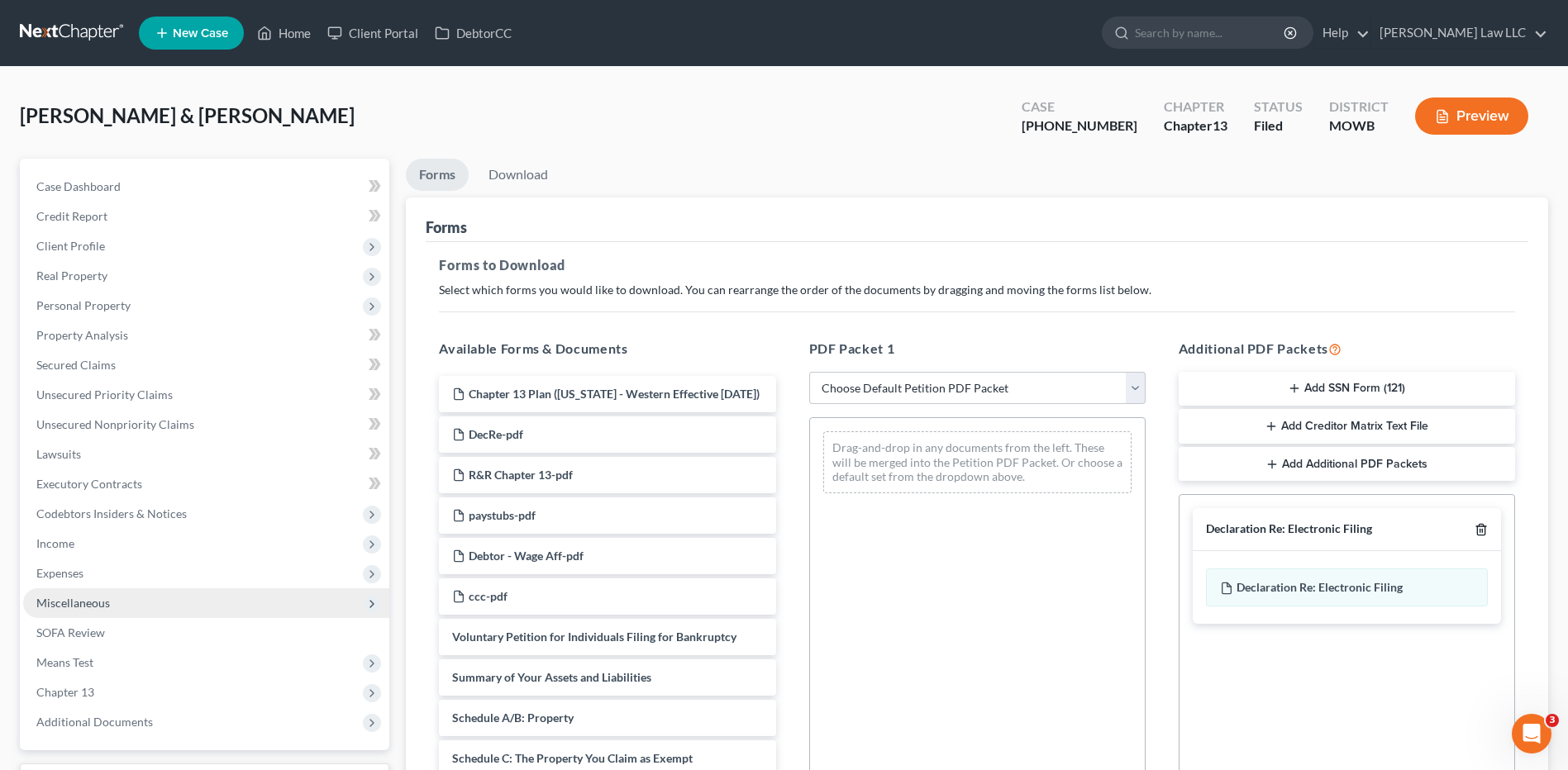
click at [1478, 528] on icon "button" at bounding box center [1480, 529] width 13 height 13
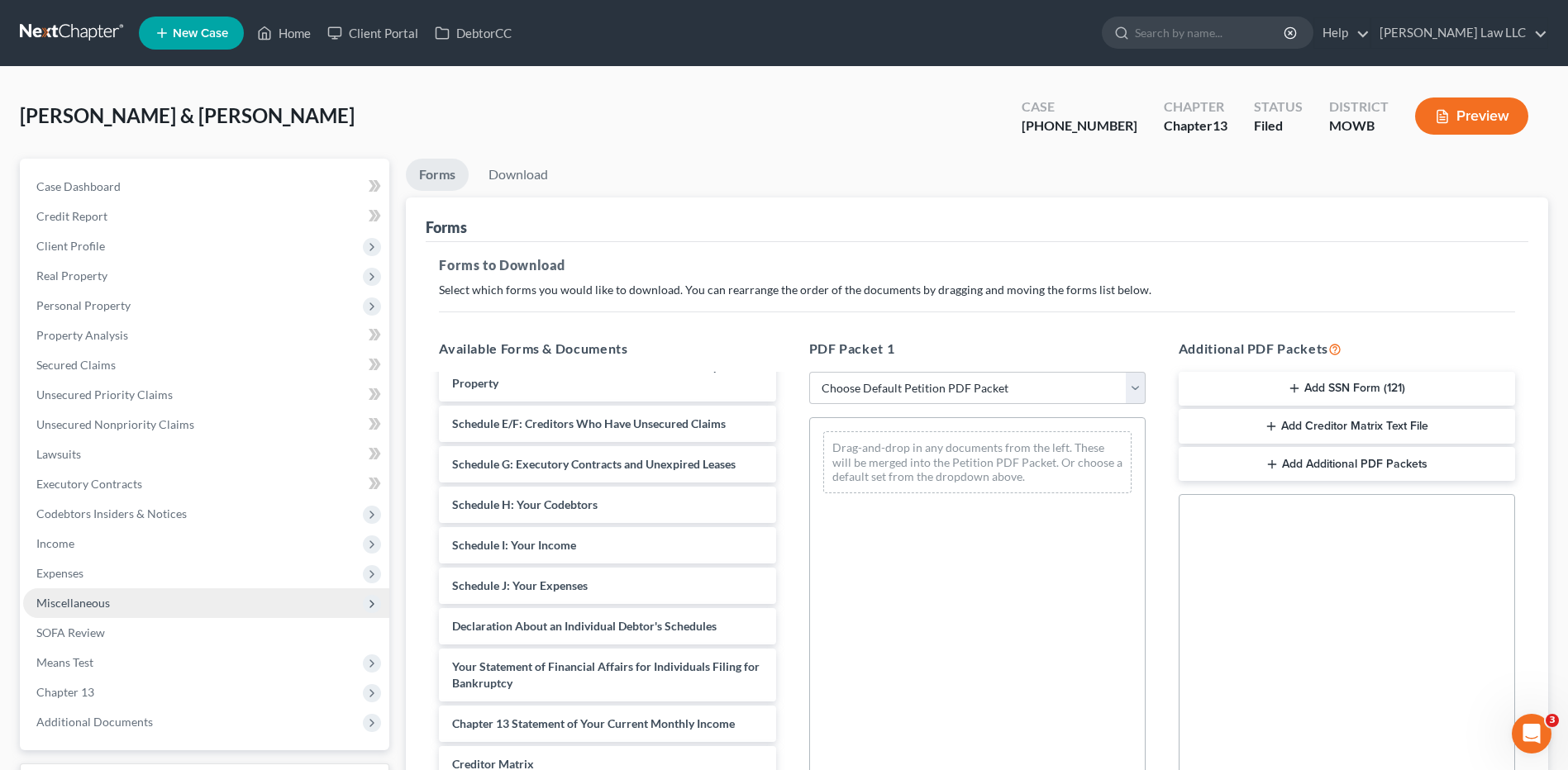
scroll to position [496, 0]
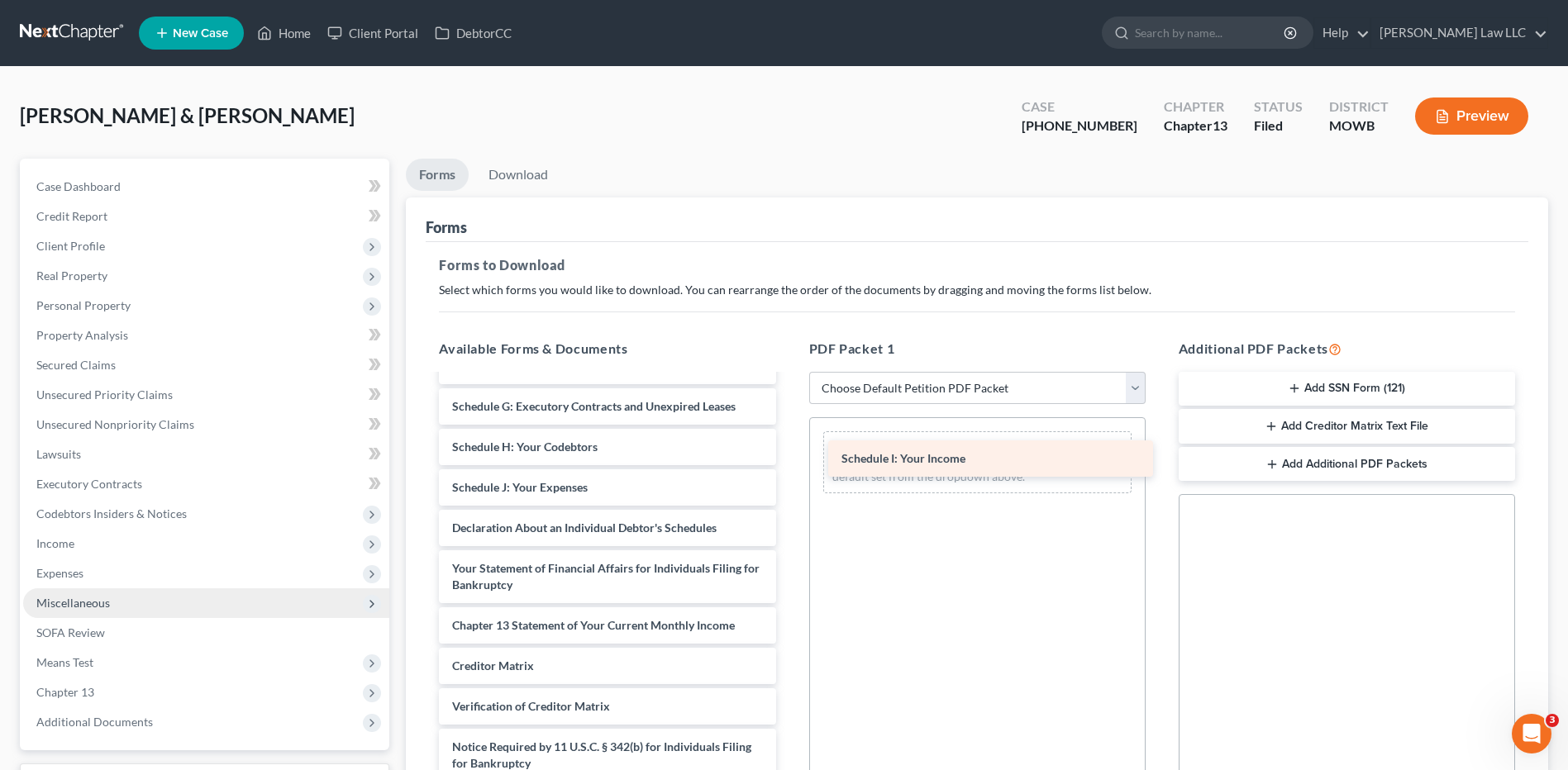
drag, startPoint x: 524, startPoint y: 497, endPoint x: 913, endPoint y: 458, distance: 391.2
click at [788, 458] on div "Schedule I: Your Income Chapter 13 Plan ([US_STATE] - Western Effective [DATE])…" at bounding box center [607, 354] width 363 height 936
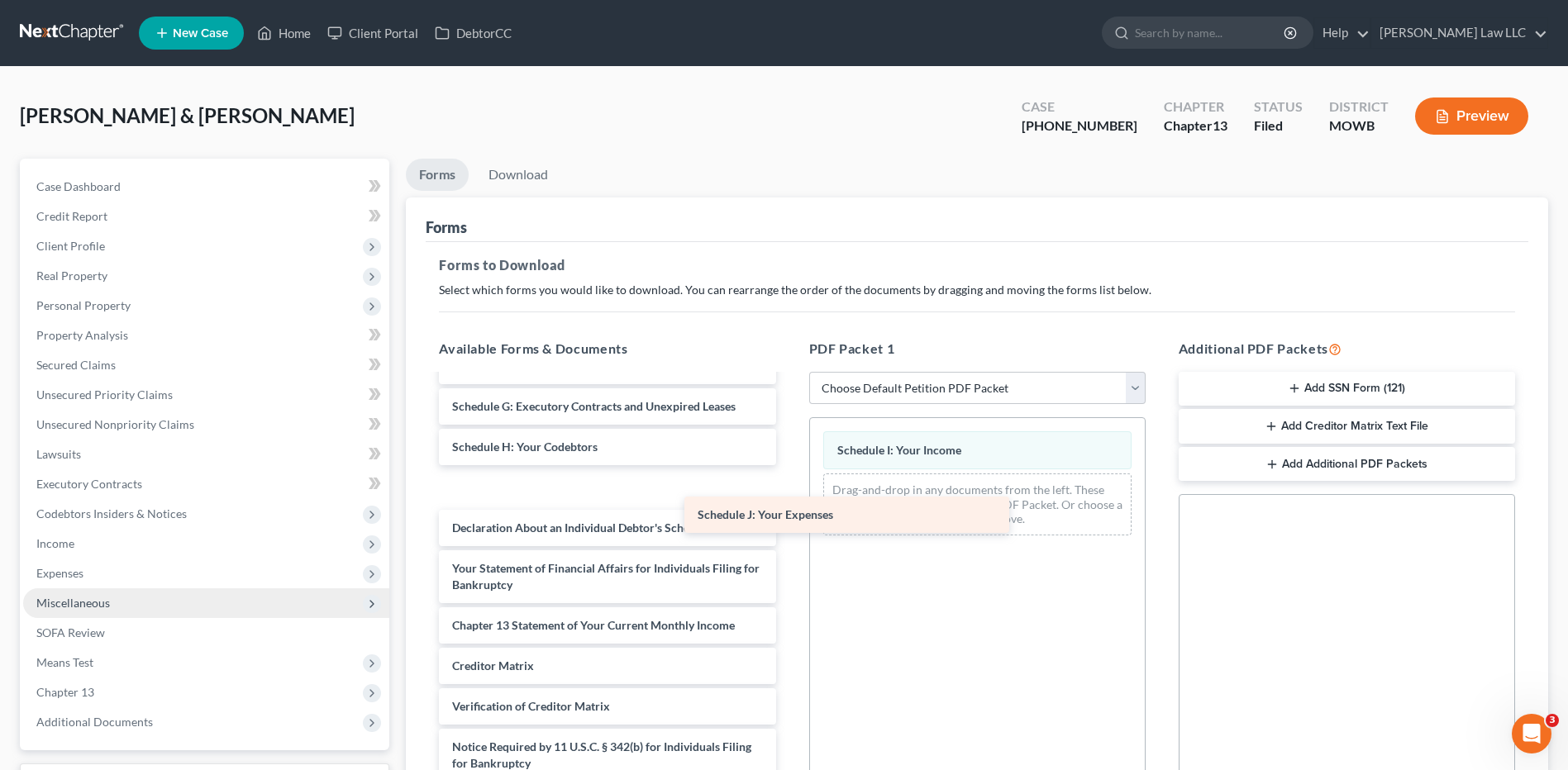
scroll to position [466, 0]
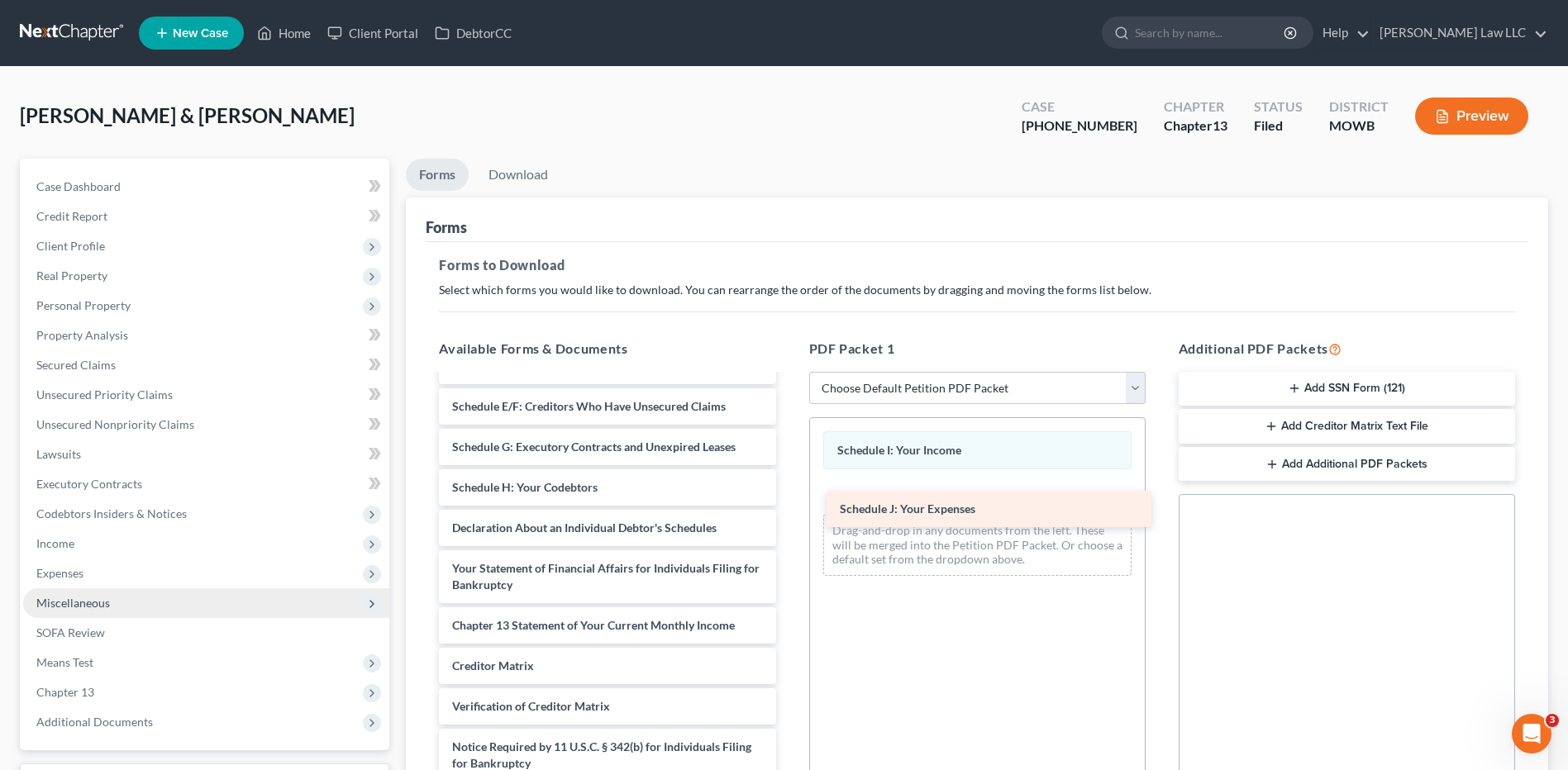
drag, startPoint x: 535, startPoint y: 498, endPoint x: 923, endPoint y: 509, distance: 387.7
click at [788, 509] on div "Schedule J: Your Expenses Chapter 13 Plan ([US_STATE] - Western Effective [DATE…" at bounding box center [607, 374] width 363 height 896
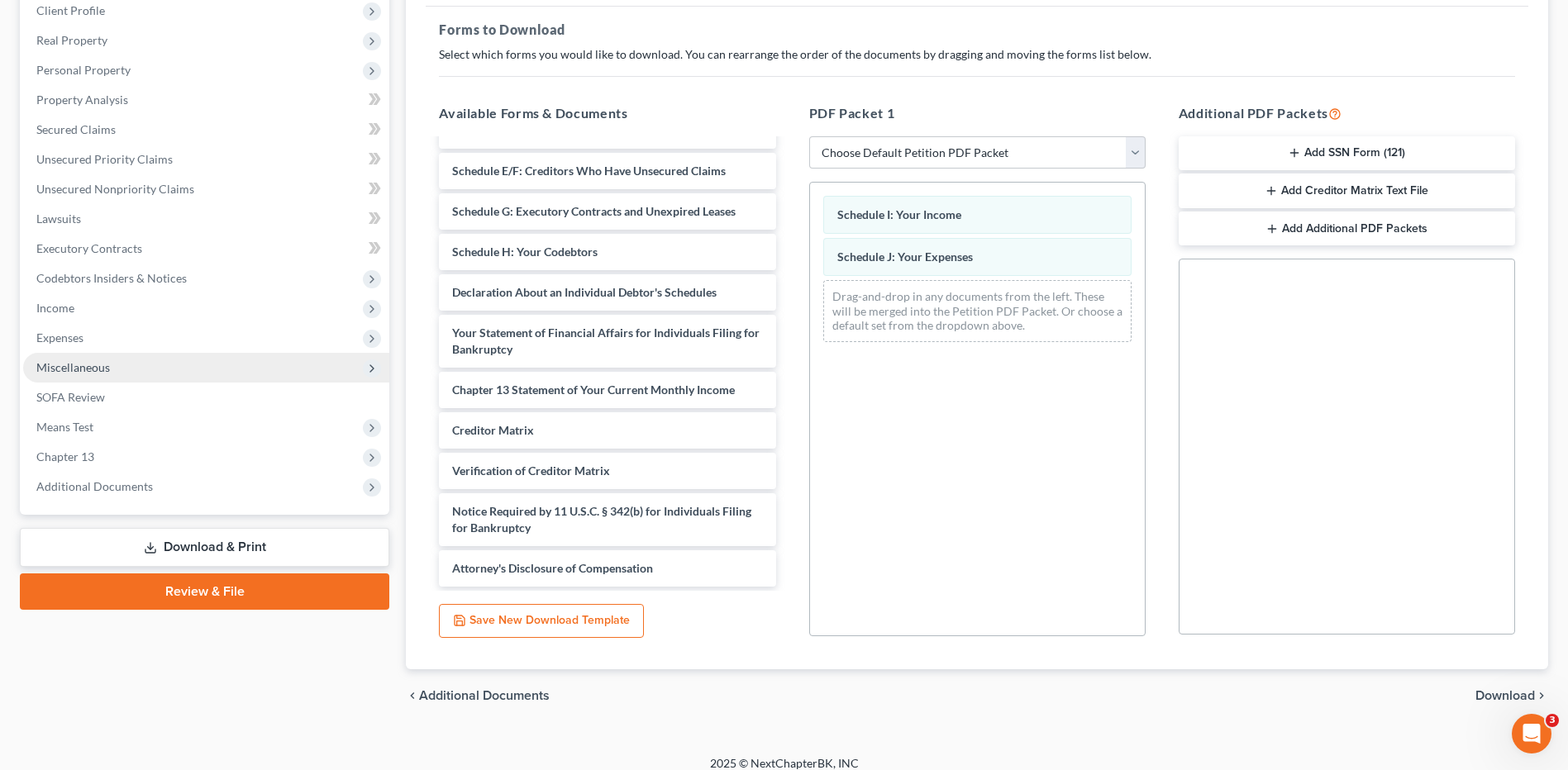
scroll to position [250, 0]
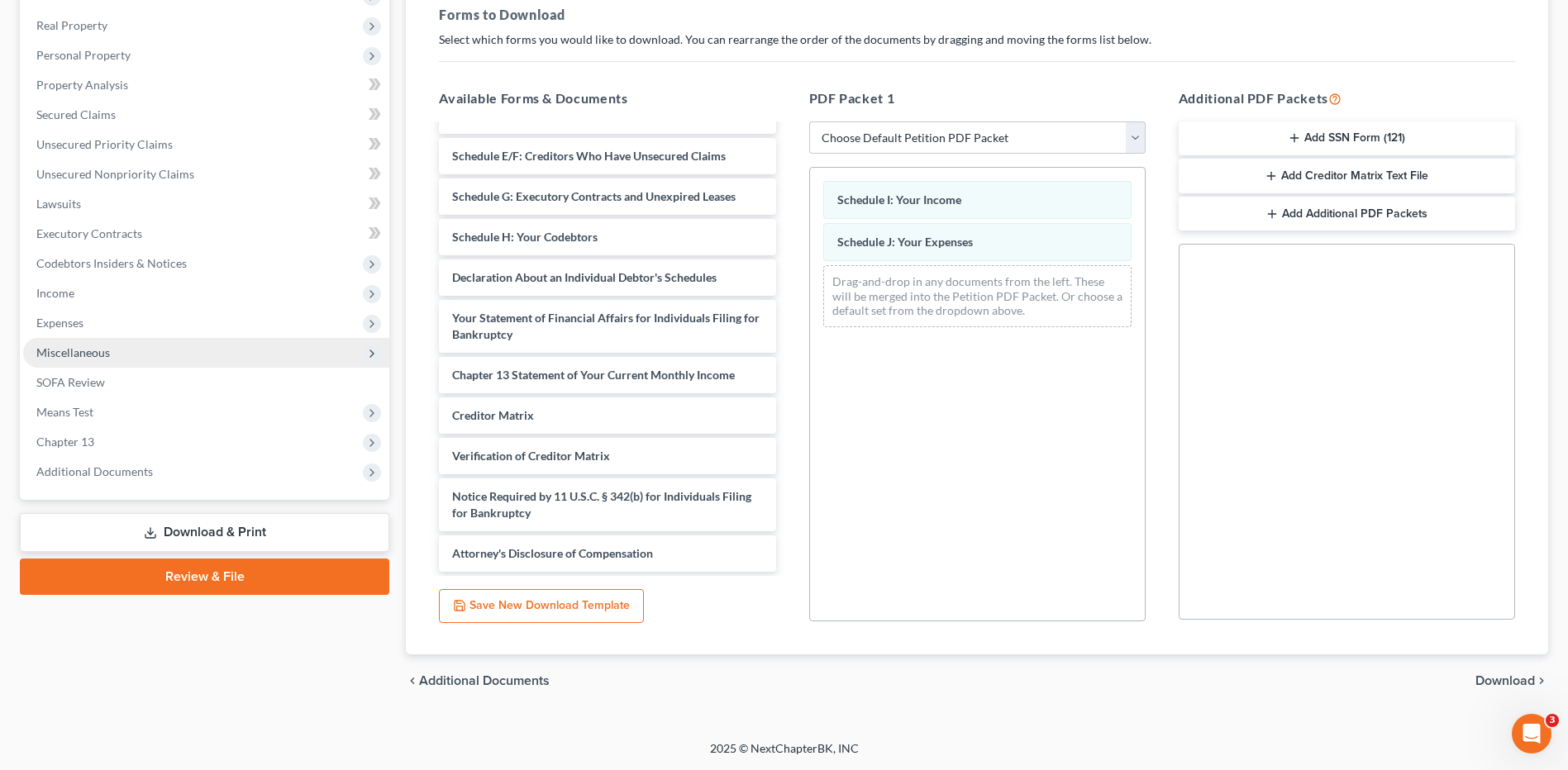
click at [1511, 680] on span "Download" at bounding box center [1504, 680] width 59 height 13
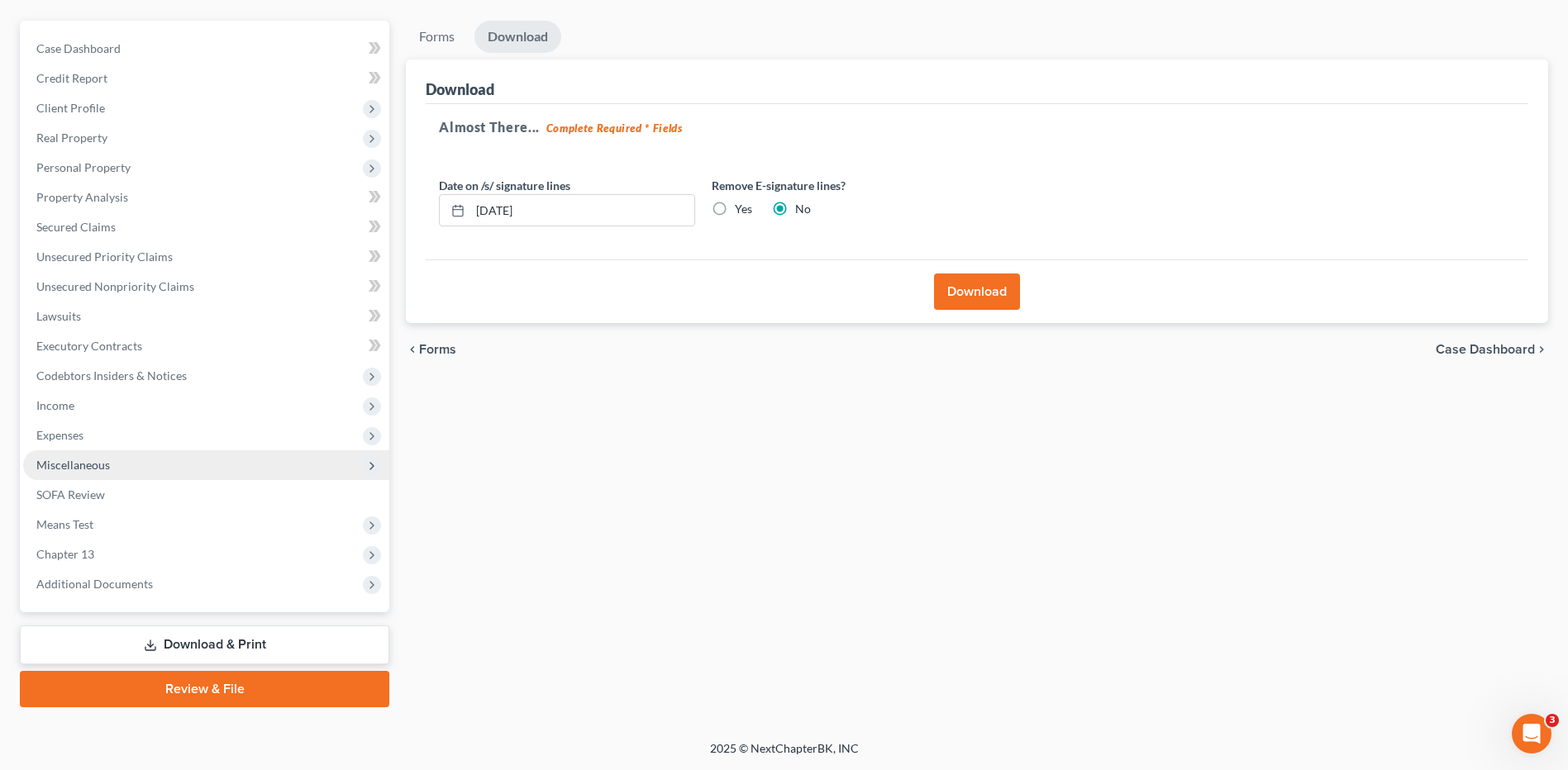
click at [735, 207] on label "Yes" at bounding box center [743, 209] width 17 height 17
click at [741, 207] on input "Yes" at bounding box center [746, 206] width 11 height 11
radio input "true"
radio input "false"
click at [995, 291] on button "Download" at bounding box center [977, 292] width 86 height 36
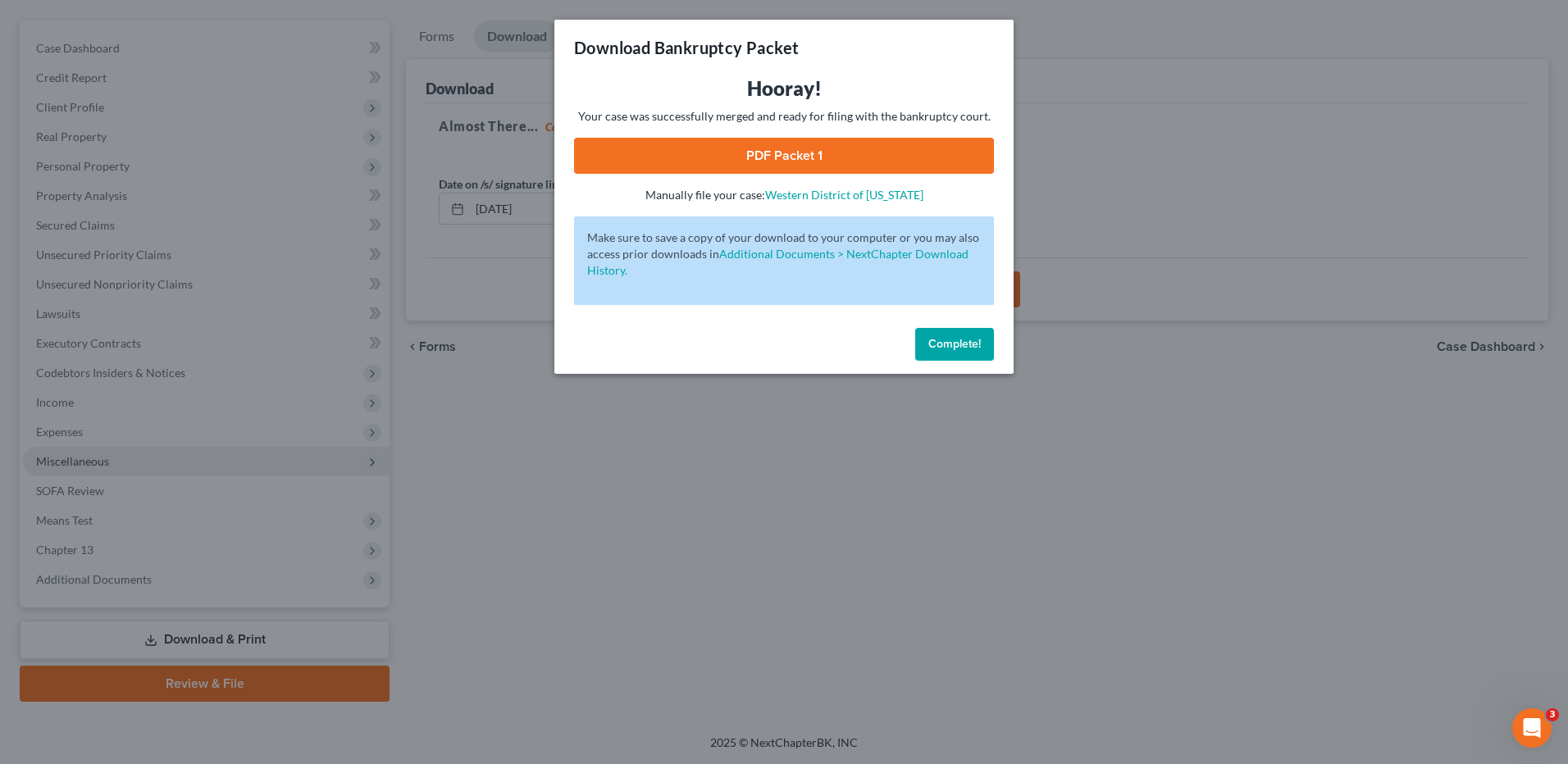
click at [1030, 356] on div "Download Bankruptcy Packet Hooray! Your case was successfully merged and ready …" at bounding box center [784, 382] width 1568 height 764
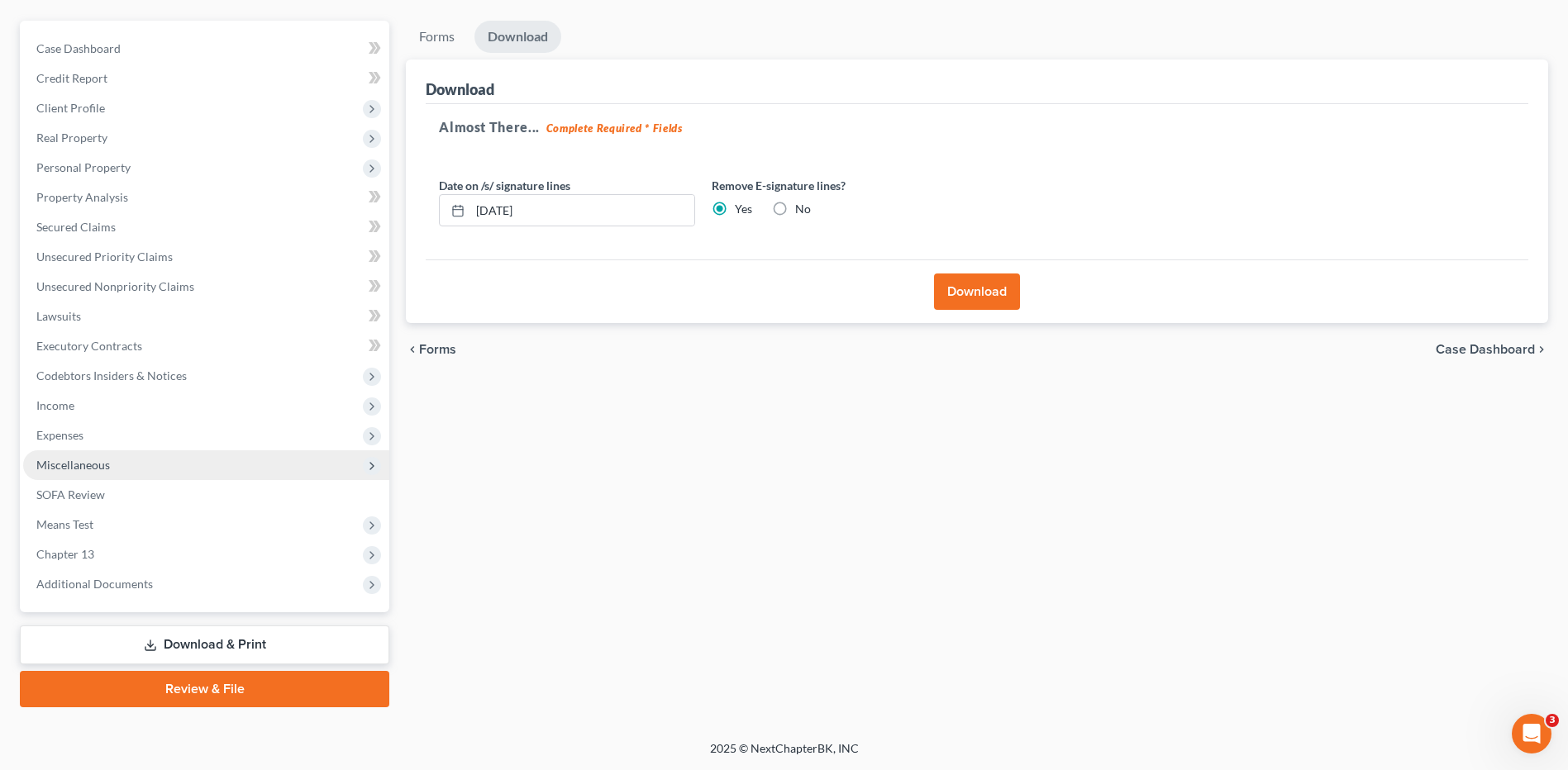
scroll to position [0, 0]
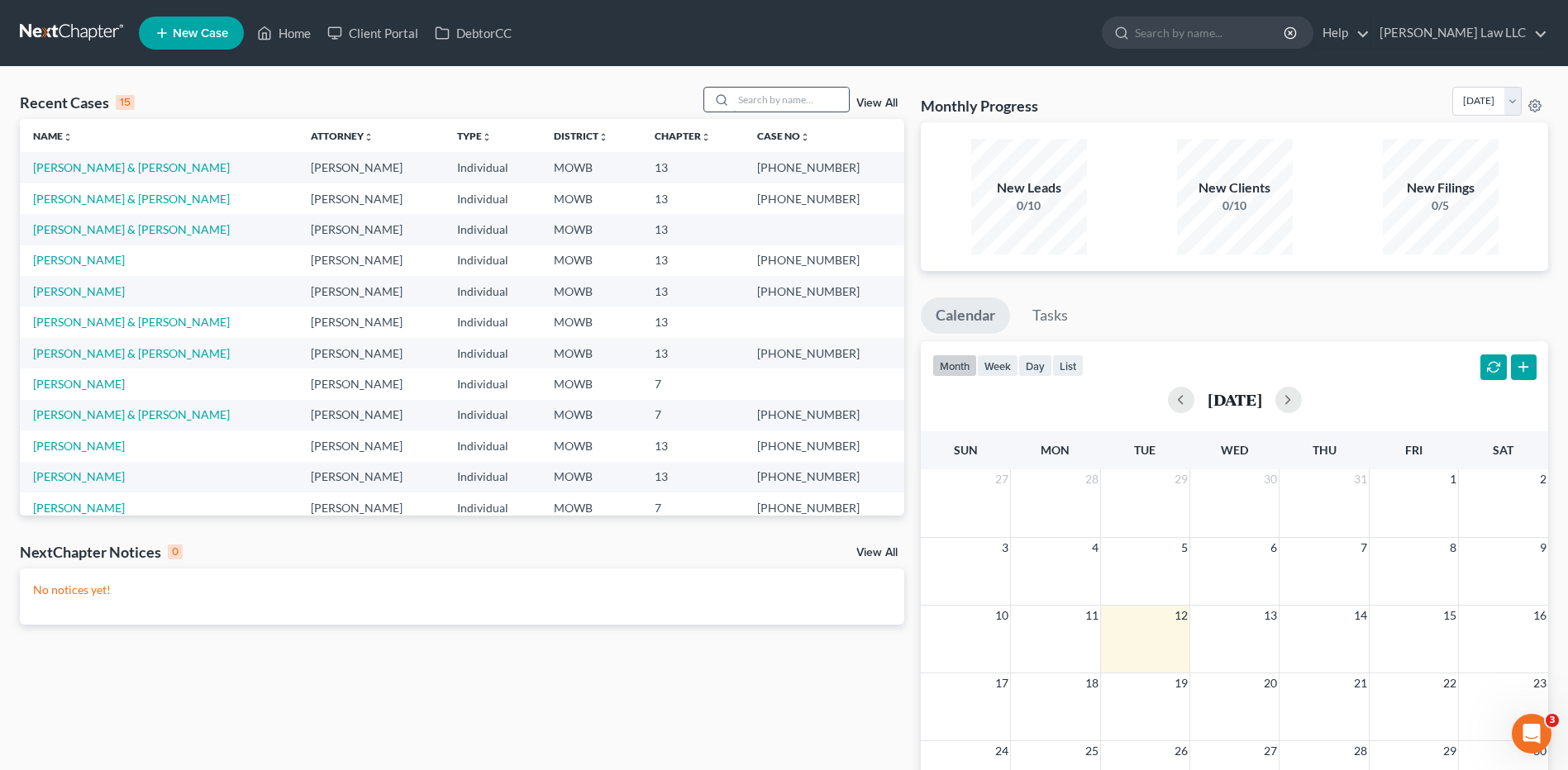
click at [741, 101] on input "search" at bounding box center [791, 100] width 116 height 24
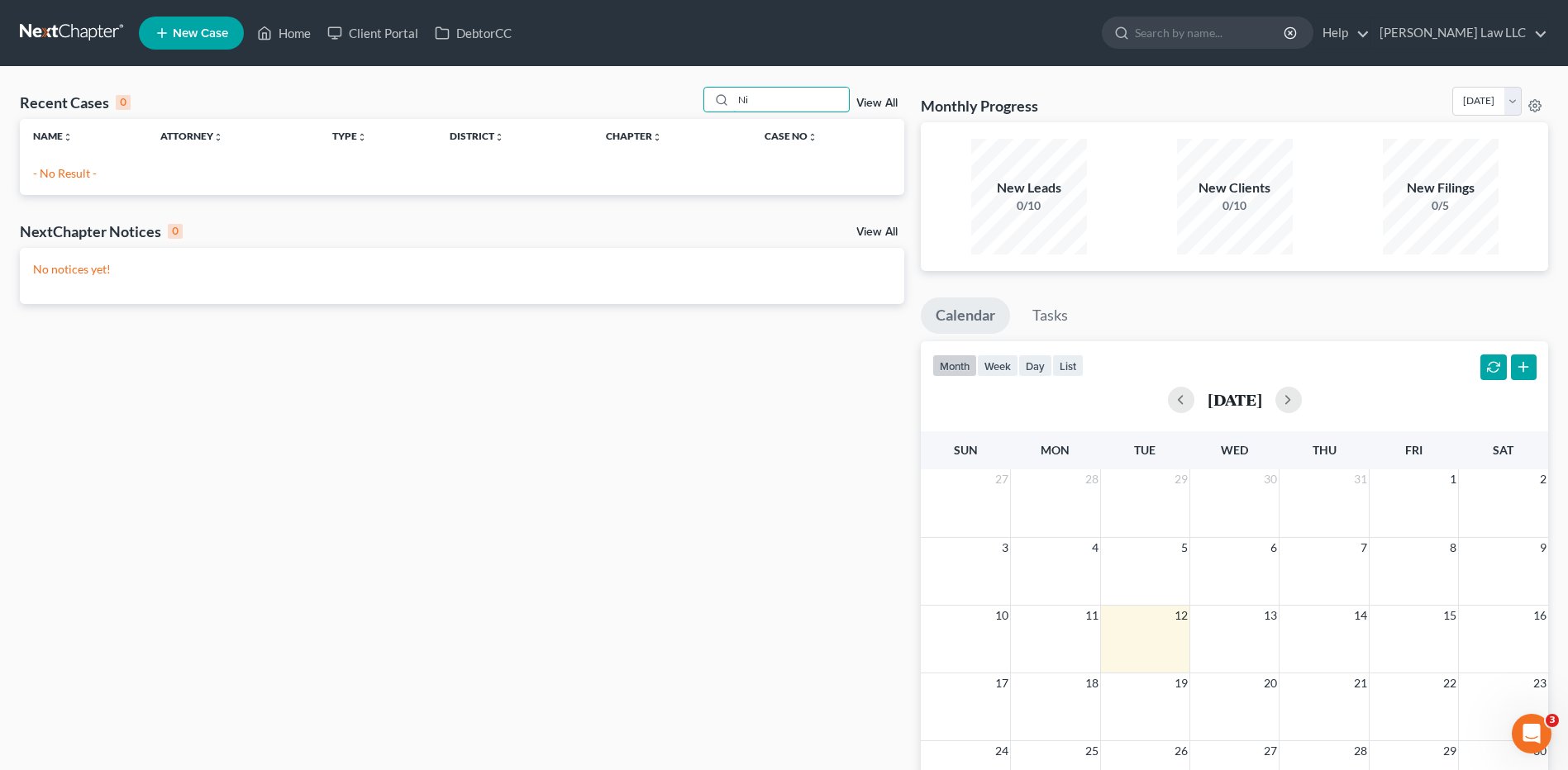
type input "N"
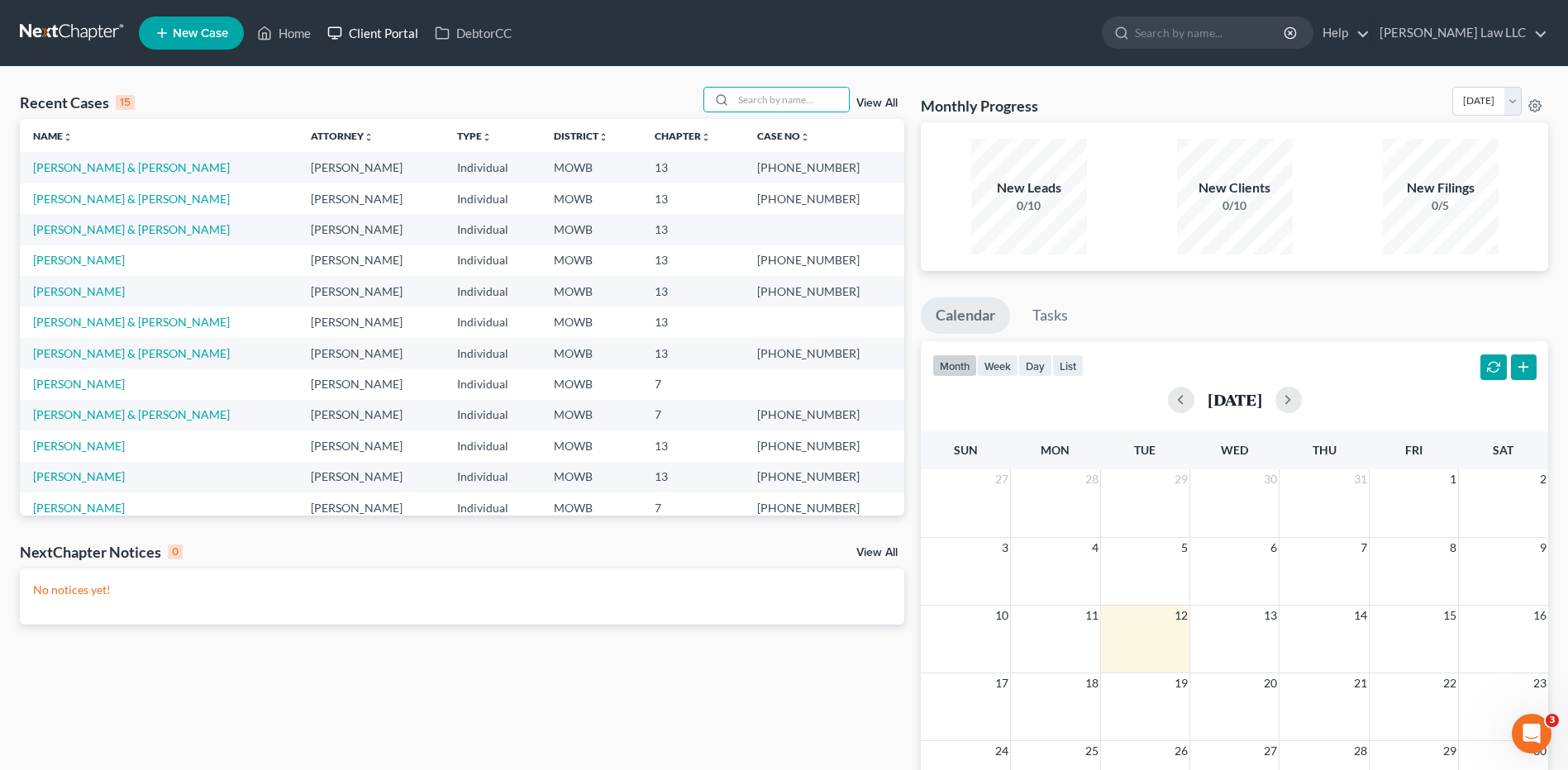
click at [373, 36] on link "Client Portal" at bounding box center [372, 33] width 107 height 30
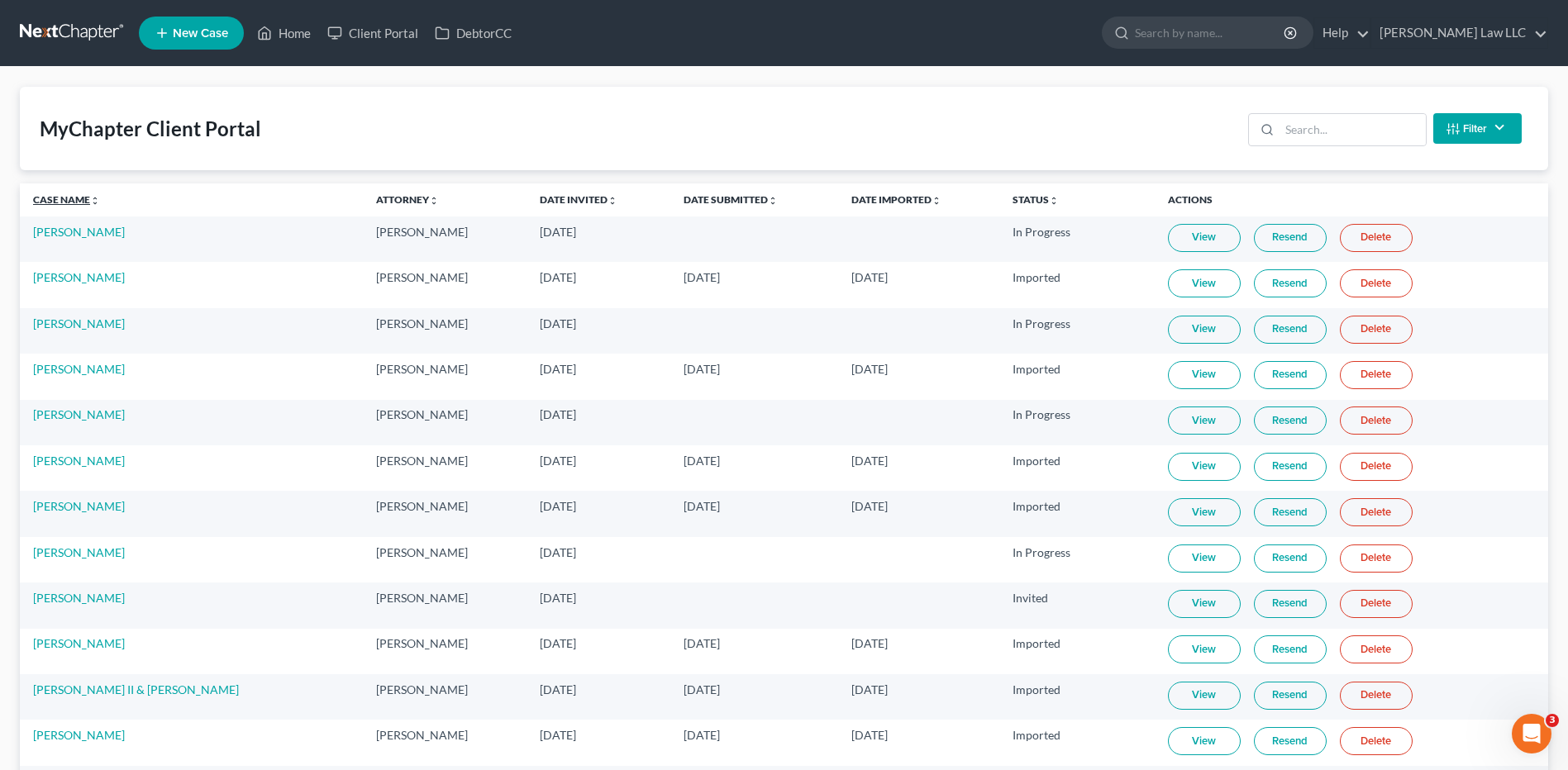
click at [97, 198] on icon "unfold_more" at bounding box center [95, 201] width 10 height 10
